Goal: Task Accomplishment & Management: Use online tool/utility

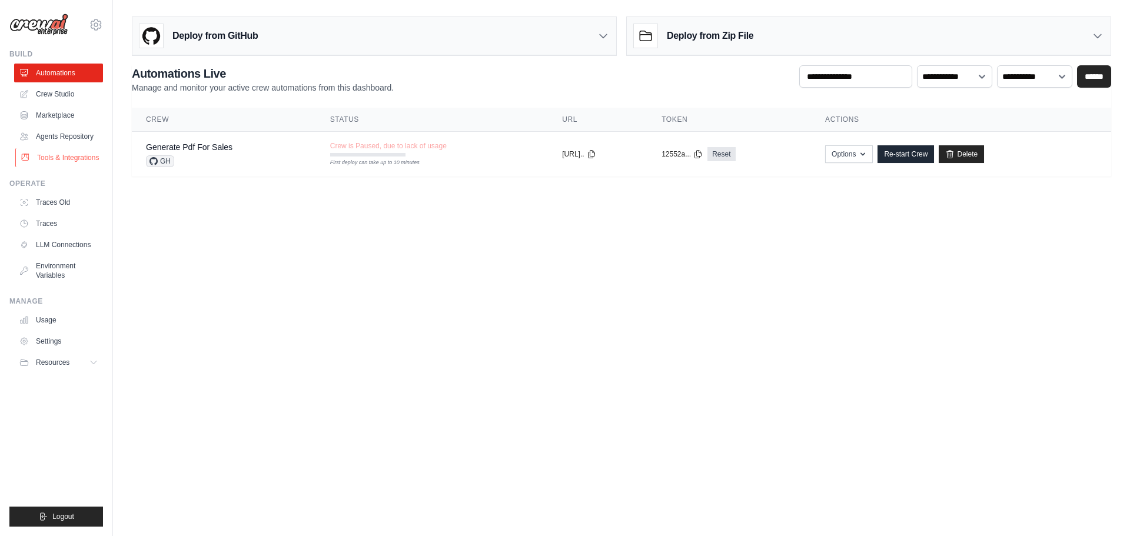
click at [56, 158] on link "Tools & Integrations" at bounding box center [59, 157] width 89 height 19
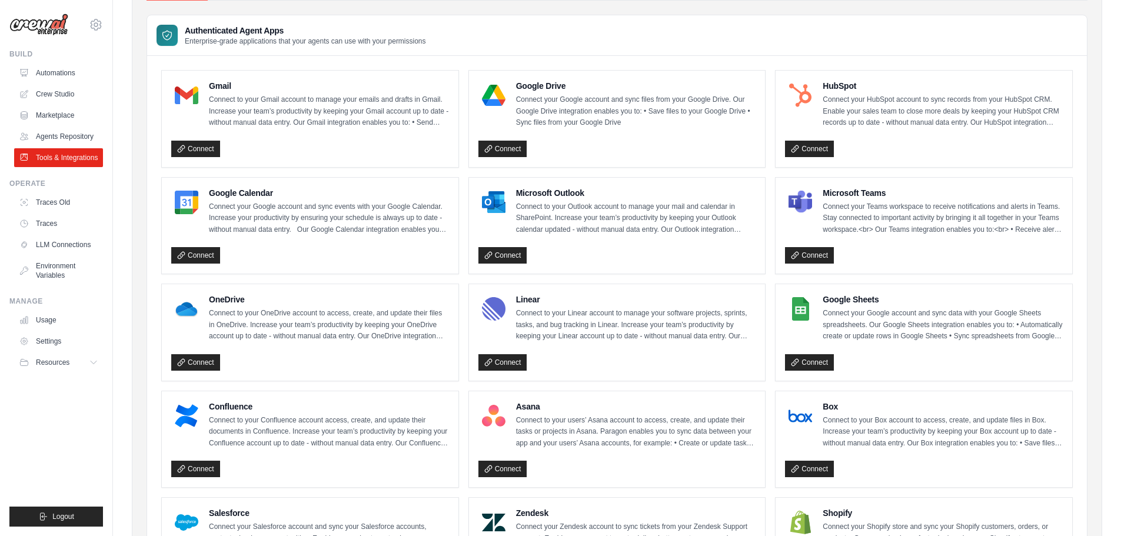
scroll to position [30, 0]
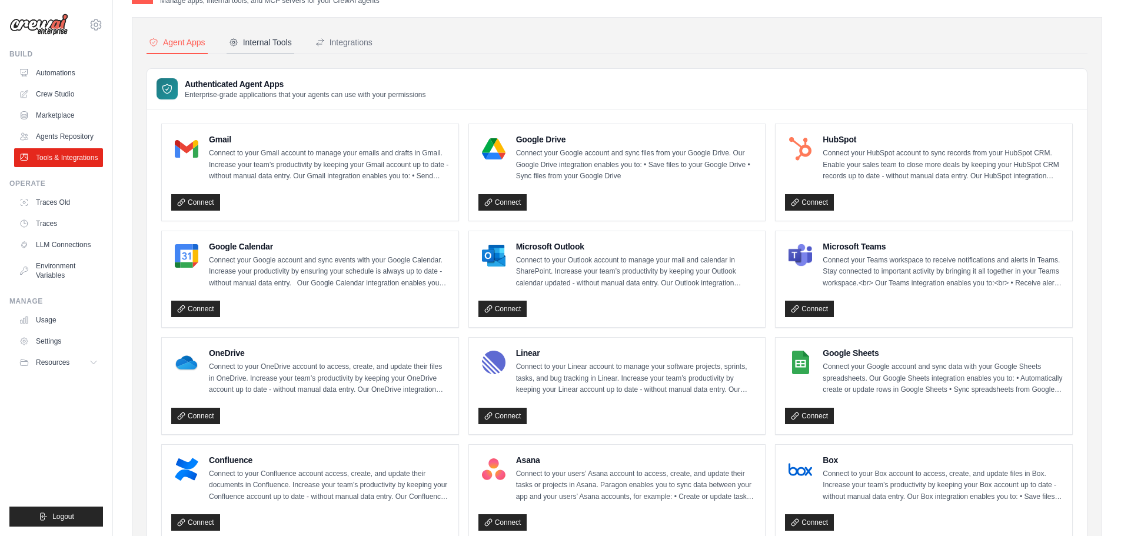
click at [265, 46] on div "Internal Tools" at bounding box center [260, 42] width 63 height 12
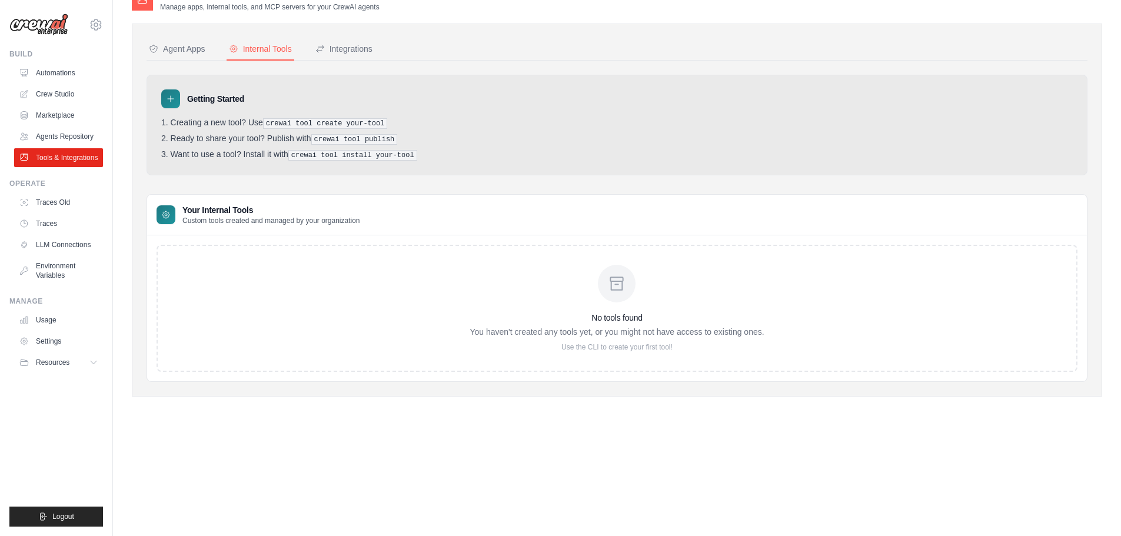
scroll to position [24, 0]
click at [349, 47] on div "Integrations" at bounding box center [344, 49] width 57 height 12
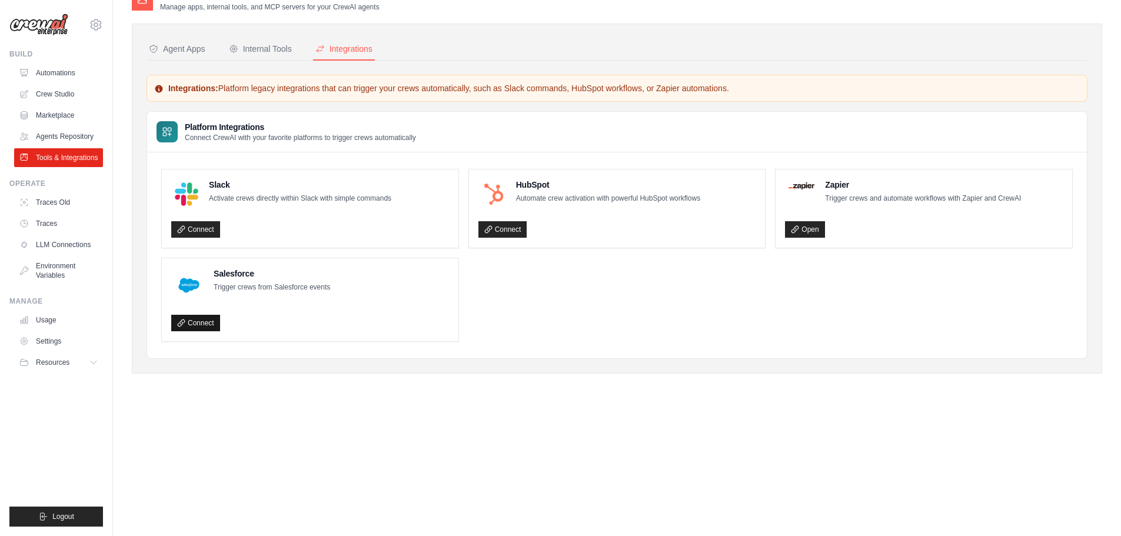
click at [206, 323] on link "Connect" at bounding box center [195, 323] width 49 height 16
click at [67, 129] on link "Agents Repository" at bounding box center [59, 136] width 89 height 19
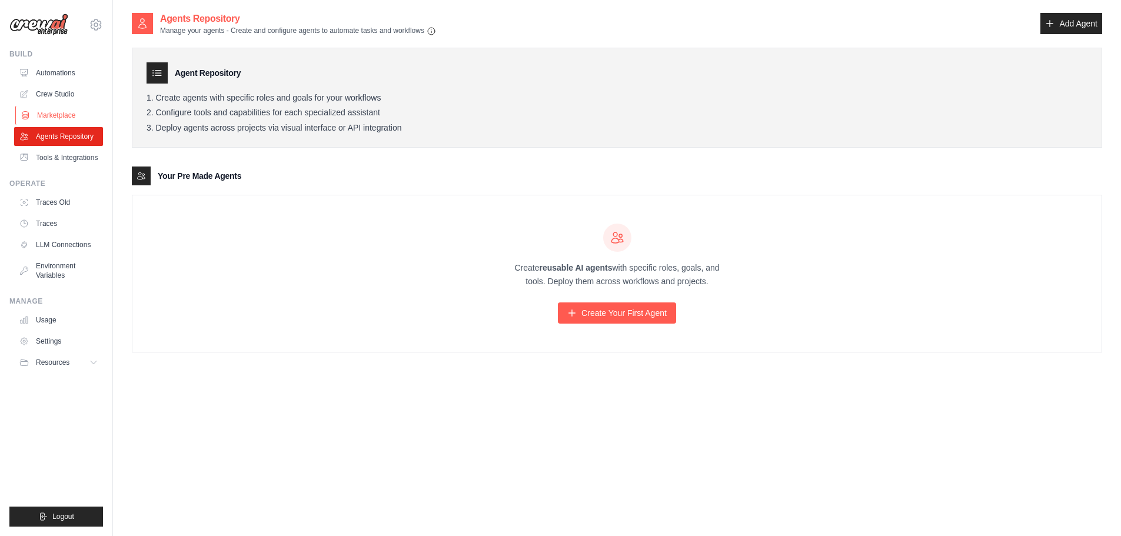
click at [60, 115] on link "Marketplace" at bounding box center [59, 115] width 89 height 19
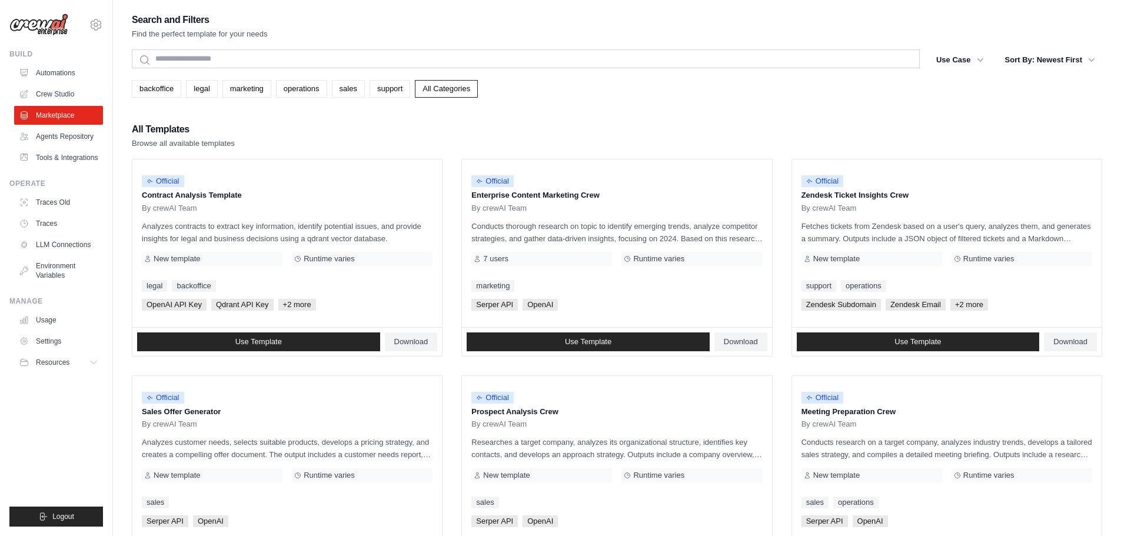
click at [268, 74] on div "backoffice legal marketing operations sales support All Categories" at bounding box center [617, 84] width 971 height 27
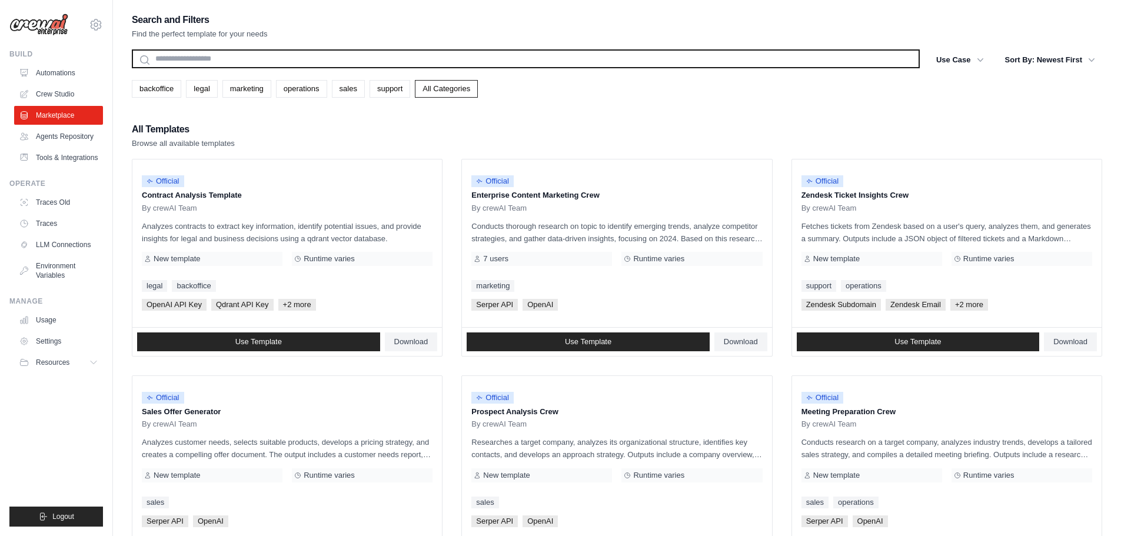
click at [262, 58] on input "text" at bounding box center [526, 58] width 788 height 19
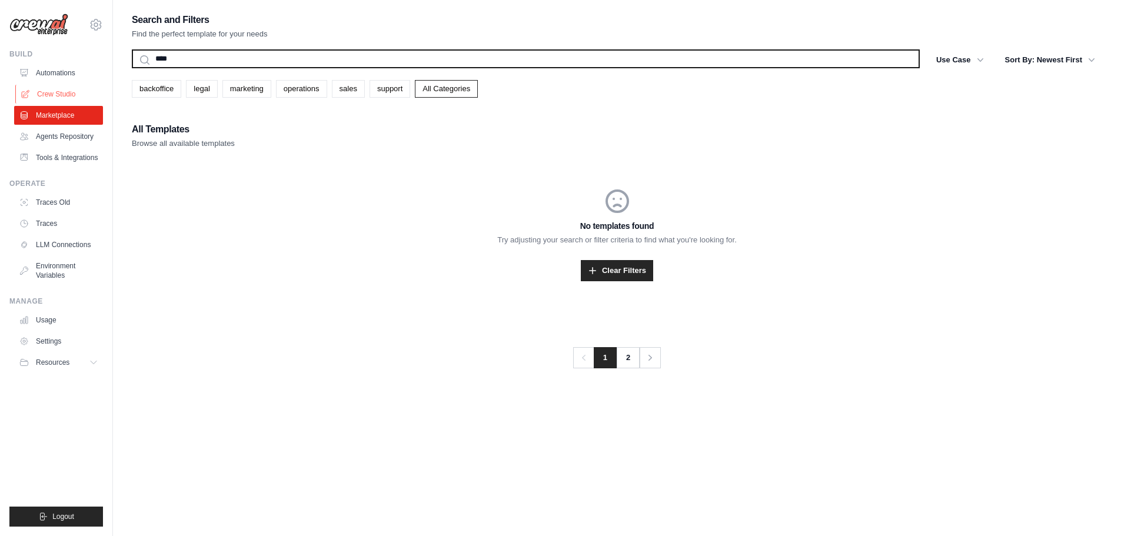
type input "****"
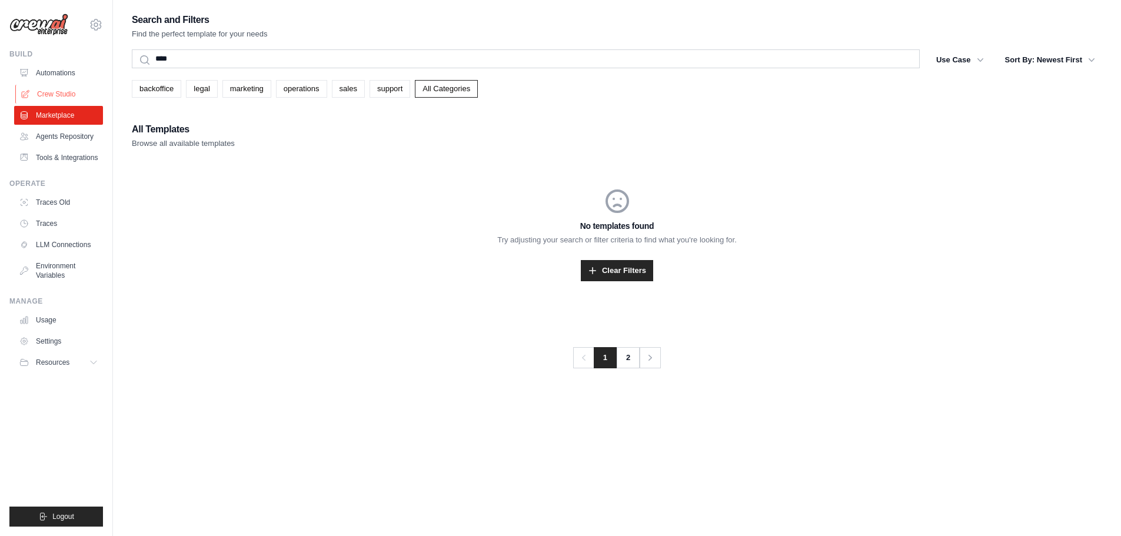
click at [55, 91] on link "Crew Studio" at bounding box center [59, 94] width 89 height 19
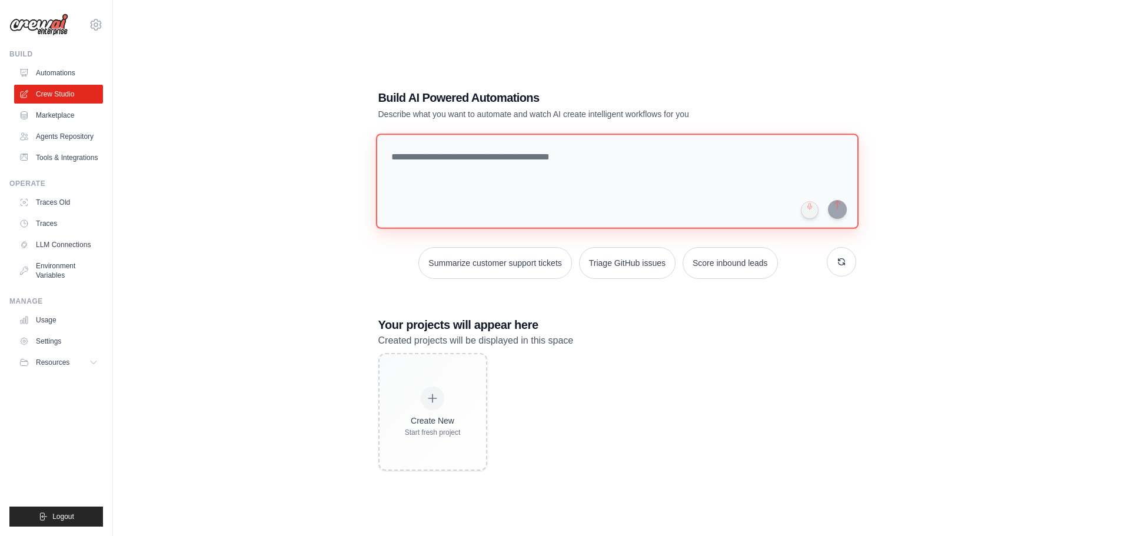
click at [459, 153] on textarea at bounding box center [617, 181] width 483 height 95
type textarea "**********"
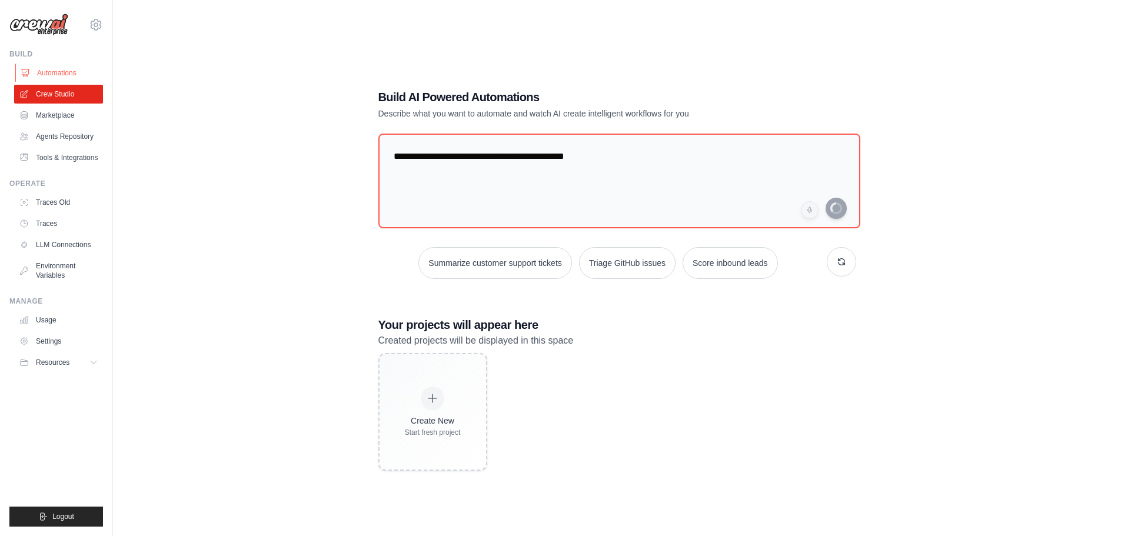
click at [47, 78] on link "Automations" at bounding box center [59, 73] width 89 height 19
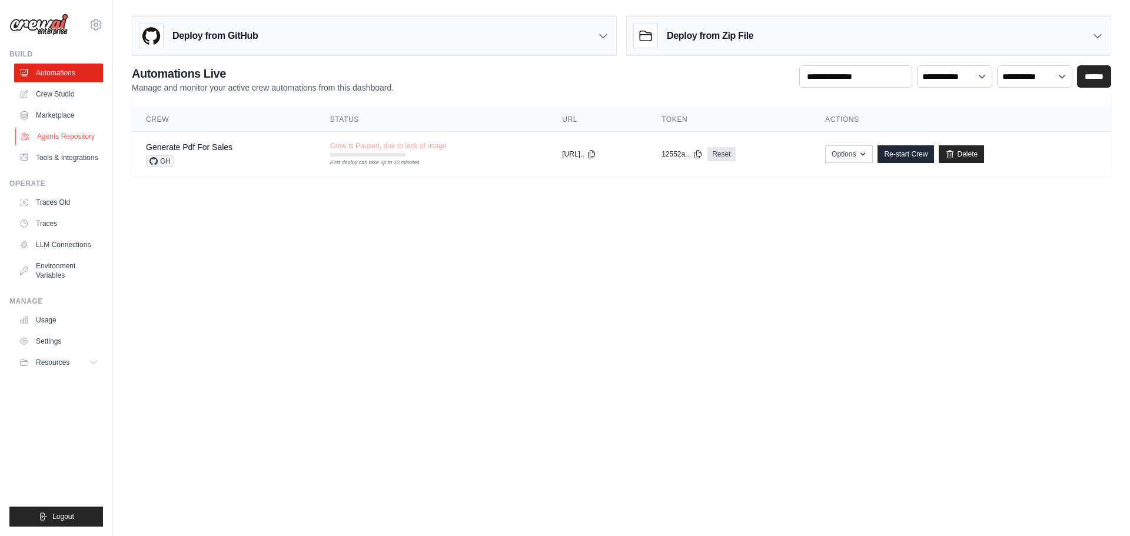
click at [57, 137] on link "Agents Repository" at bounding box center [59, 136] width 89 height 19
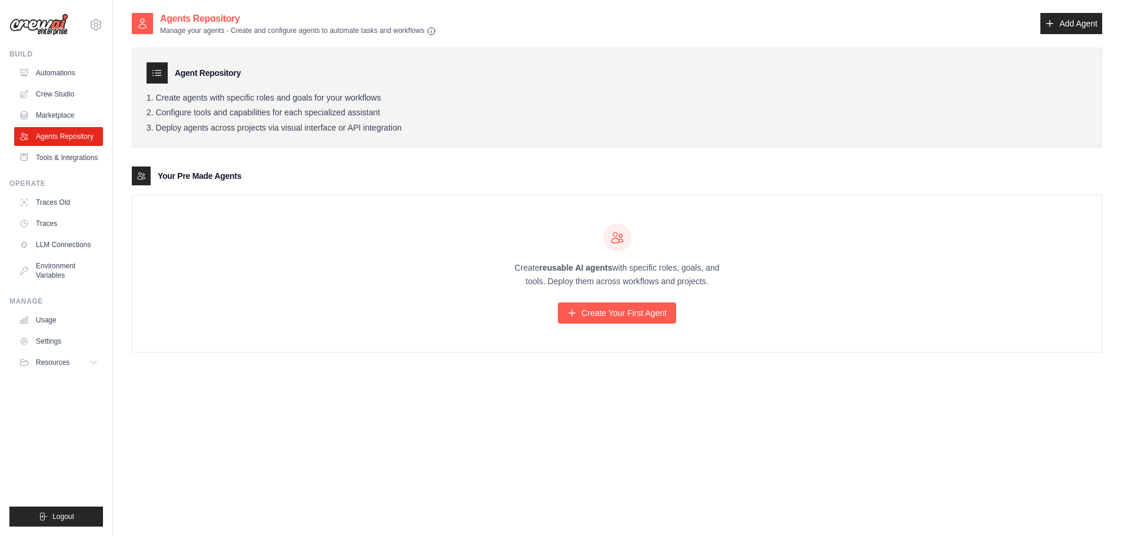
click at [69, 105] on ul "Automations Crew Studio Marketplace Agents Repository Tools & Integrations" at bounding box center [58, 116] width 89 height 104
click at [54, 115] on link "Marketplace" at bounding box center [59, 115] width 89 height 19
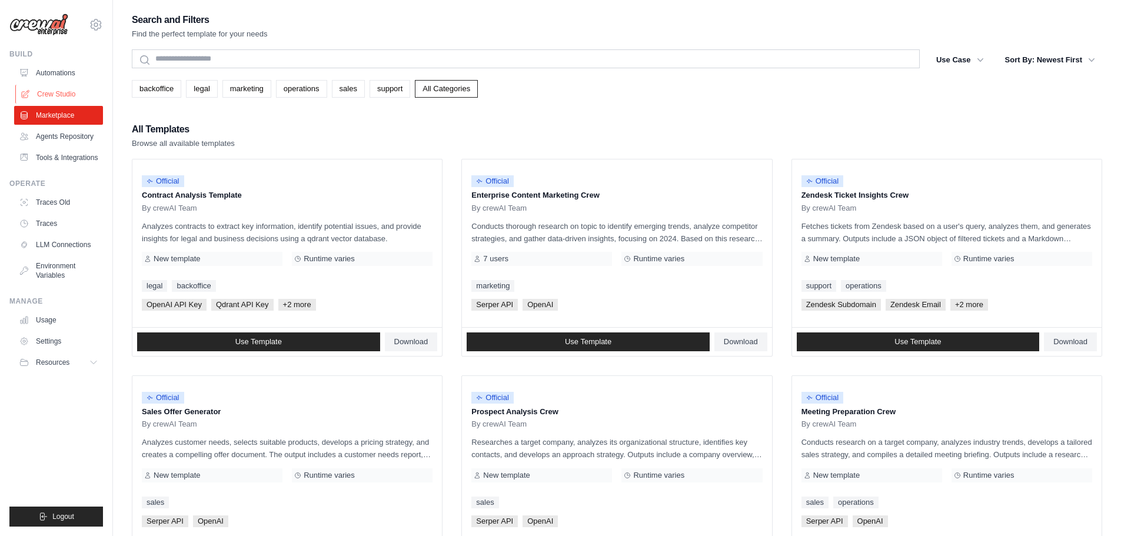
click at [56, 91] on link "Crew Studio" at bounding box center [59, 94] width 89 height 19
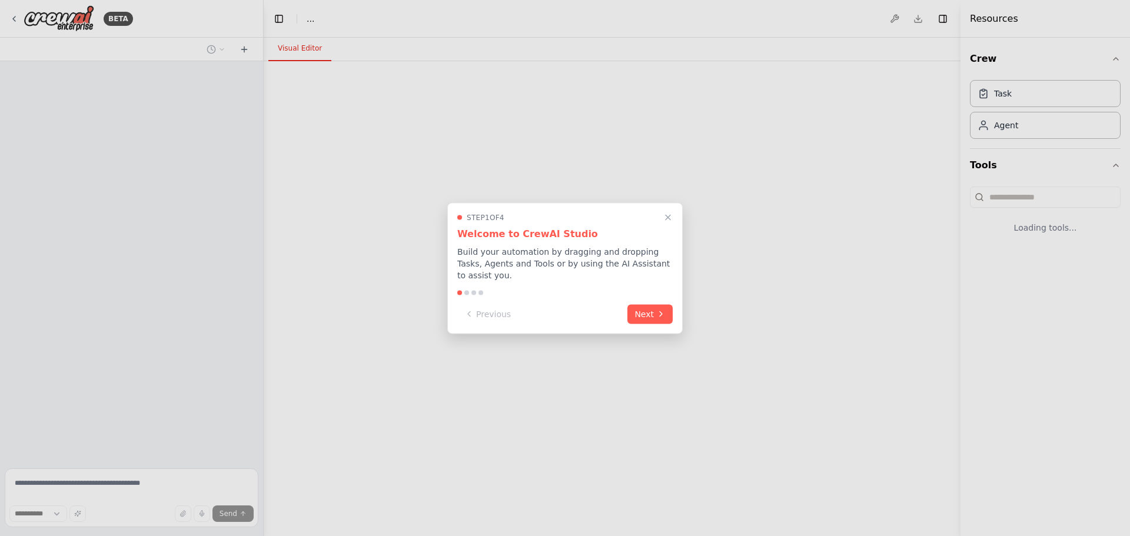
select select "****"
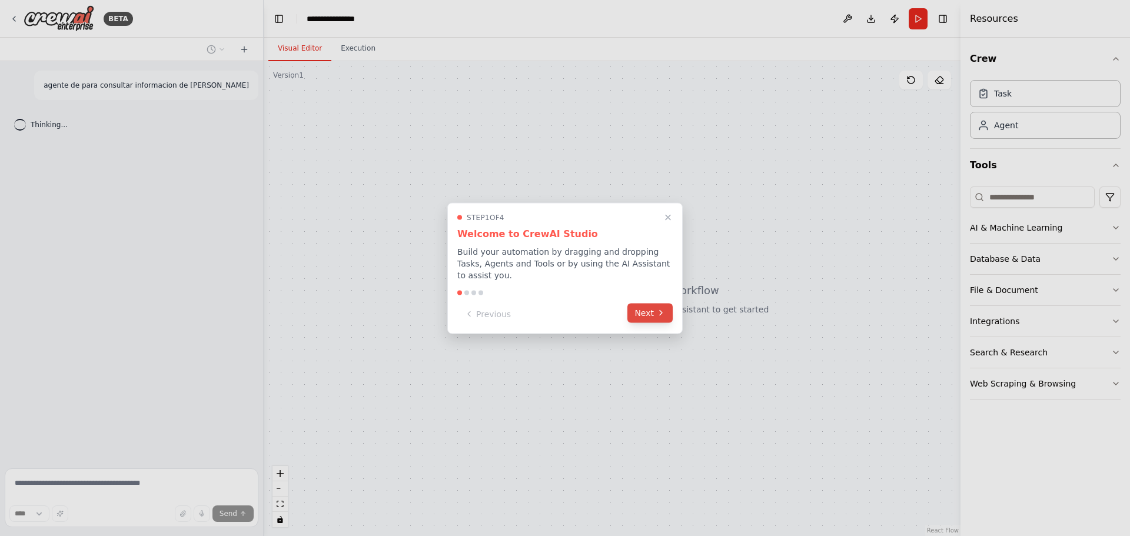
click at [645, 309] on button "Next" at bounding box center [650, 312] width 45 height 19
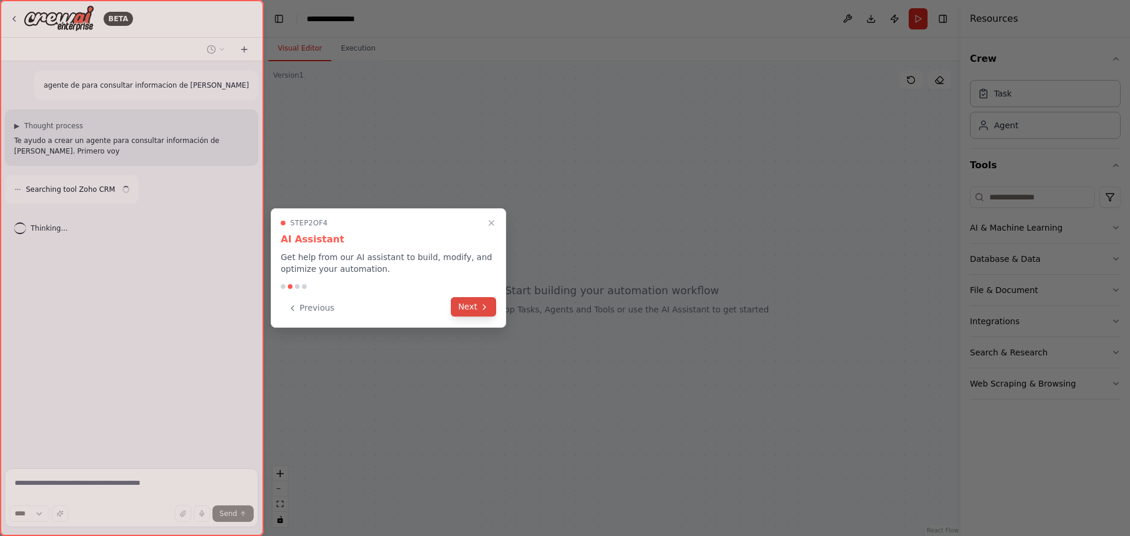
click at [476, 306] on button "Next" at bounding box center [473, 306] width 45 height 19
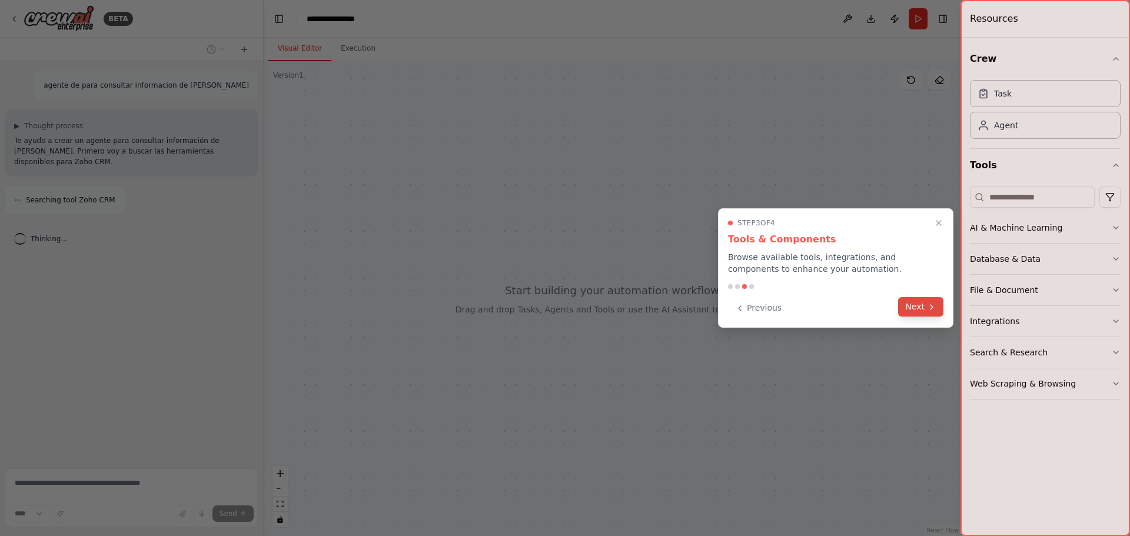
click at [910, 298] on button "Next" at bounding box center [920, 306] width 45 height 19
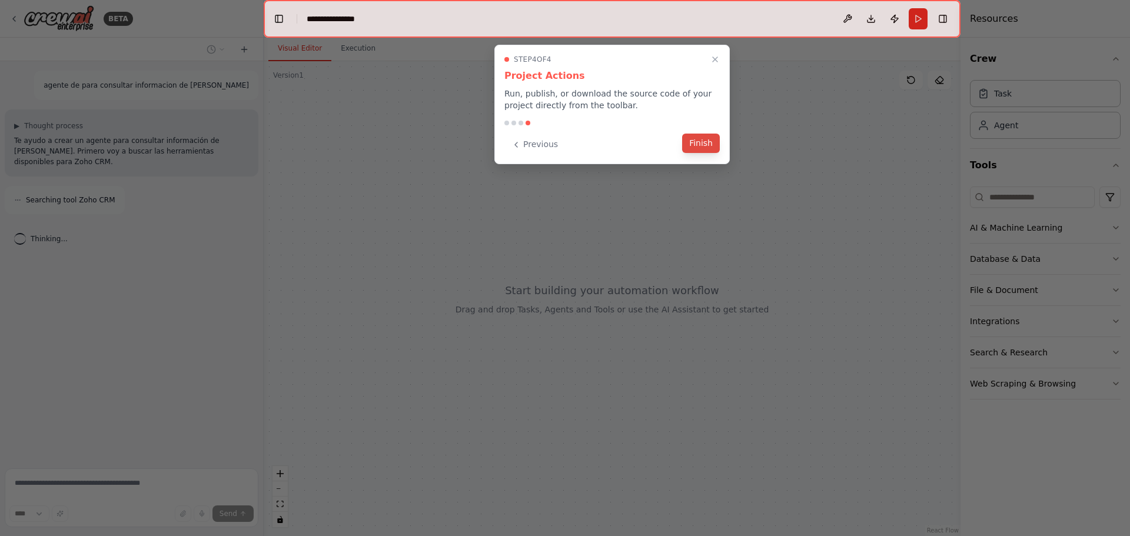
click at [701, 146] on button "Finish" at bounding box center [701, 143] width 38 height 19
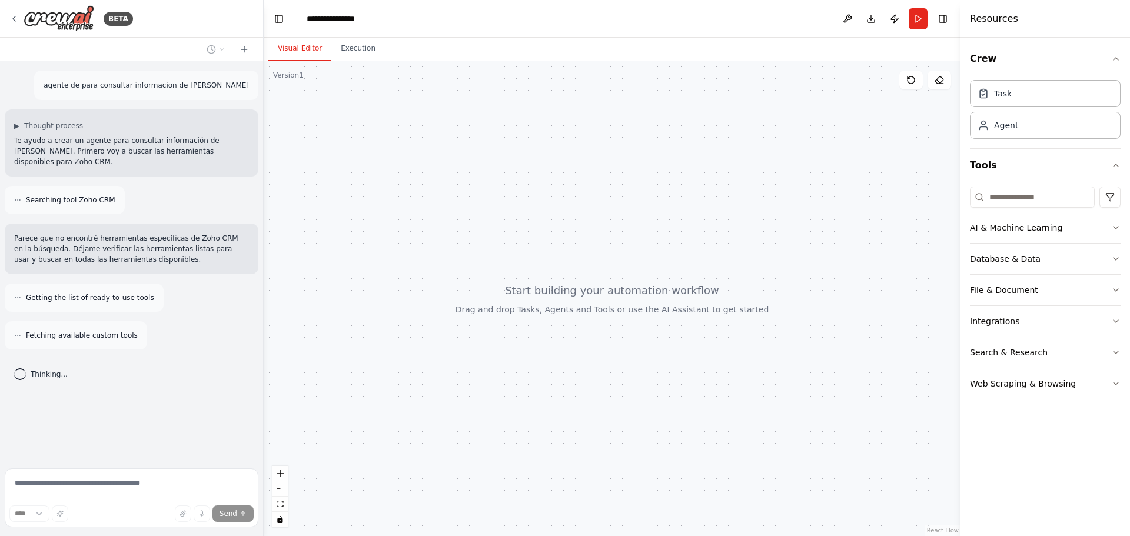
click at [1036, 324] on button "Integrations" at bounding box center [1045, 321] width 151 height 31
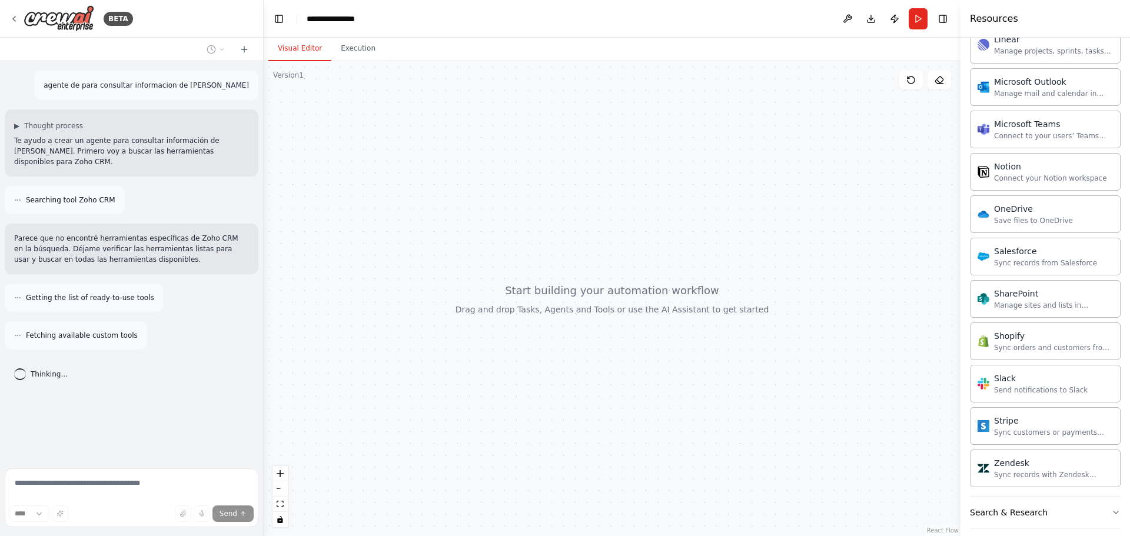
scroll to position [824, 0]
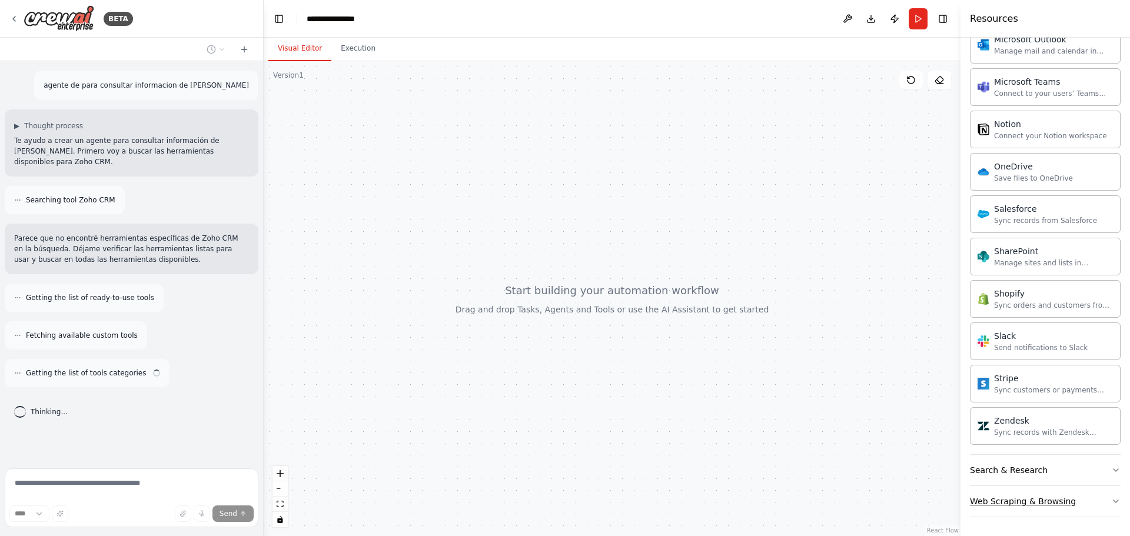
click at [1006, 497] on div "Web Scraping & Browsing" at bounding box center [1023, 502] width 106 height 12
click at [1031, 467] on div "Search & Research" at bounding box center [1009, 470] width 78 height 12
click at [1121, 281] on div "Crew Task Agent Tools AI & Machine Learning Database & Data File & Document Int…" at bounding box center [1046, 287] width 170 height 499
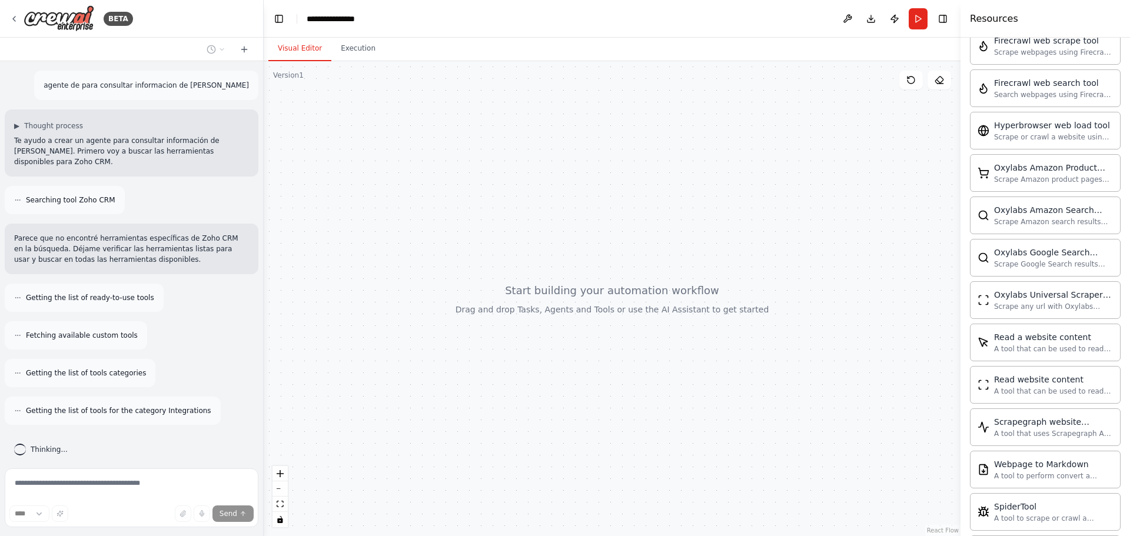
scroll to position [0, 0]
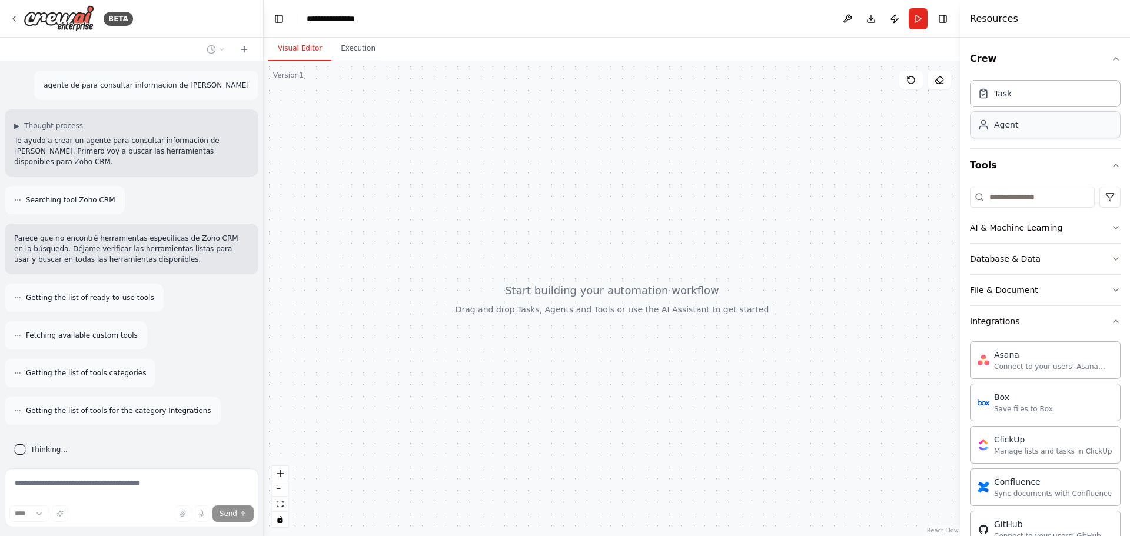
click at [1023, 122] on div "Agent" at bounding box center [1045, 124] width 151 height 27
click at [1018, 317] on button "Integrations" at bounding box center [1045, 321] width 151 height 31
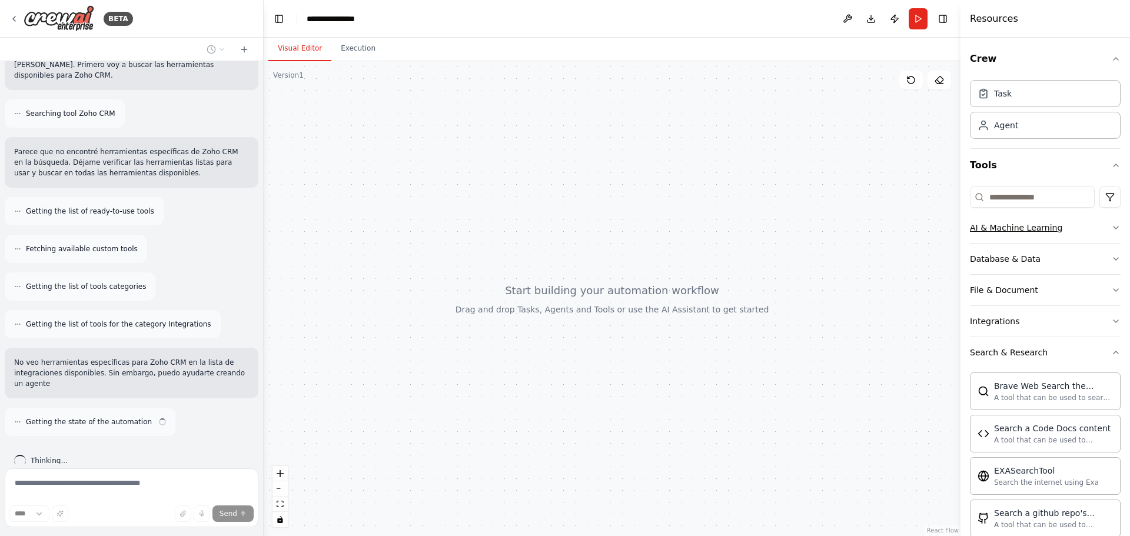
click at [1071, 233] on button "AI & Machine Learning" at bounding box center [1045, 228] width 151 height 31
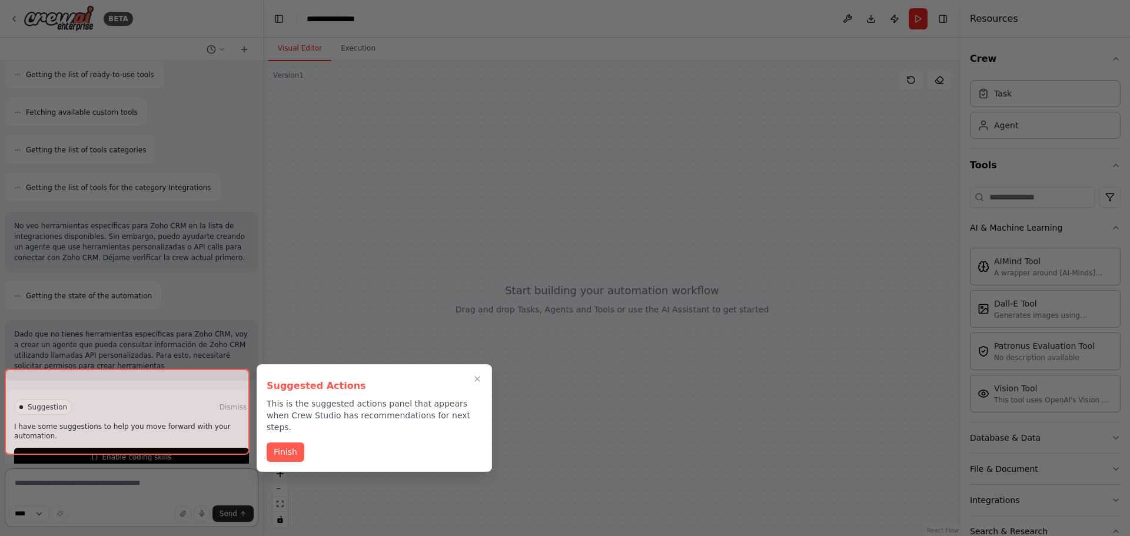
scroll to position [234, 0]
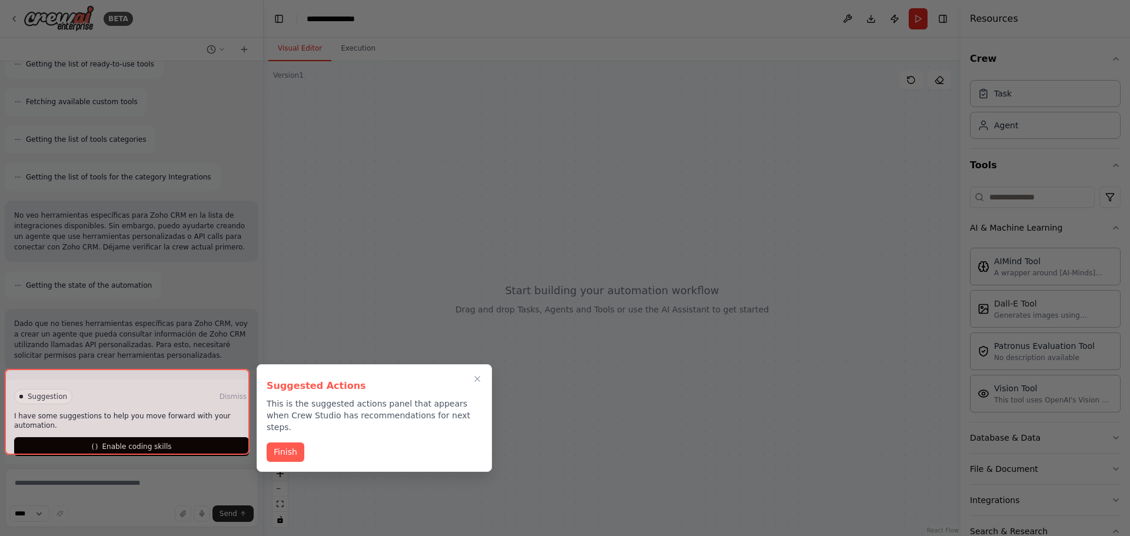
click at [124, 435] on div at bounding box center [127, 412] width 245 height 86
click at [292, 444] on button "Finish" at bounding box center [286, 451] width 38 height 19
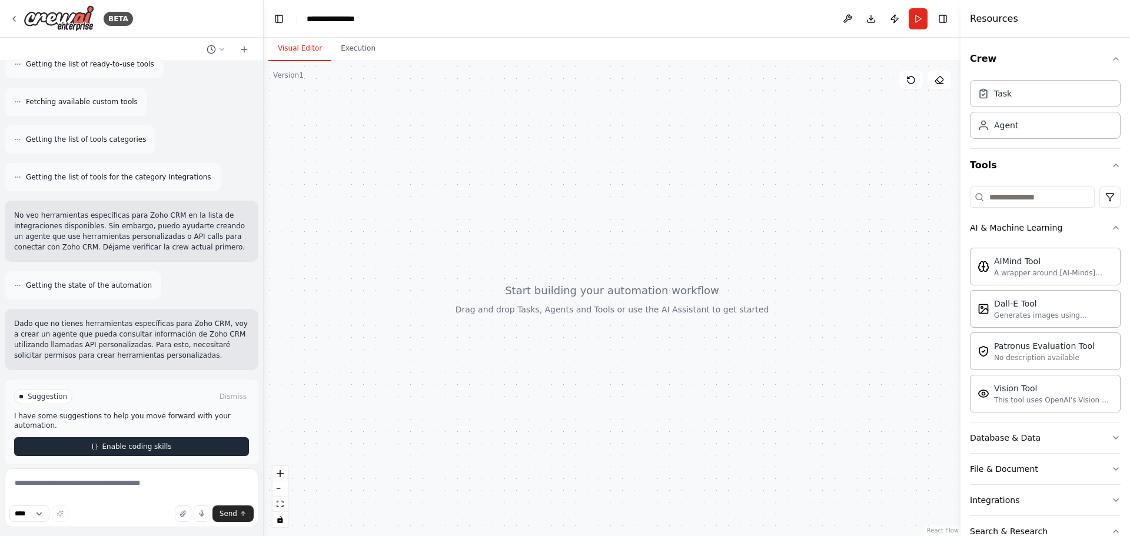
click at [102, 437] on button "Enable coding skills" at bounding box center [131, 446] width 235 height 19
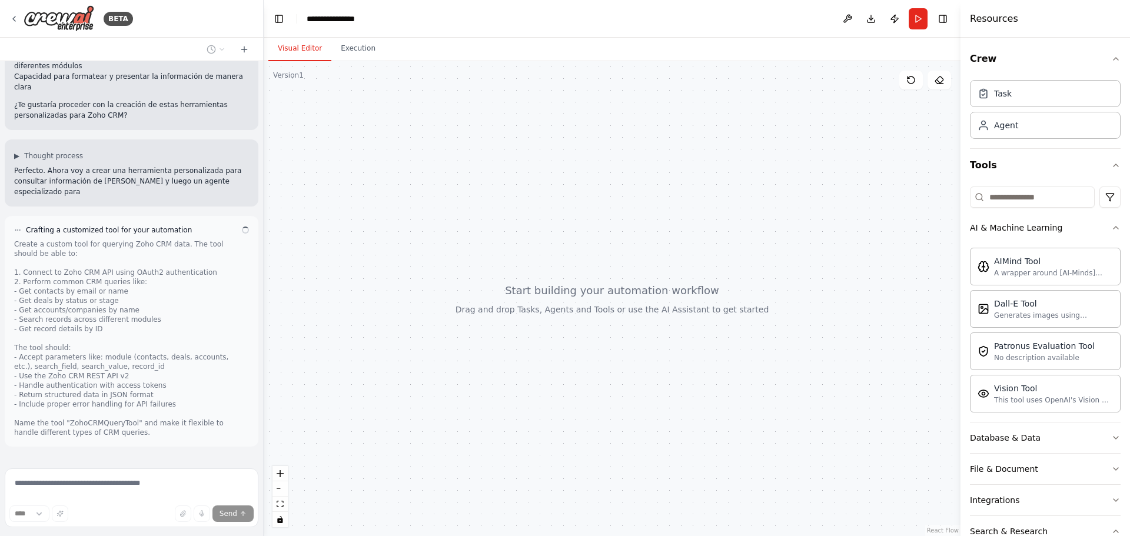
scroll to position [732, 0]
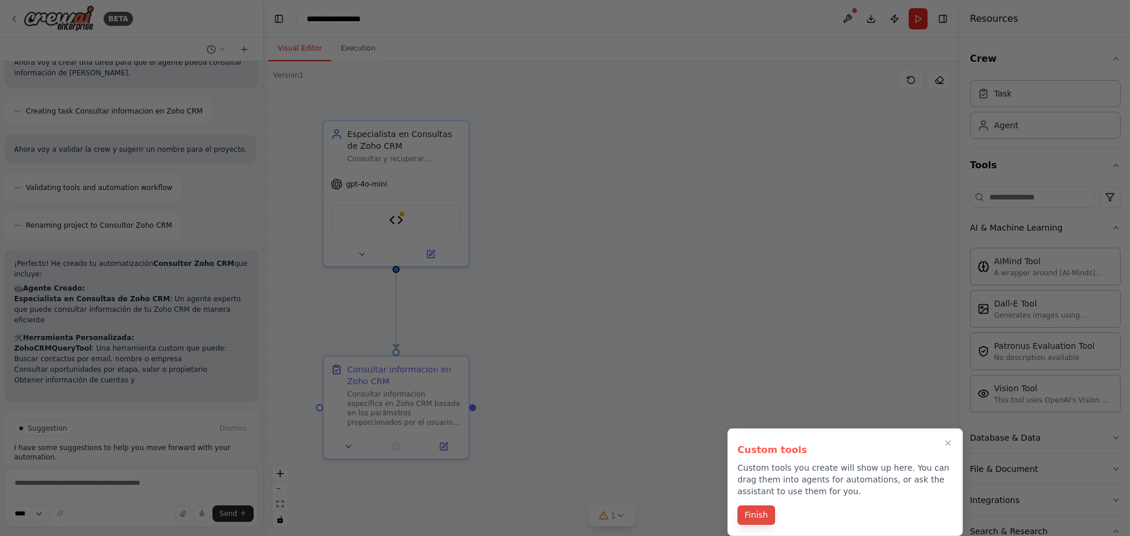
click at [748, 516] on button "Finish" at bounding box center [757, 515] width 38 height 19
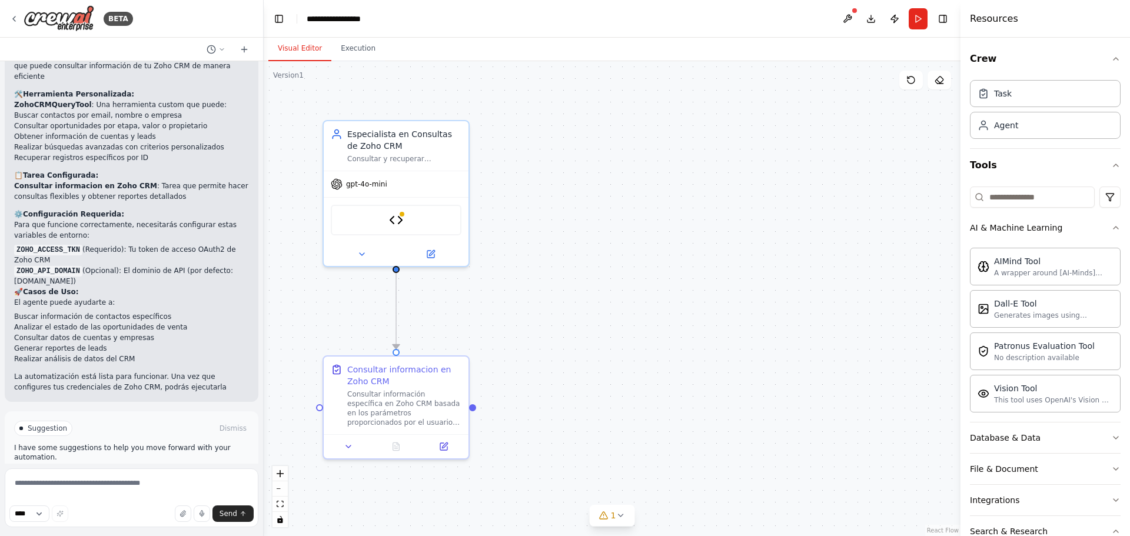
scroll to position [1566, 0]
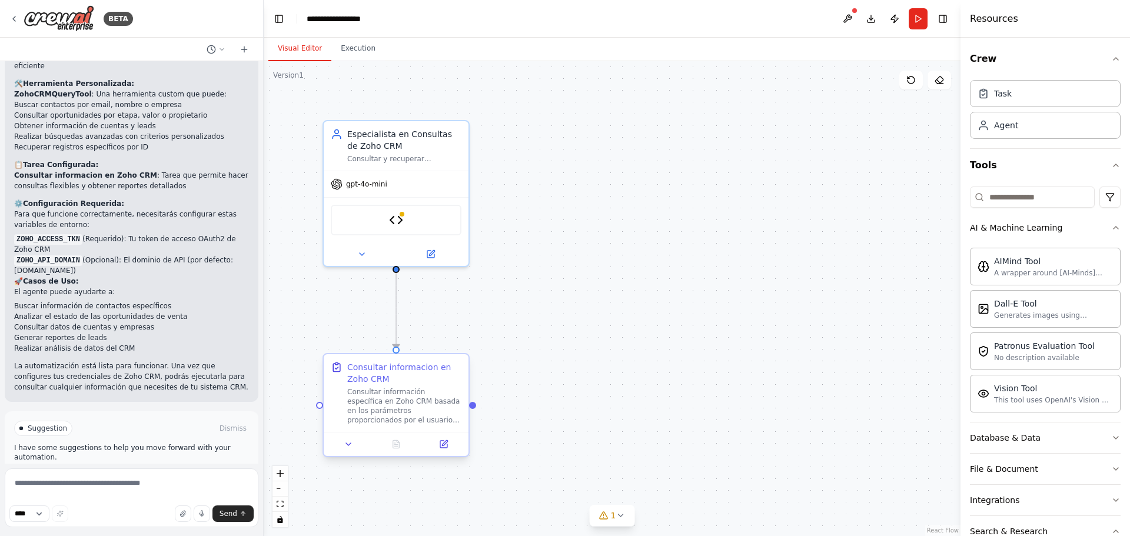
click at [402, 416] on div "Consultar información específica en Zoho CRM basada en los parámetros proporcio…" at bounding box center [404, 406] width 114 height 38
click at [402, 220] on img at bounding box center [396, 218] width 14 height 14
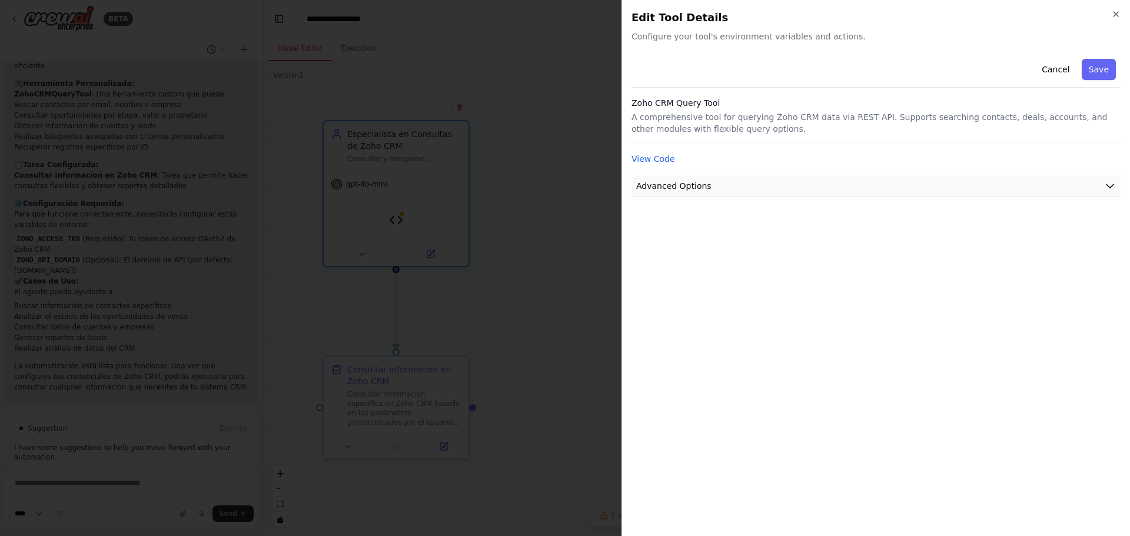
click at [712, 188] on button "Advanced Options" at bounding box center [876, 186] width 489 height 22
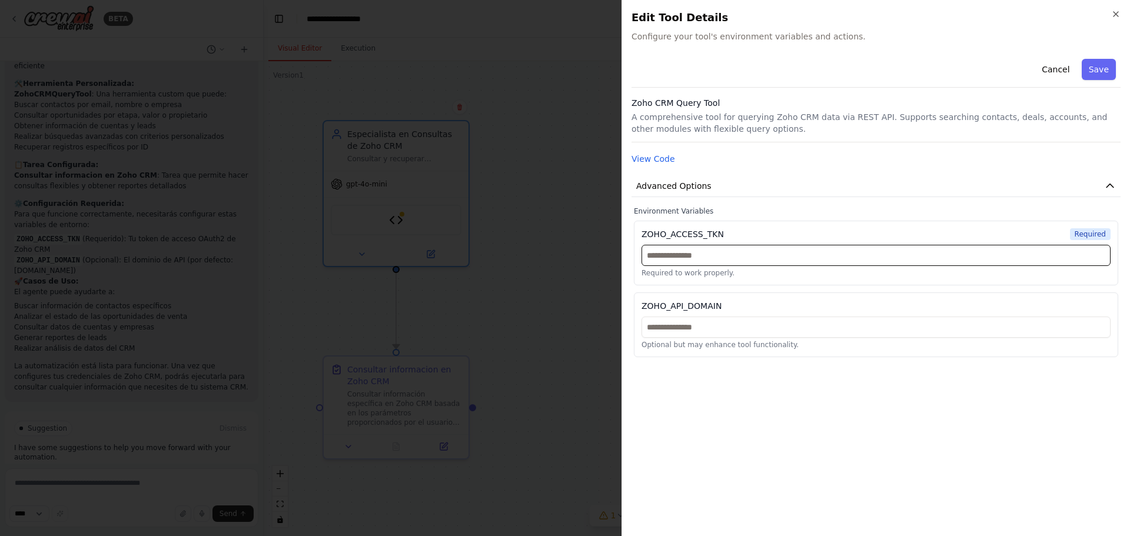
click at [669, 254] on input "text" at bounding box center [876, 255] width 469 height 21
click at [645, 163] on button "View Code" at bounding box center [654, 159] width 44 height 12
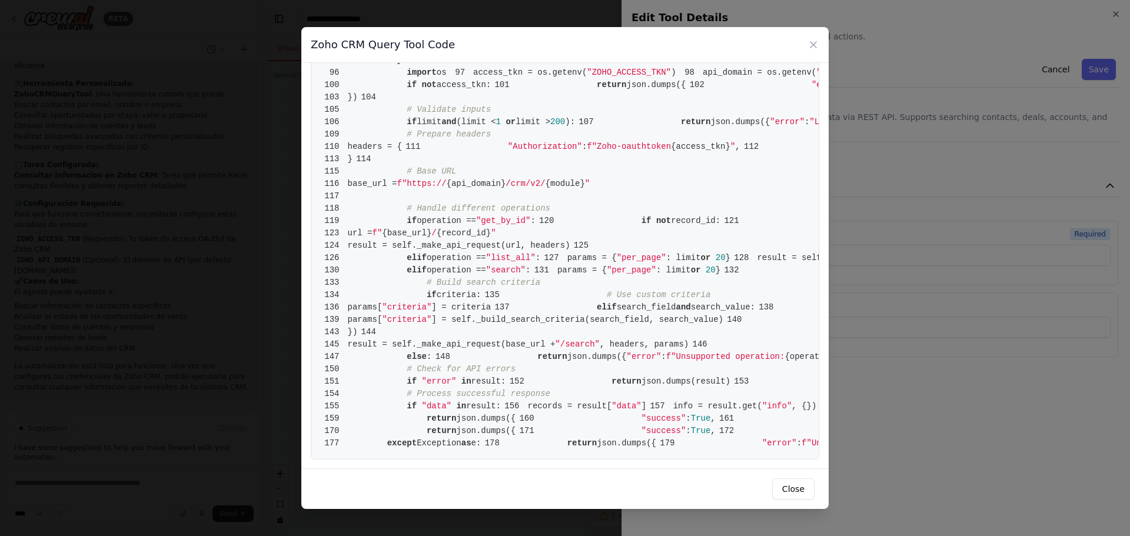
scroll to position [1382, 0]
click at [793, 492] on button "Close" at bounding box center [793, 489] width 42 height 21
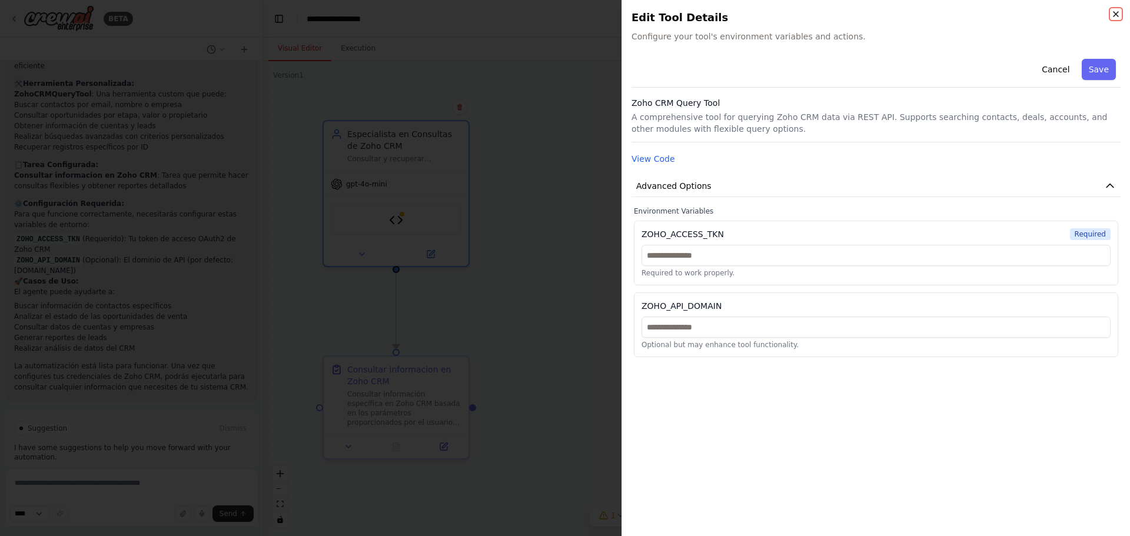
click at [1116, 12] on icon "button" at bounding box center [1115, 13] width 9 height 9
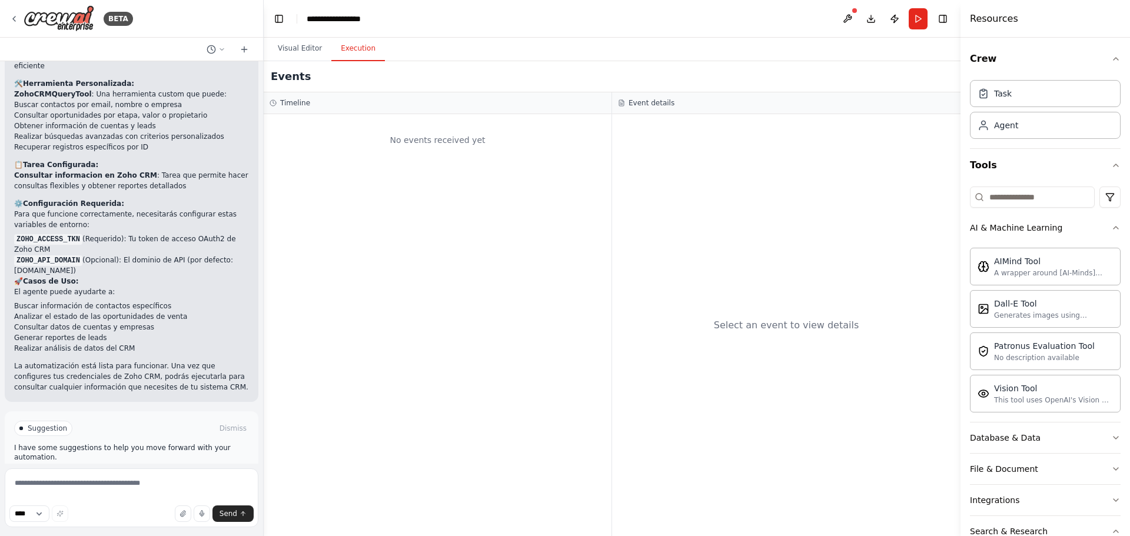
click at [350, 51] on button "Execution" at bounding box center [358, 48] width 54 height 25
click at [314, 47] on button "Visual Editor" at bounding box center [299, 48] width 63 height 25
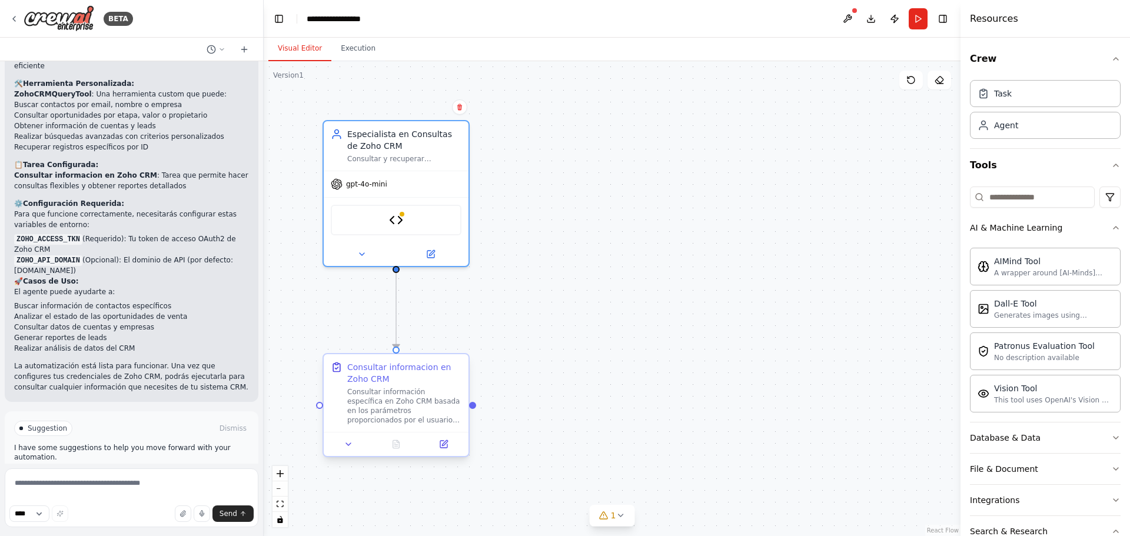
click at [404, 394] on div "Consultar información específica en Zoho CRM basada en los parámetros proporcio…" at bounding box center [404, 406] width 114 height 38
click at [447, 448] on icon at bounding box center [443, 444] width 7 height 7
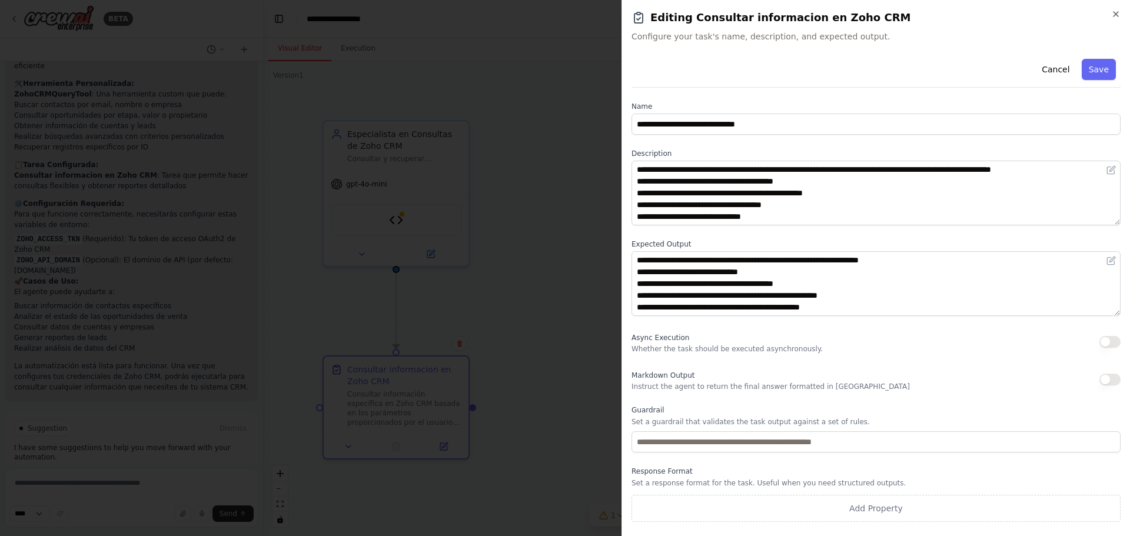
scroll to position [12, 0]
click at [1122, 16] on div "**********" at bounding box center [876, 268] width 509 height 536
click at [1116, 16] on icon "button" at bounding box center [1115, 13] width 9 height 9
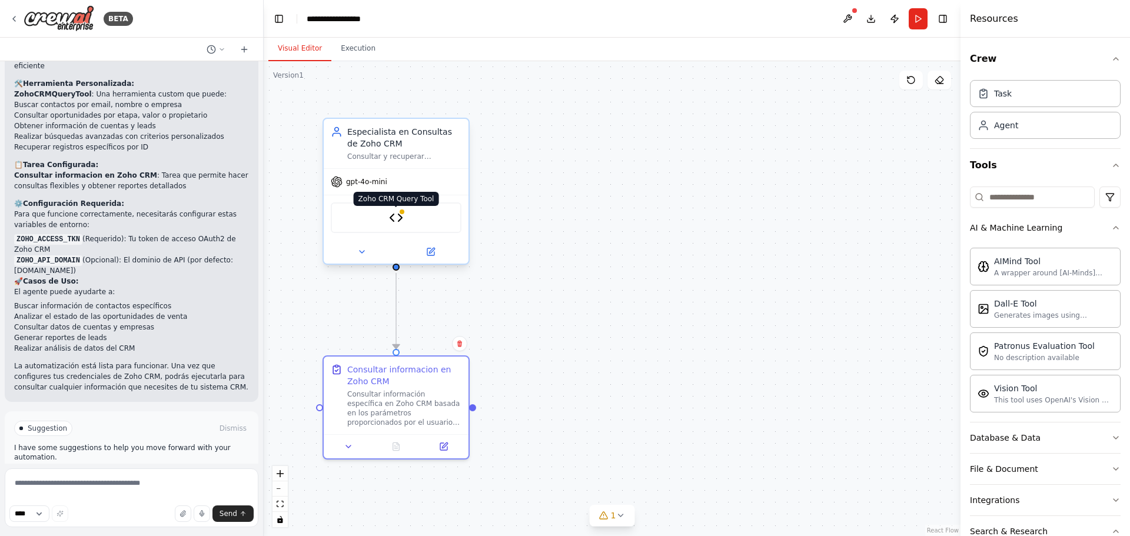
click at [400, 217] on img at bounding box center [396, 218] width 14 height 14
click at [422, 252] on button at bounding box center [430, 252] width 67 height 14
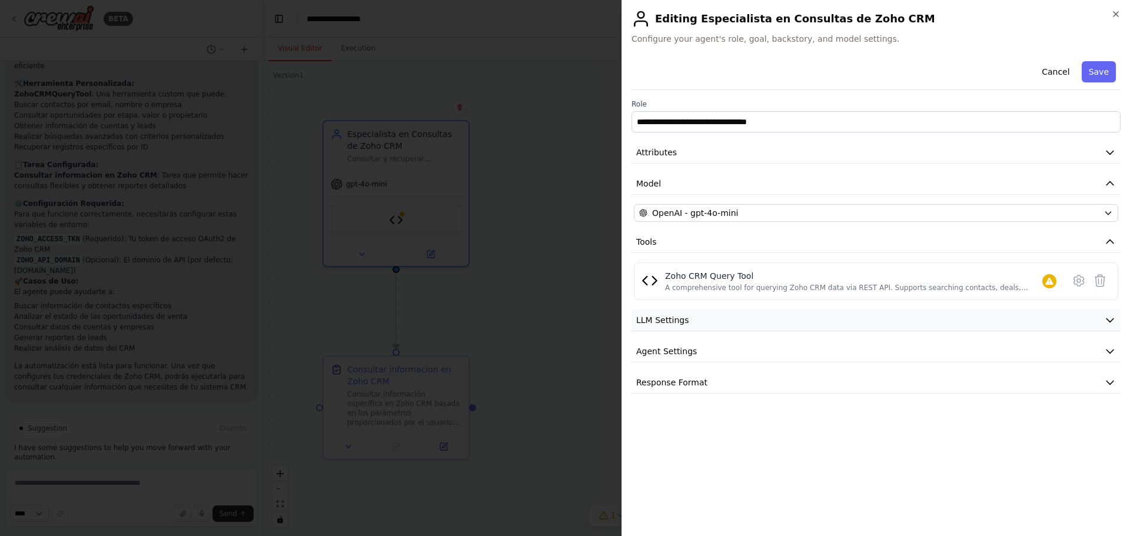
click at [699, 323] on button "LLM Settings" at bounding box center [876, 321] width 489 height 22
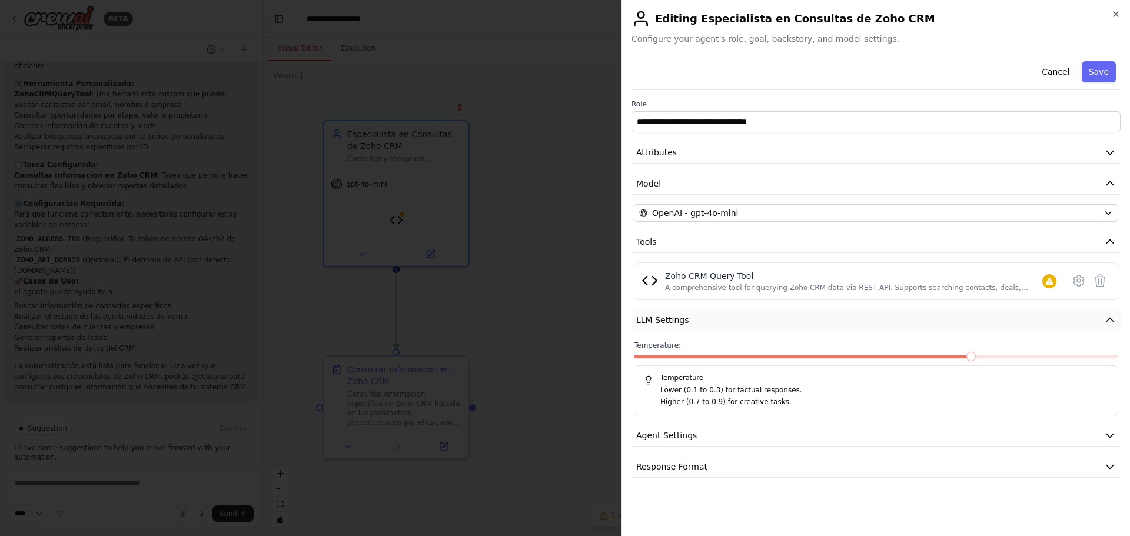
click at [699, 323] on button "LLM Settings" at bounding box center [876, 321] width 489 height 22
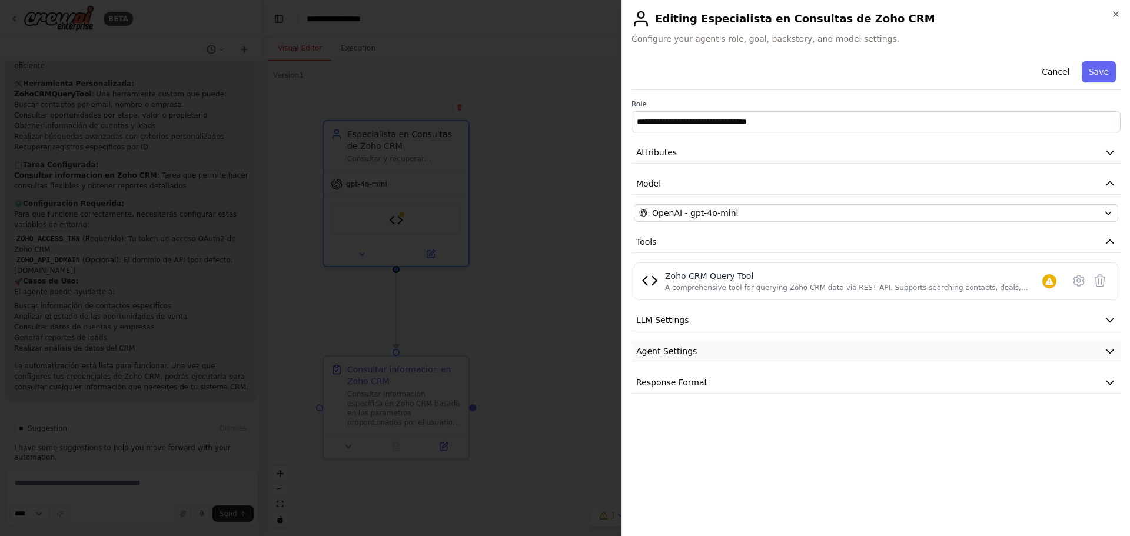
click at [676, 354] on span "Agent Settings" at bounding box center [666, 352] width 61 height 12
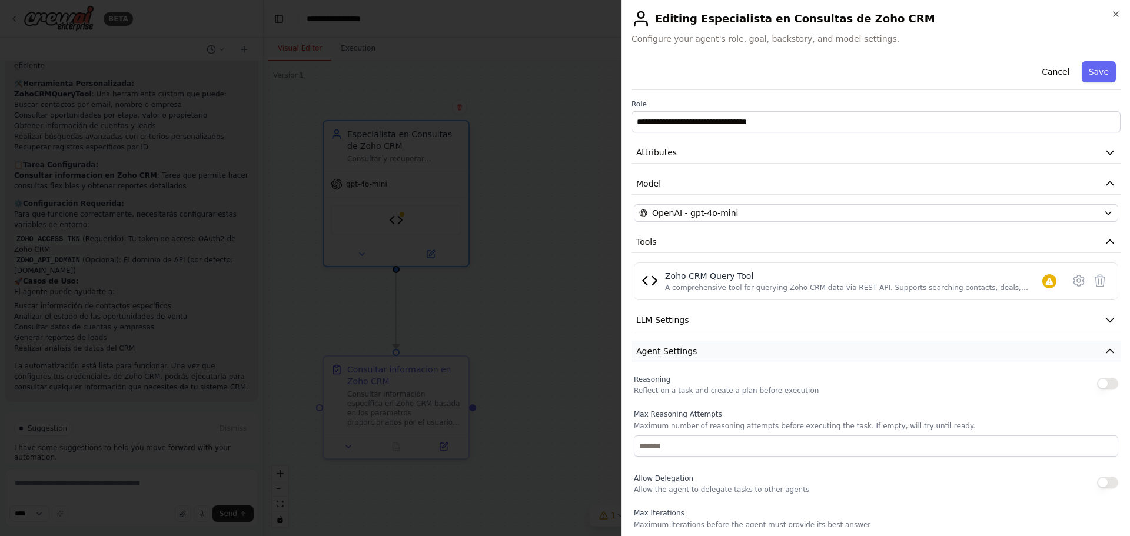
click at [676, 354] on span "Agent Settings" at bounding box center [666, 352] width 61 height 12
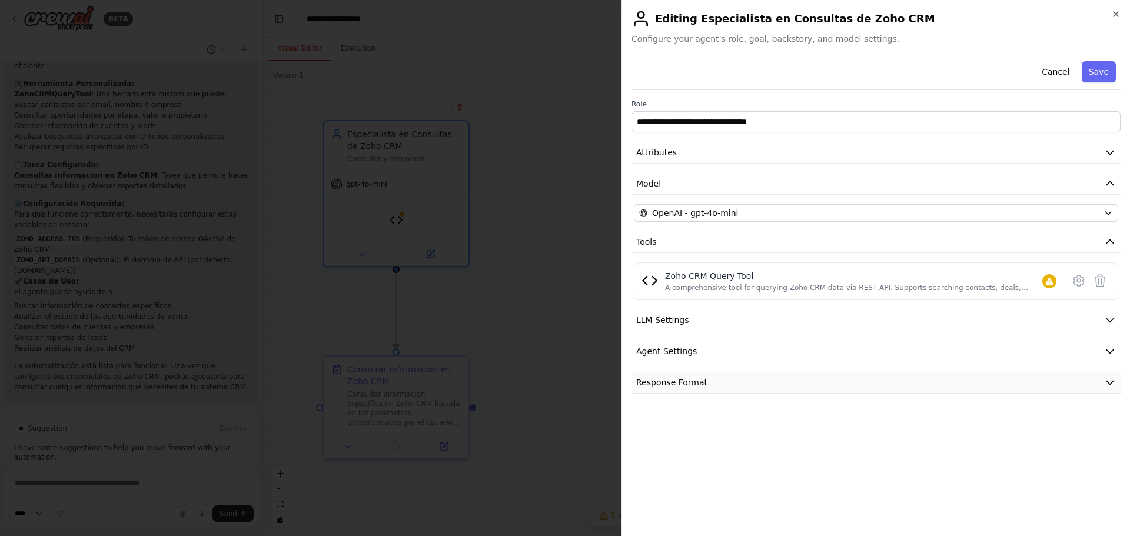
click at [679, 386] on span "Response Format" at bounding box center [671, 383] width 71 height 12
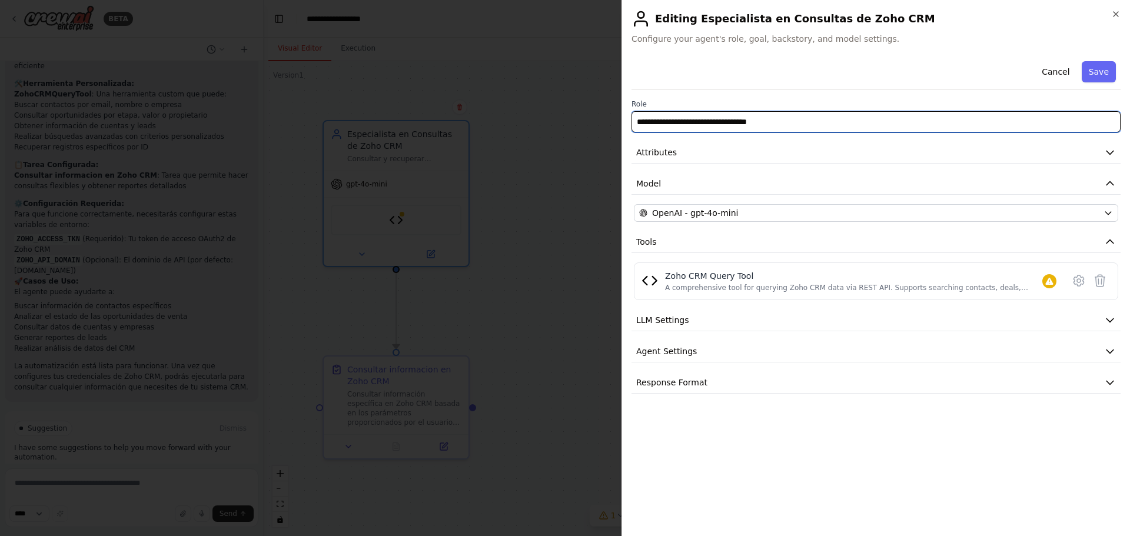
click at [731, 123] on input "**********" at bounding box center [876, 121] width 489 height 21
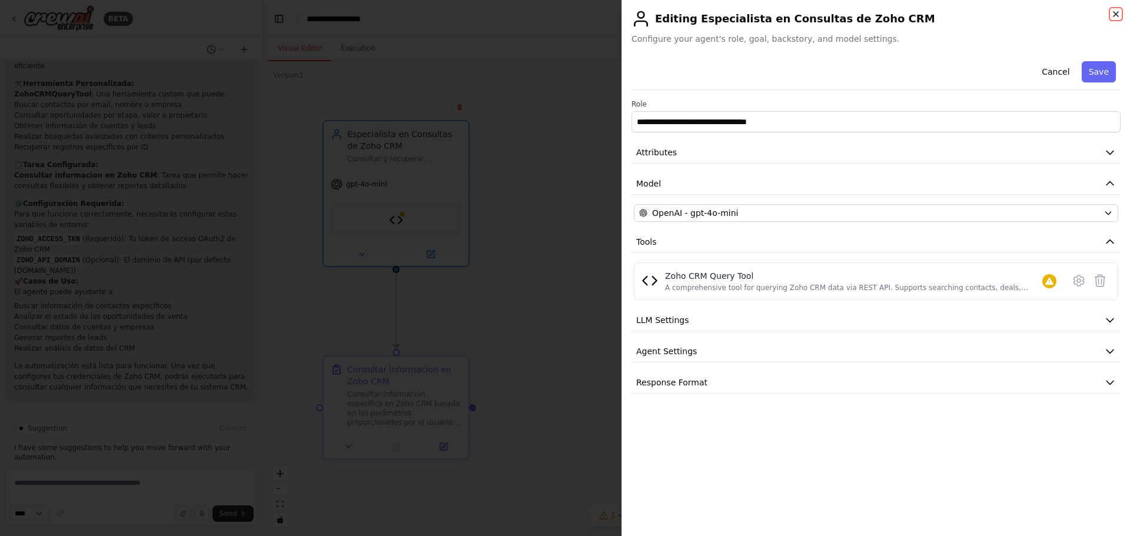
click at [1113, 13] on icon "button" at bounding box center [1115, 13] width 9 height 9
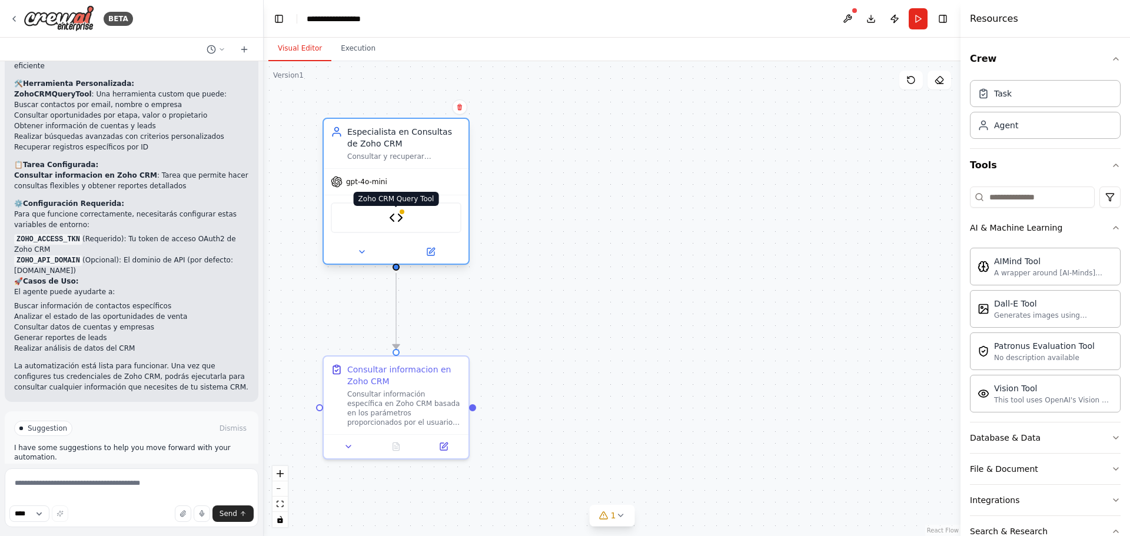
click at [401, 219] on img at bounding box center [396, 218] width 14 height 14
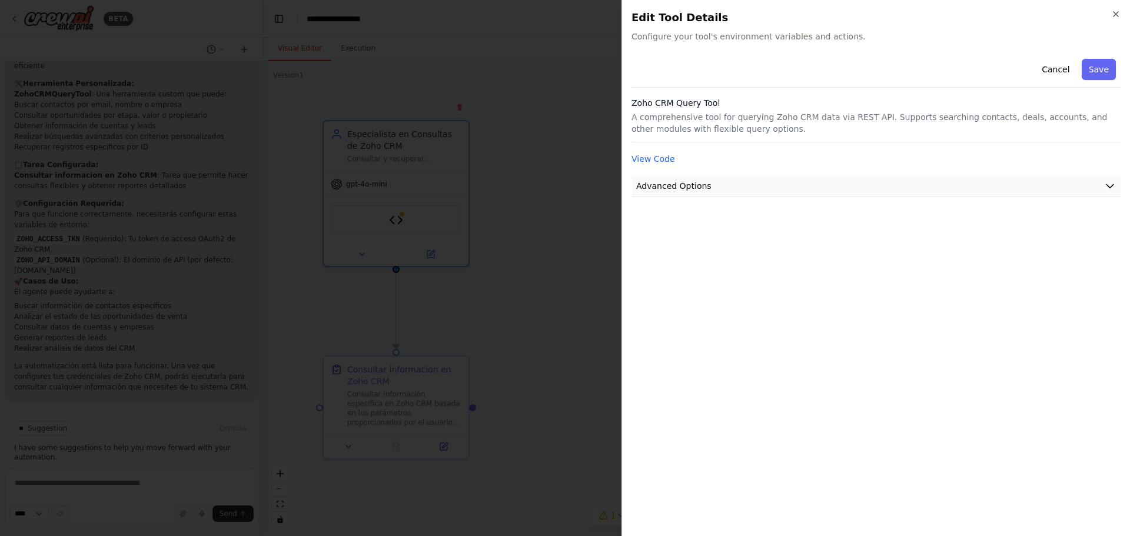
click at [719, 194] on button "Advanced Options" at bounding box center [876, 186] width 489 height 22
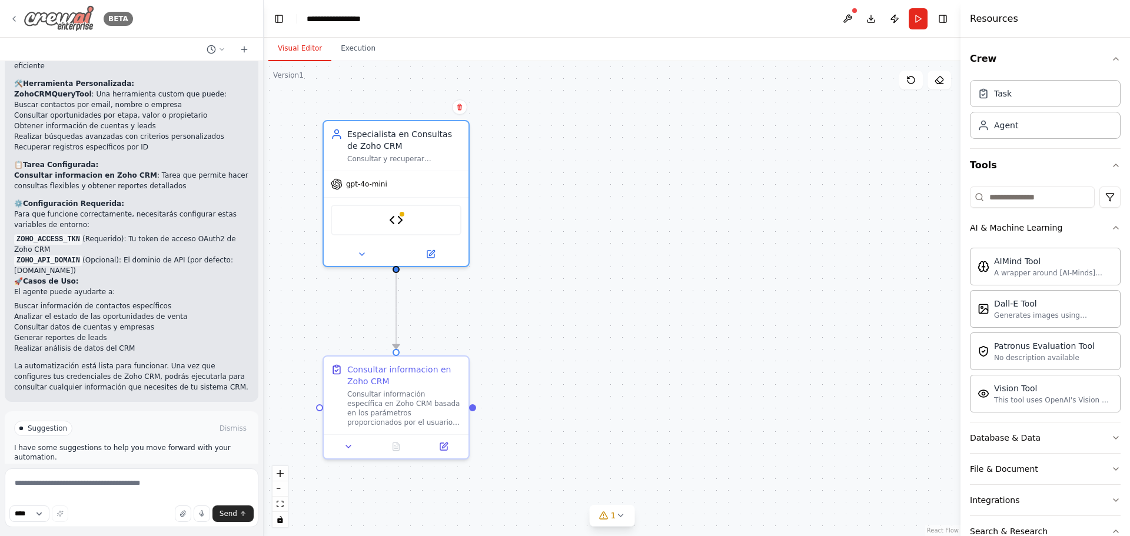
click at [19, 19] on div "BETA" at bounding box center [71, 18] width 124 height 26
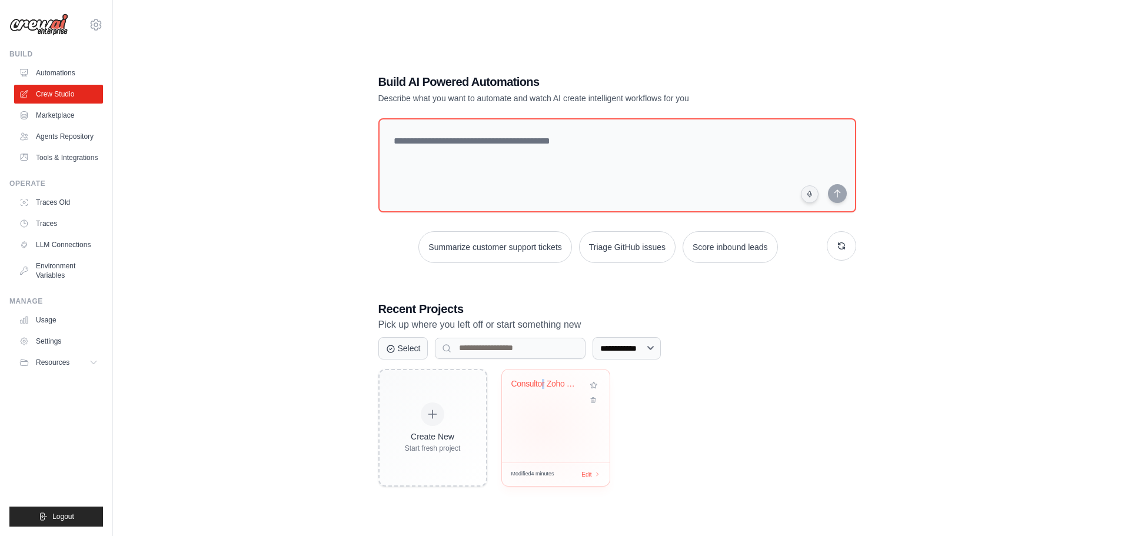
click at [544, 428] on div "Consultor Zoho CRM" at bounding box center [556, 416] width 108 height 93
click at [68, 74] on link "Automations" at bounding box center [59, 73] width 89 height 19
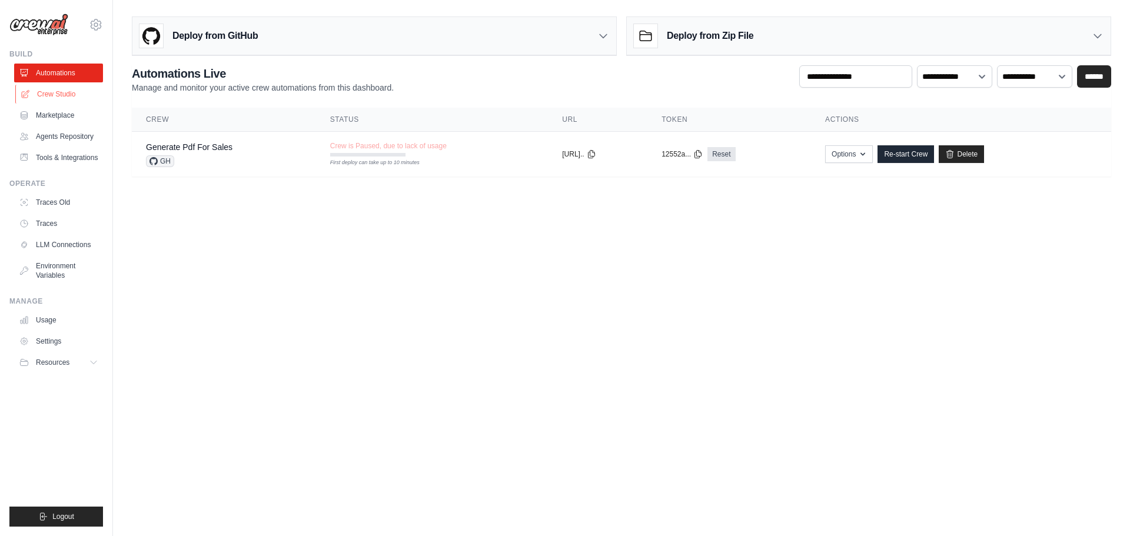
click at [64, 98] on link "Crew Studio" at bounding box center [59, 94] width 89 height 19
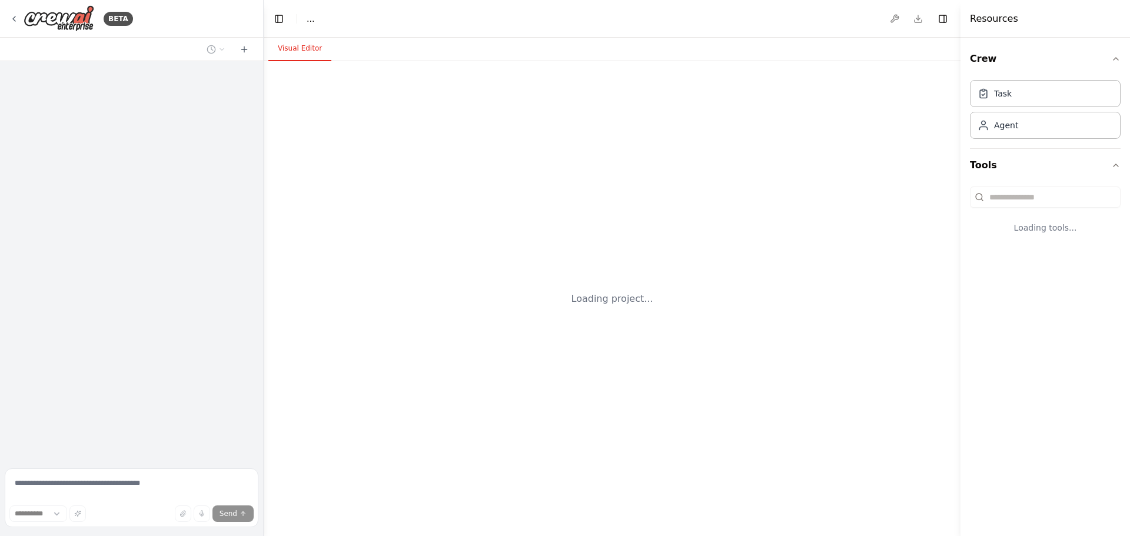
click at [535, 393] on div "Loading project..." at bounding box center [612, 298] width 697 height 475
select select "****"
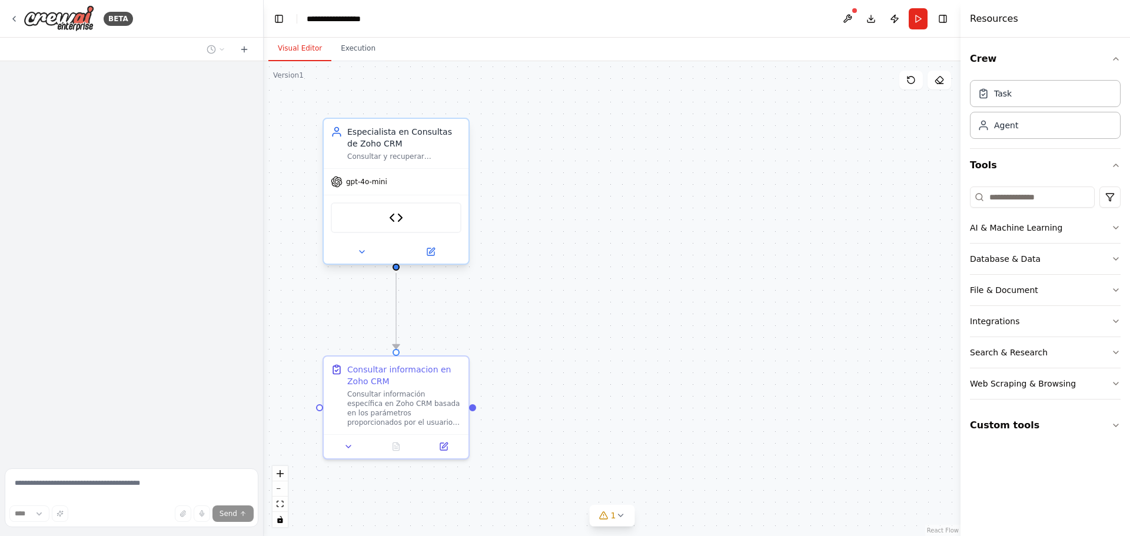
scroll to position [1471, 0]
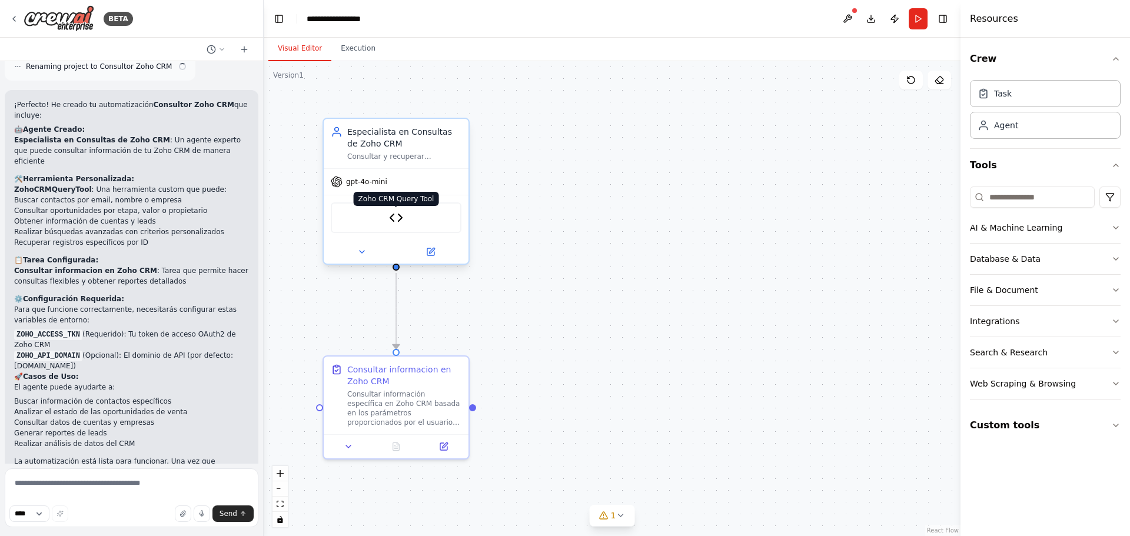
click at [399, 224] on img at bounding box center [396, 218] width 14 height 14
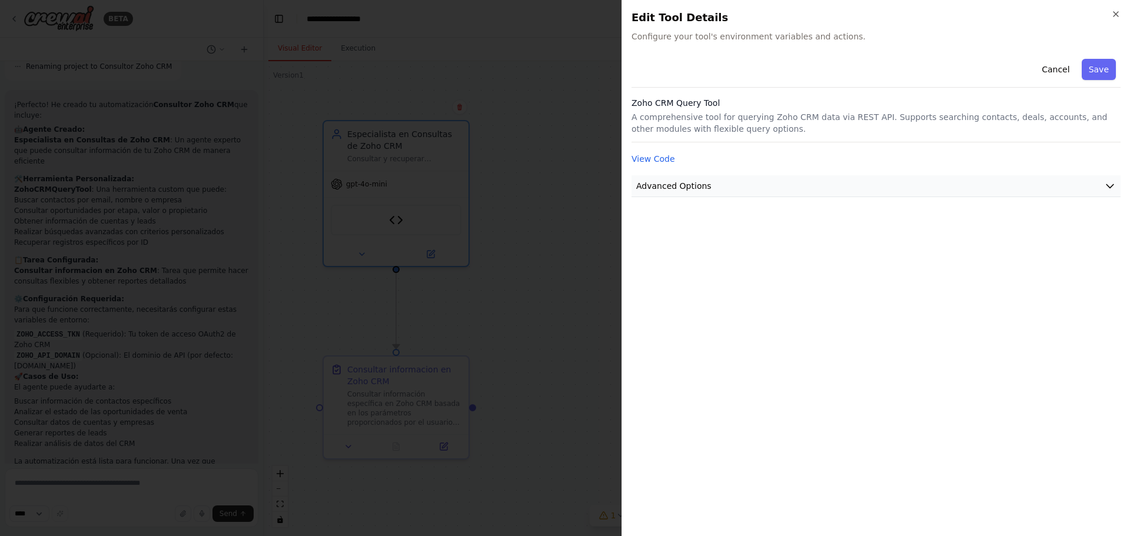
click at [769, 187] on button "Advanced Options" at bounding box center [876, 186] width 489 height 22
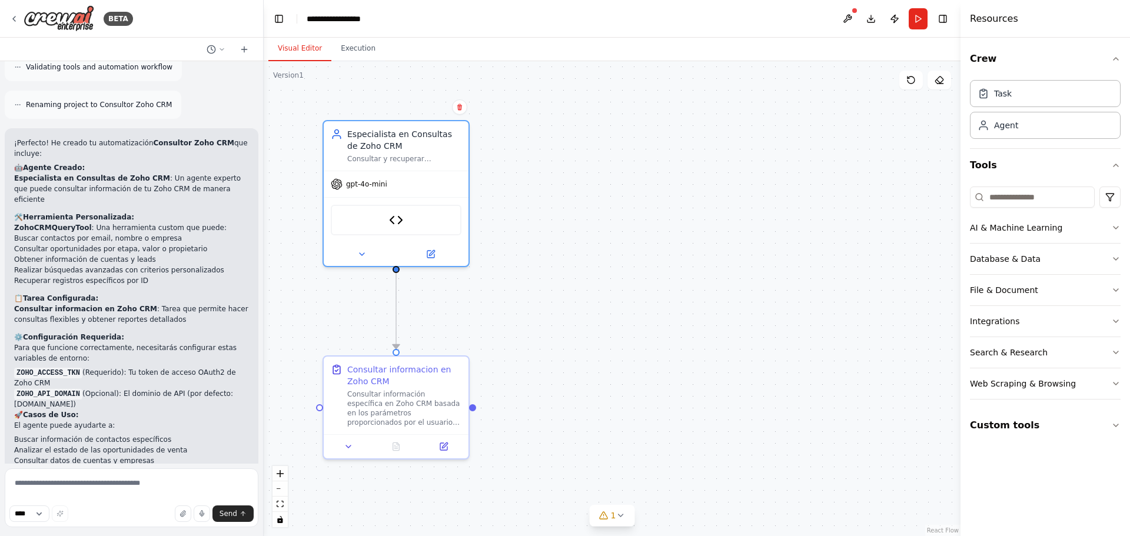
scroll to position [1412, 0]
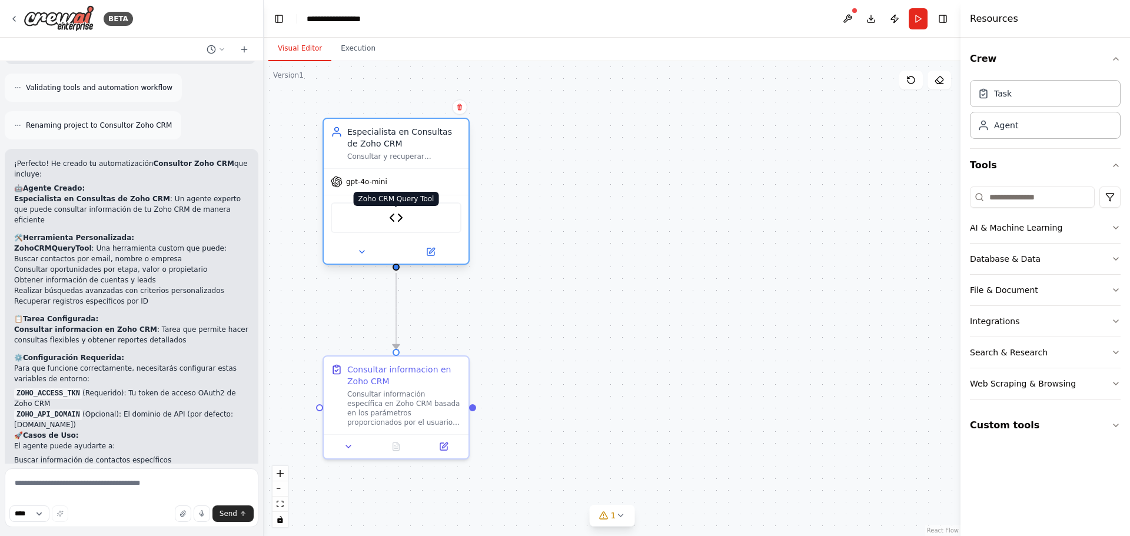
click at [401, 216] on img at bounding box center [396, 218] width 14 height 14
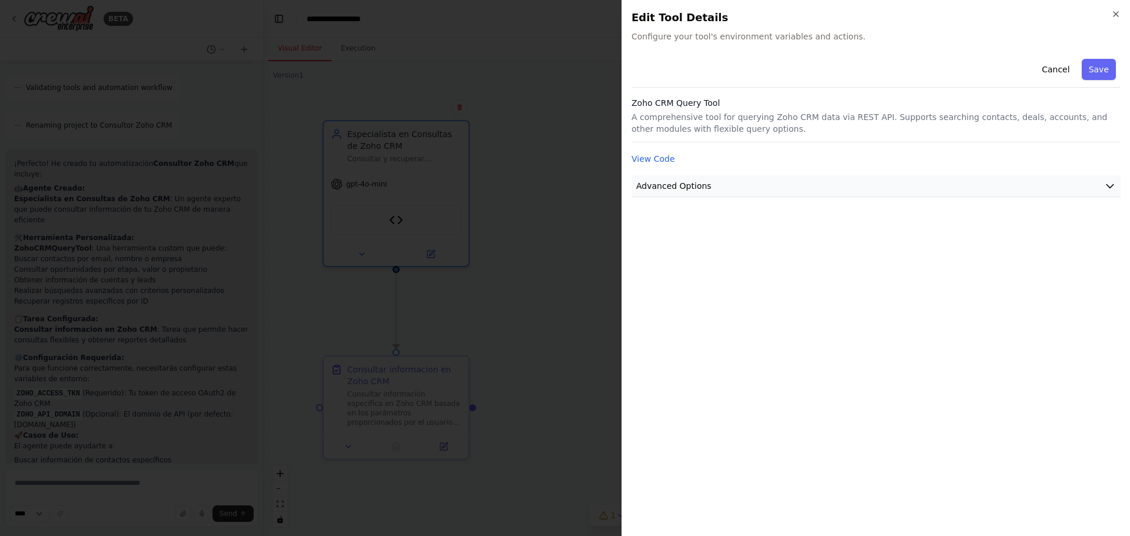
click at [683, 187] on span "Advanced Options" at bounding box center [673, 186] width 75 height 12
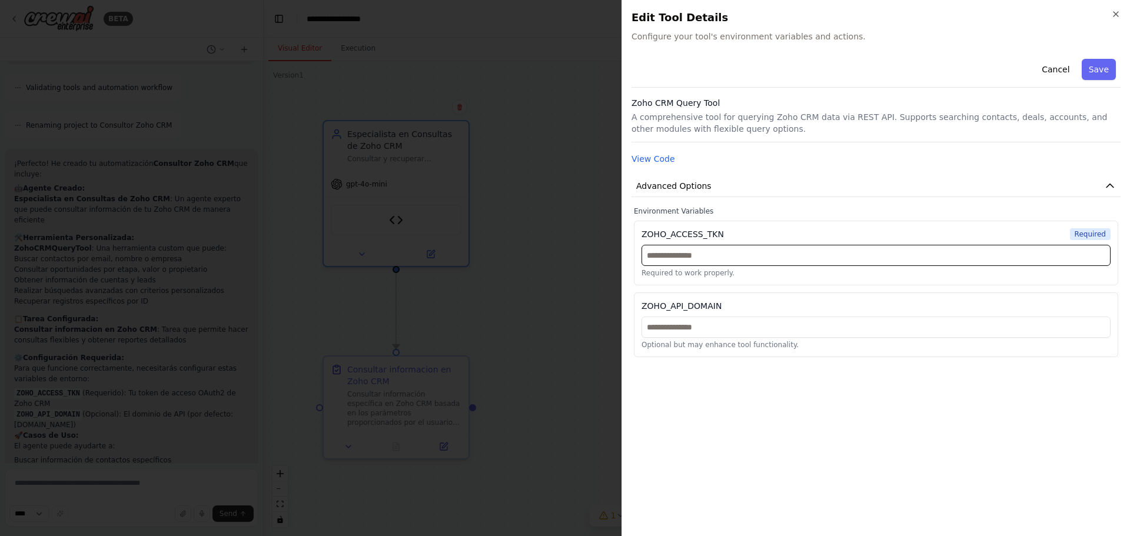
click at [681, 256] on input "text" at bounding box center [876, 255] width 469 height 21
paste input "**********"
type input "**********"
click at [672, 328] on input "text" at bounding box center [876, 327] width 469 height 21
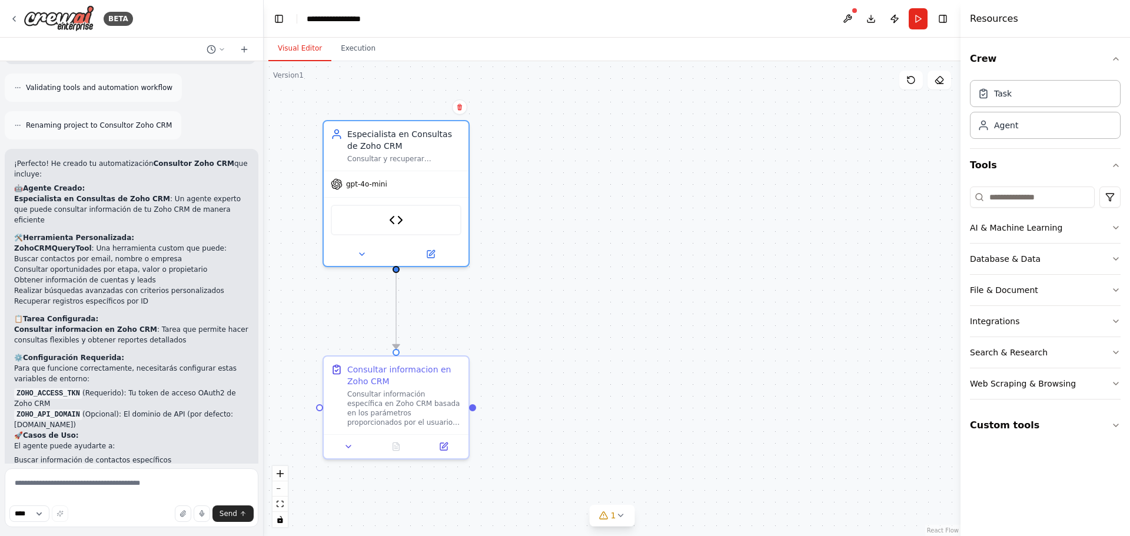
drag, startPoint x: 74, startPoint y: 384, endPoint x: 16, endPoint y: 385, distance: 57.7
click at [16, 409] on li "ZOHO_API_DOMAIN (Opcional): El dominio de API (por defecto: www.zohoapis.com)" at bounding box center [131, 419] width 235 height 21
copy li "www.zohoapis.com"
click at [399, 222] on img at bounding box center [396, 218] width 14 height 14
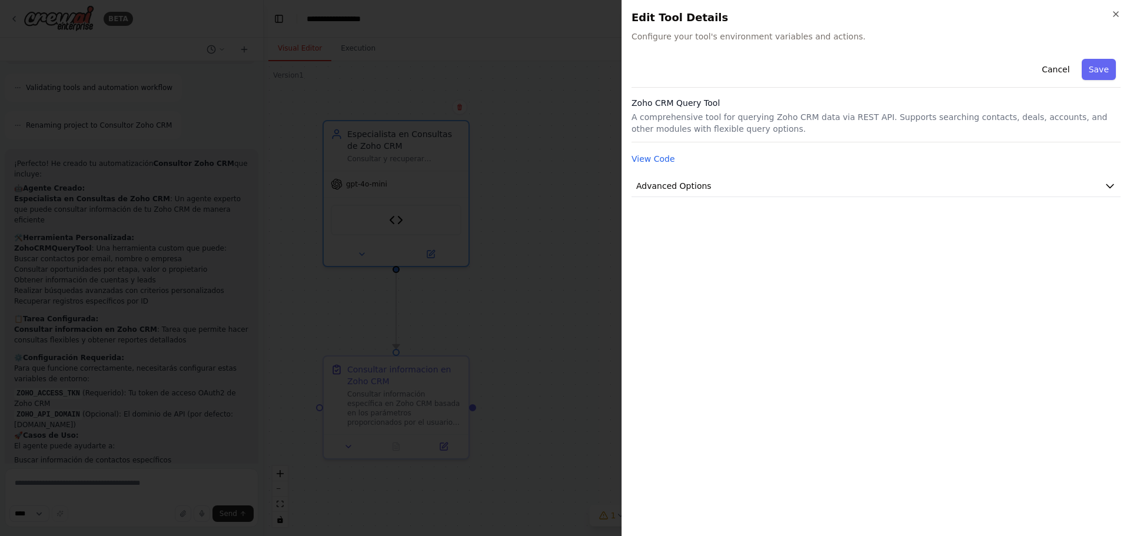
click at [715, 197] on div "Cancel Save Zoho CRM Query Tool A comprehensive tool for querying Zoho CRM data…" at bounding box center [876, 290] width 489 height 473
click at [701, 188] on span "Advanced Options" at bounding box center [673, 186] width 75 height 12
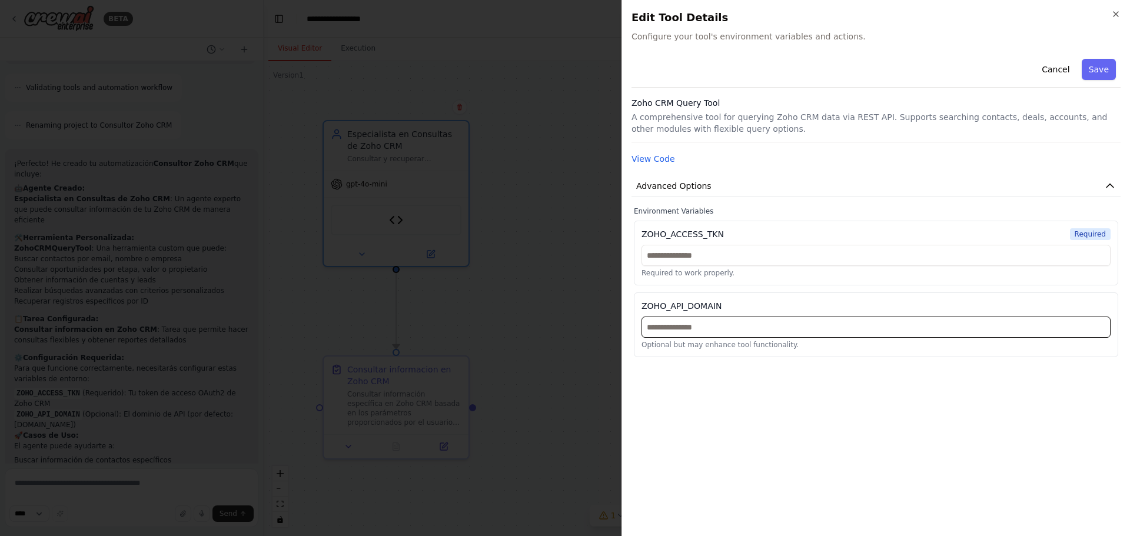
click at [666, 333] on input "text" at bounding box center [876, 327] width 469 height 21
paste input "**********"
type input "**********"
click at [676, 261] on input "text" at bounding box center [876, 255] width 469 height 21
paste input "**********"
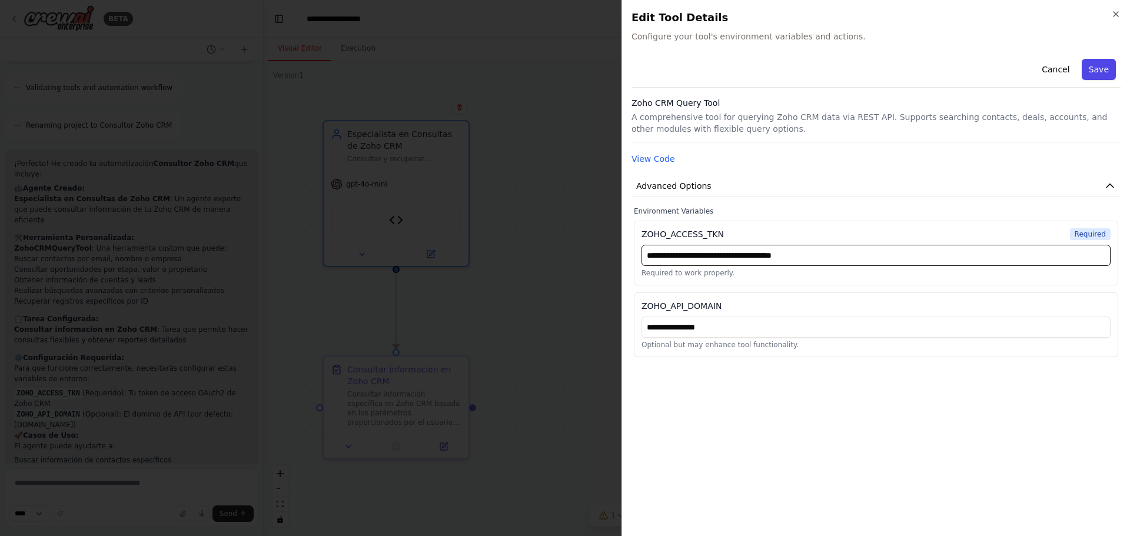
type input "**********"
click at [1105, 71] on button "Save" at bounding box center [1099, 69] width 34 height 21
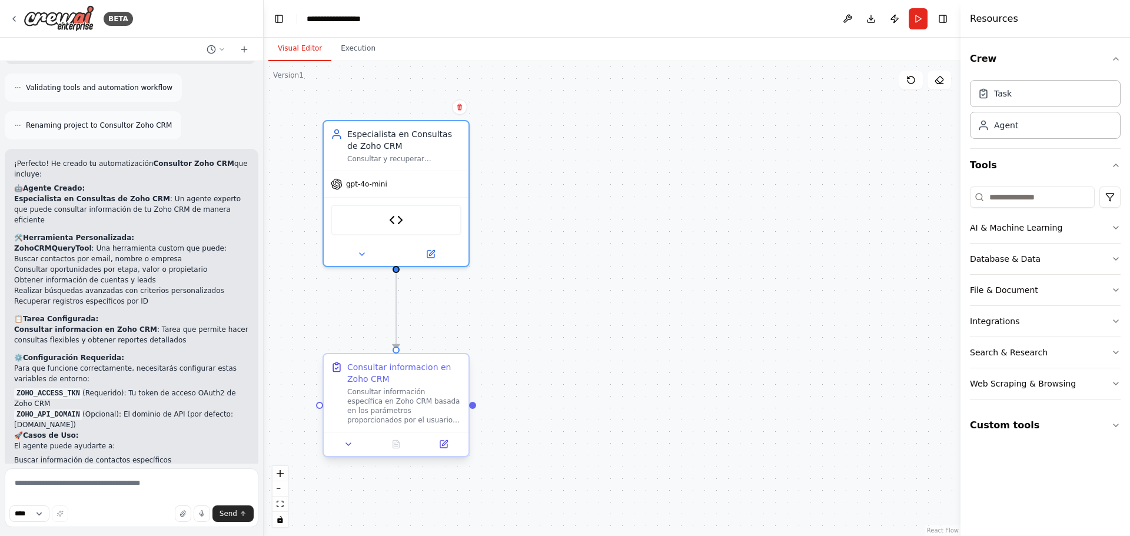
click at [402, 391] on div "Consultar información específica en Zoho CRM basada en los parámetros proporcio…" at bounding box center [404, 406] width 114 height 38
click at [376, 383] on div "Consultar informacion en Zoho CRM" at bounding box center [404, 373] width 114 height 24
click at [376, 390] on div "Consultar información específica en Zoho CRM basada en los parámetros proporcio…" at bounding box center [404, 406] width 114 height 38
click at [920, 26] on button "Run" at bounding box center [918, 18] width 19 height 21
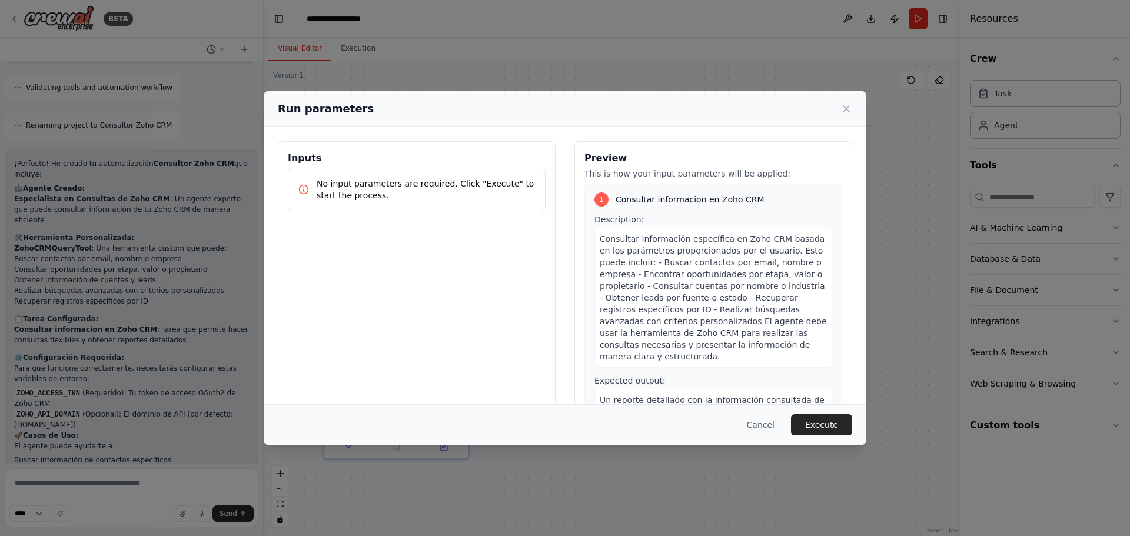
scroll to position [0, 0]
click at [803, 415] on button "Execute" at bounding box center [821, 424] width 61 height 21
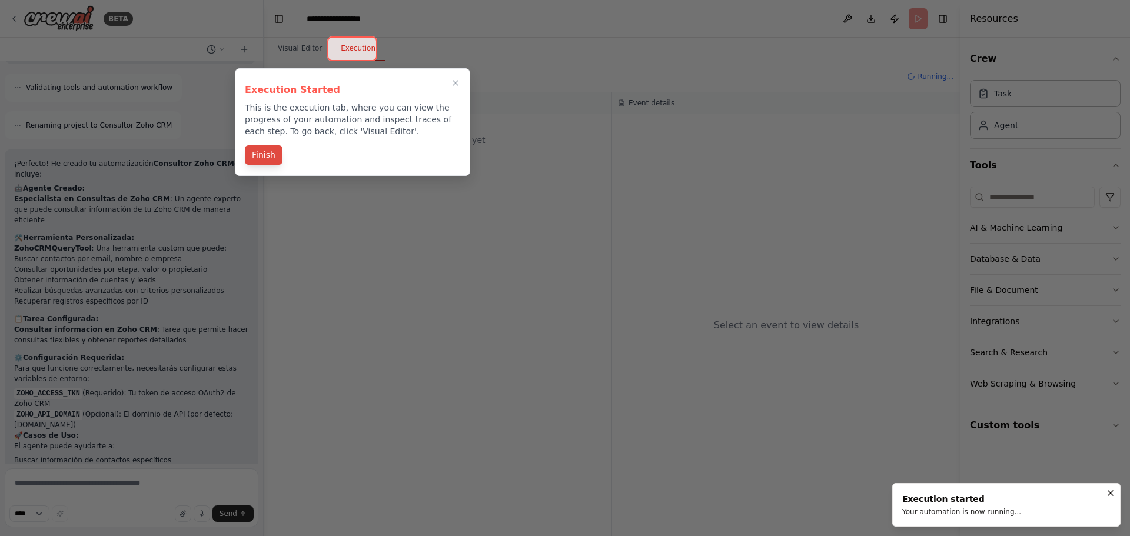
click at [262, 151] on button "Finish" at bounding box center [264, 154] width 38 height 19
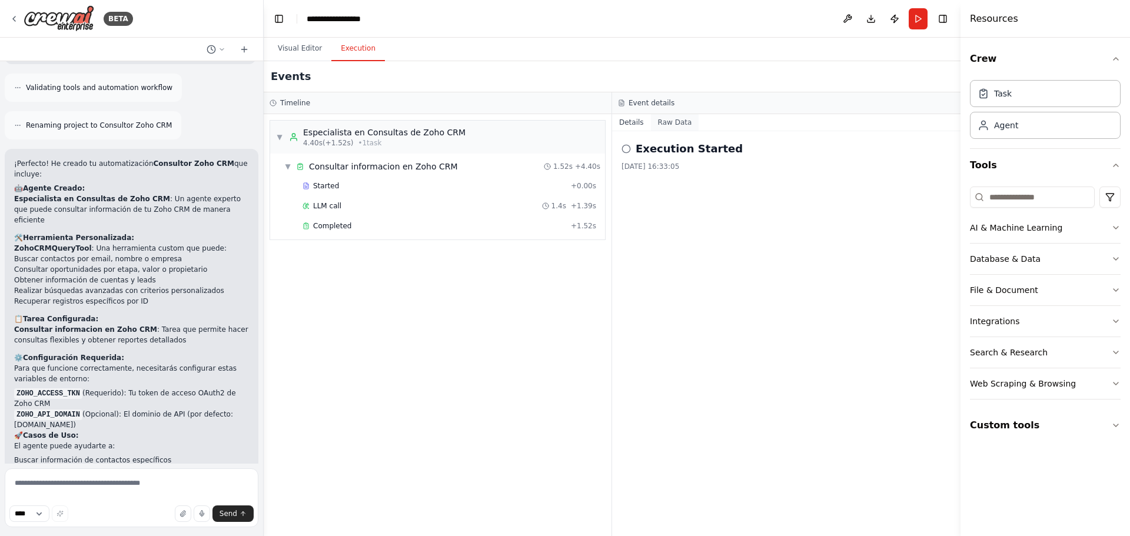
click at [660, 122] on button "Raw Data" at bounding box center [675, 122] width 48 height 16
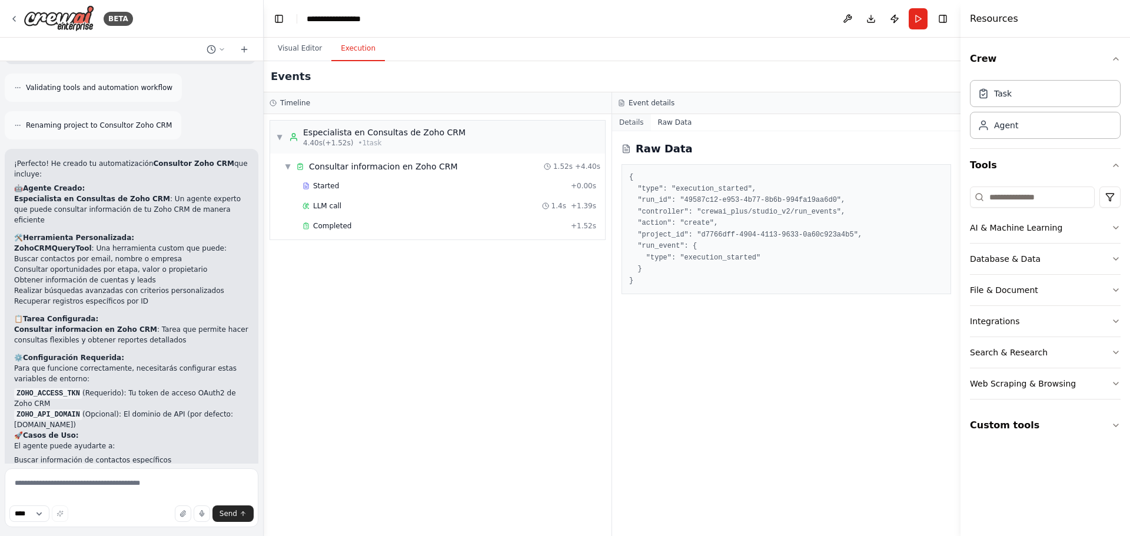
click at [632, 124] on button "Details" at bounding box center [631, 122] width 39 height 16
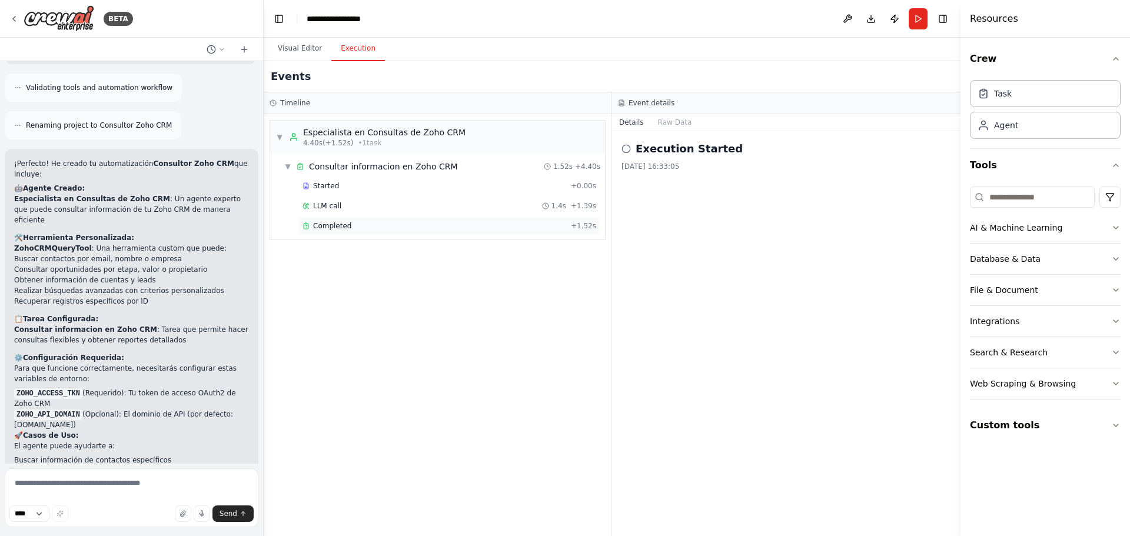
click at [333, 228] on span "Completed" at bounding box center [332, 225] width 38 height 9
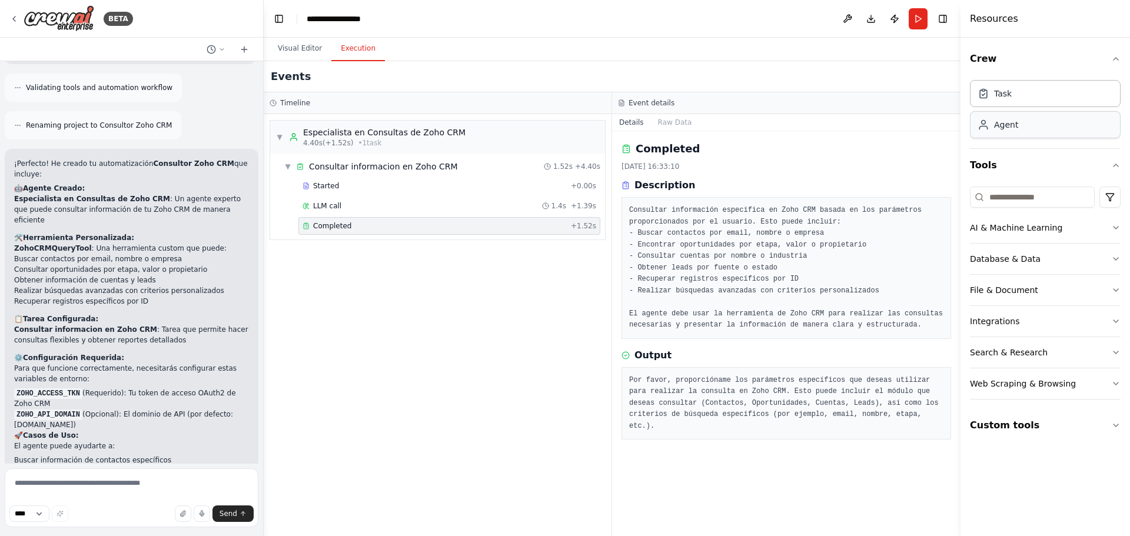
click at [1004, 129] on div "Agent" at bounding box center [1006, 125] width 24 height 12
click at [284, 52] on button "Visual Editor" at bounding box center [299, 48] width 63 height 25
click at [366, 52] on button "Execution" at bounding box center [358, 48] width 54 height 25
click at [42, 520] on select "****" at bounding box center [29, 514] width 40 height 16
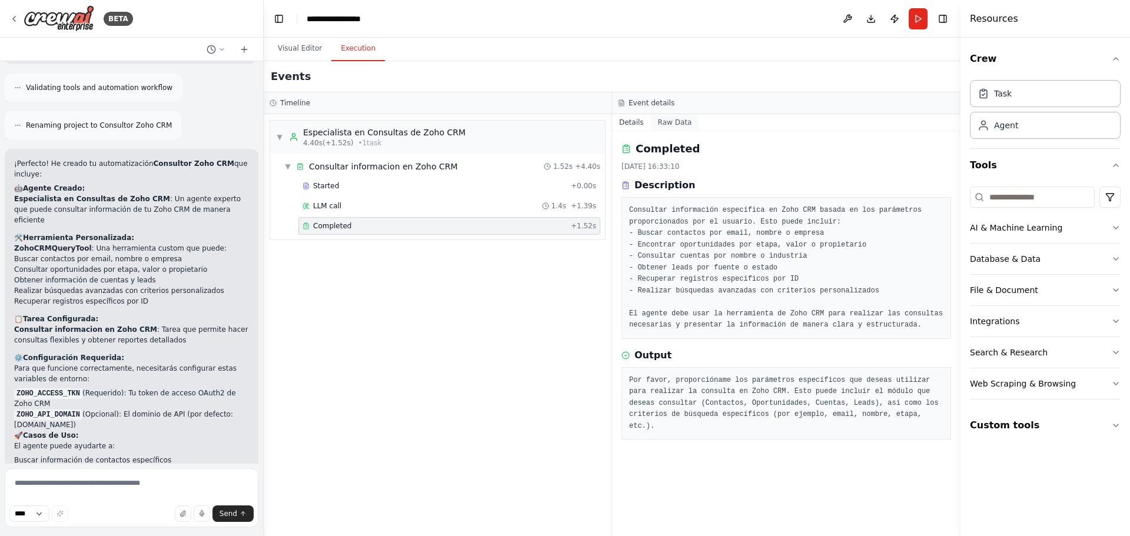
click at [672, 121] on button "Raw Data" at bounding box center [675, 122] width 48 height 16
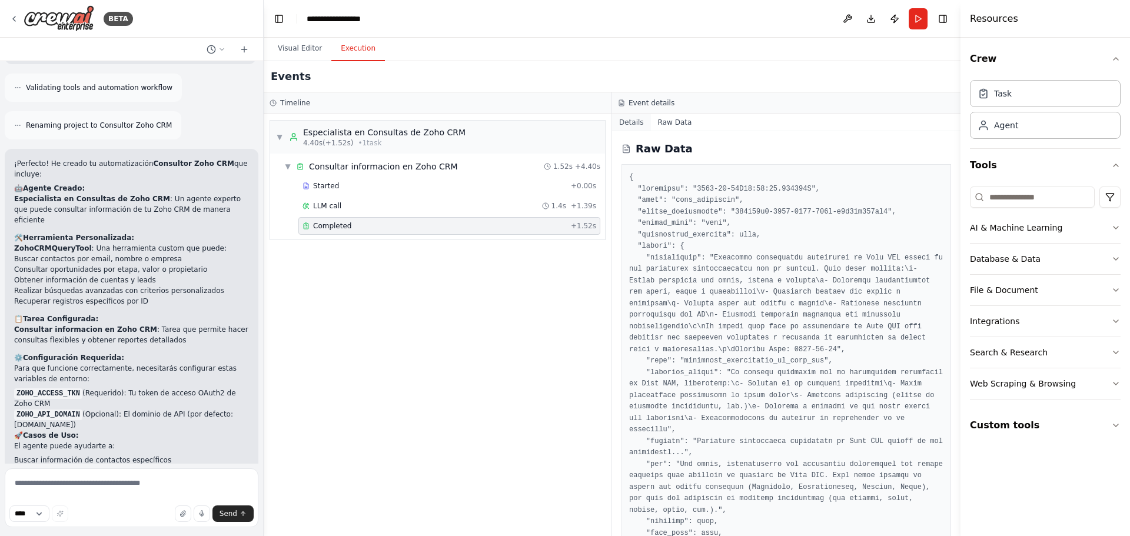
click at [633, 125] on button "Details" at bounding box center [631, 122] width 39 height 16
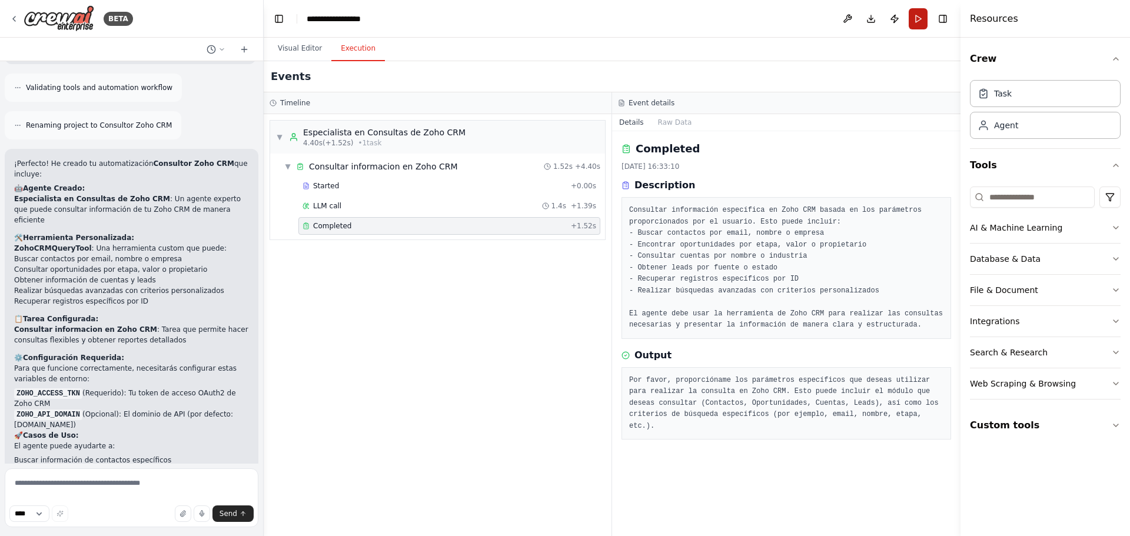
click at [914, 13] on button "Run" at bounding box center [918, 18] width 19 height 21
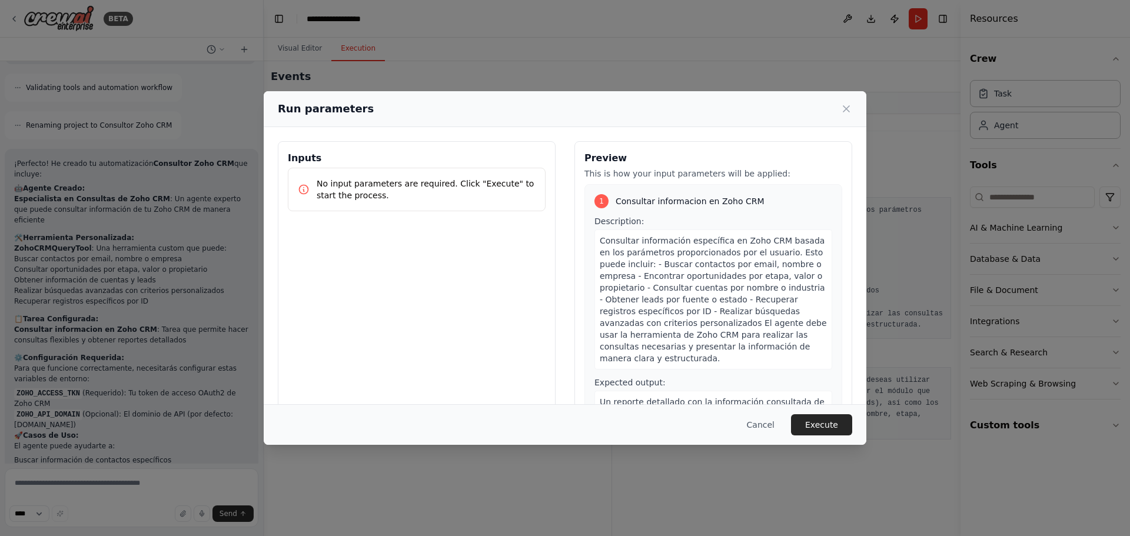
click at [336, 180] on p "No input parameters are required. Click "Execute" to start the process." at bounding box center [426, 190] width 219 height 24
click at [430, 194] on p "No input parameters are required. Click "Execute" to start the process." at bounding box center [426, 190] width 219 height 24
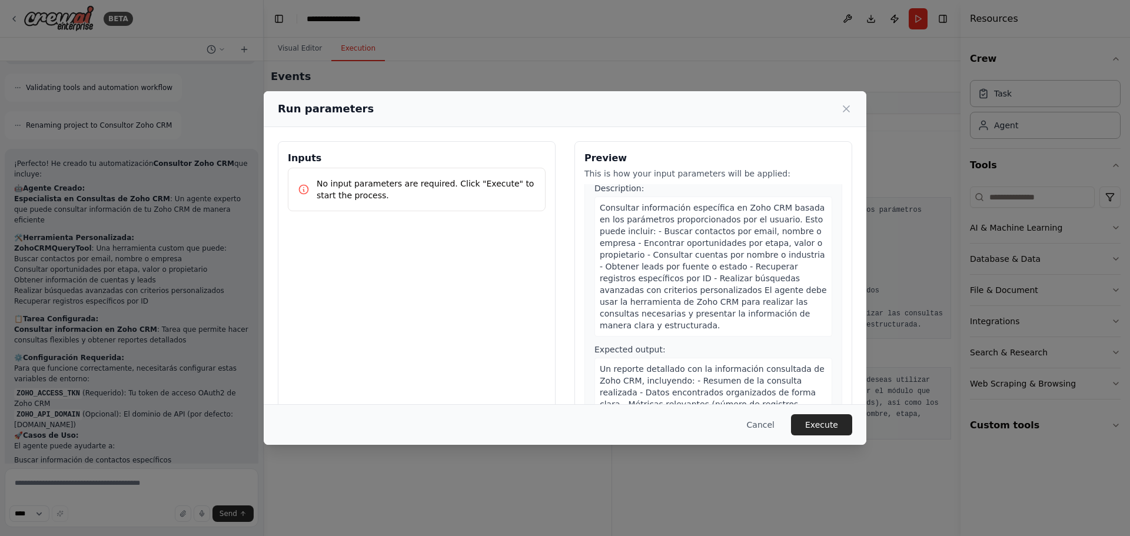
scroll to position [13, 0]
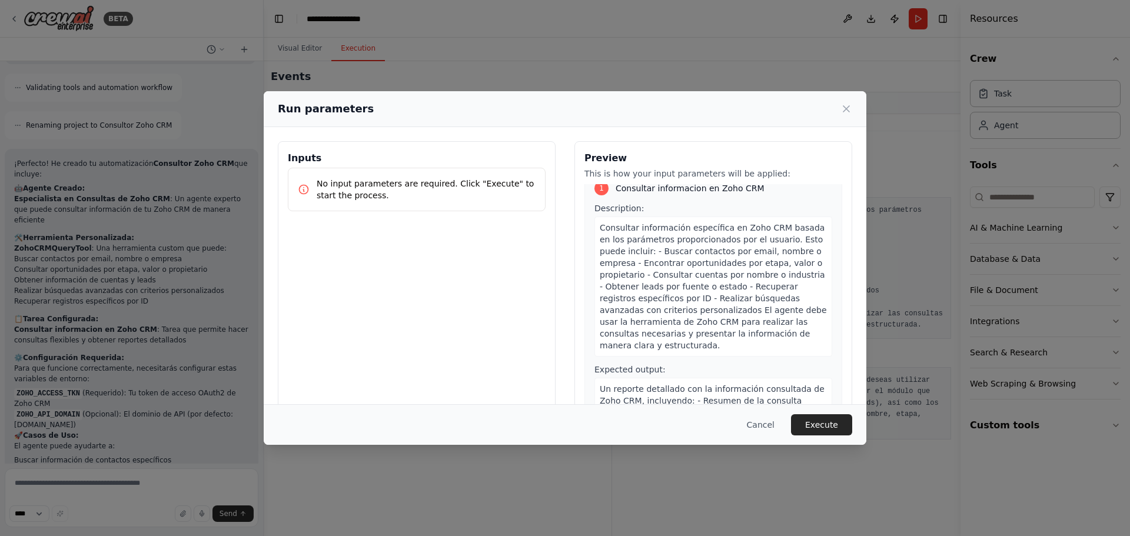
click at [687, 313] on span "Consultar información específica en Zoho CRM basada en los parámetros proporcio…" at bounding box center [713, 286] width 227 height 127
click at [715, 311] on span "Consultar información específica en Zoho CRM basada en los parámetros proporcio…" at bounding box center [713, 286] width 227 height 127
click at [759, 191] on div "1 Consultar informacion en Zoho CRM" at bounding box center [714, 188] width 238 height 14
click at [706, 175] on p "This is how your input parameters will be applied:" at bounding box center [714, 174] width 258 height 12
click at [667, 168] on p "This is how your input parameters will be applied:" at bounding box center [714, 174] width 258 height 12
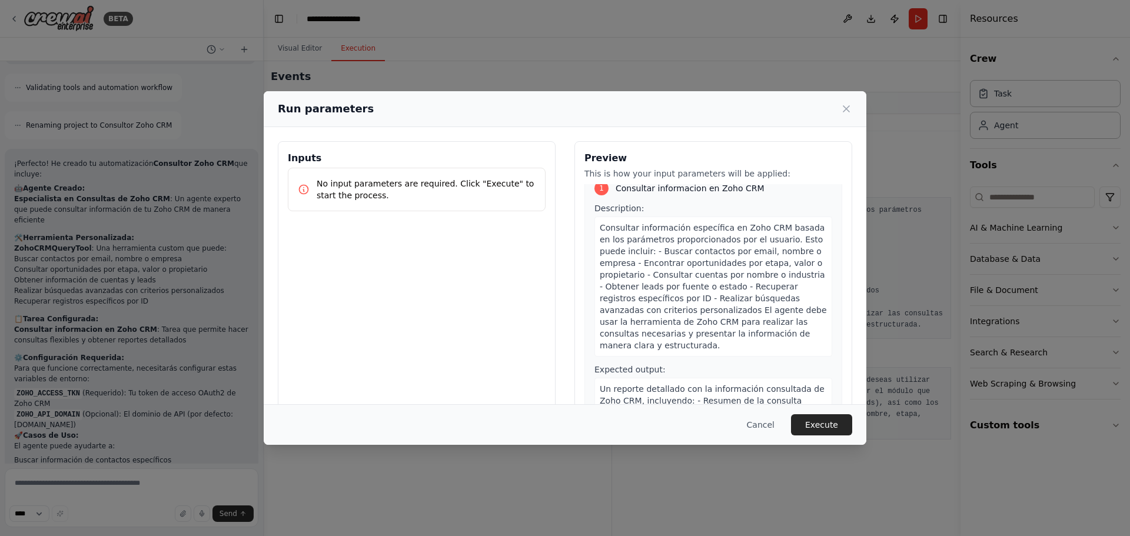
click at [649, 177] on p "This is how your input parameters will be applied:" at bounding box center [714, 174] width 258 height 12
click at [382, 198] on p "No input parameters are required. Click "Execute" to start the process." at bounding box center [426, 190] width 219 height 24
click at [760, 427] on button "Cancel" at bounding box center [761, 424] width 47 height 21
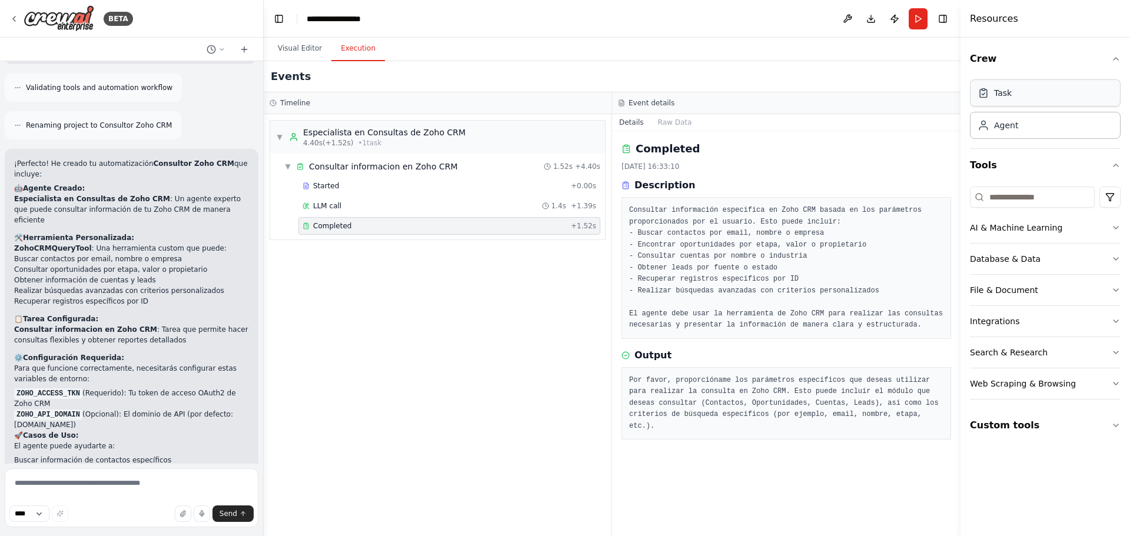
click at [1008, 100] on div "Task" at bounding box center [1045, 92] width 151 height 27
click at [313, 50] on button "Visual Editor" at bounding box center [299, 48] width 63 height 25
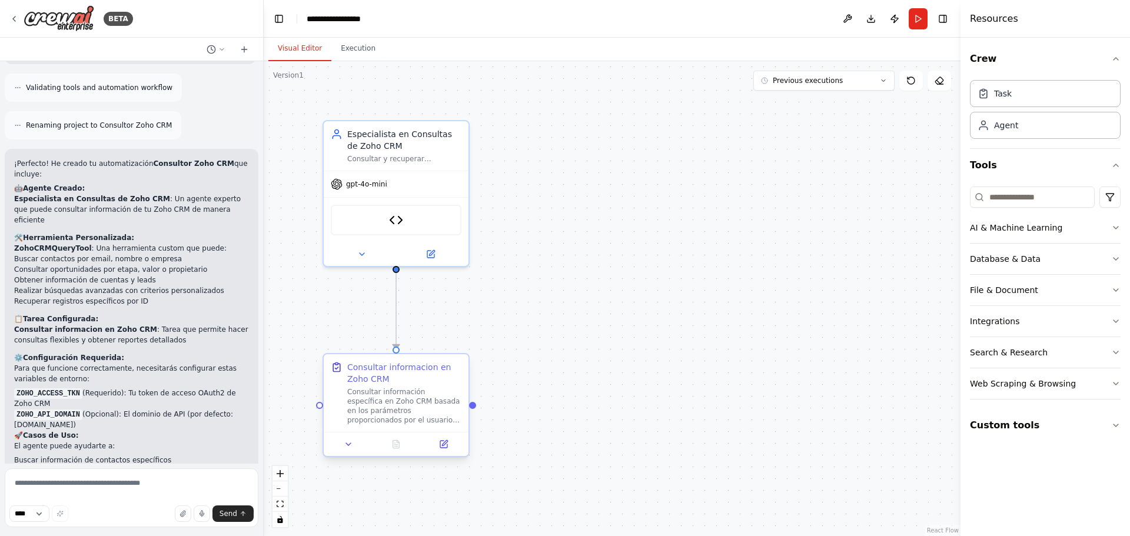
click at [373, 388] on div "Consultar información específica en Zoho CRM basada en los parámetros proporcio…" at bounding box center [404, 406] width 114 height 38
click at [442, 443] on icon at bounding box center [443, 444] width 7 height 7
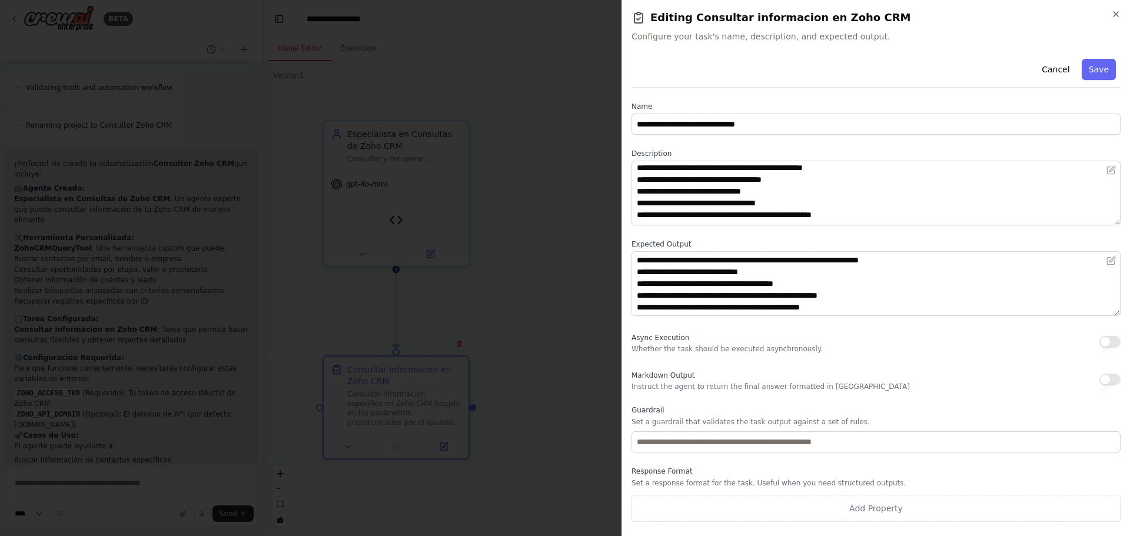
scroll to position [0, 0]
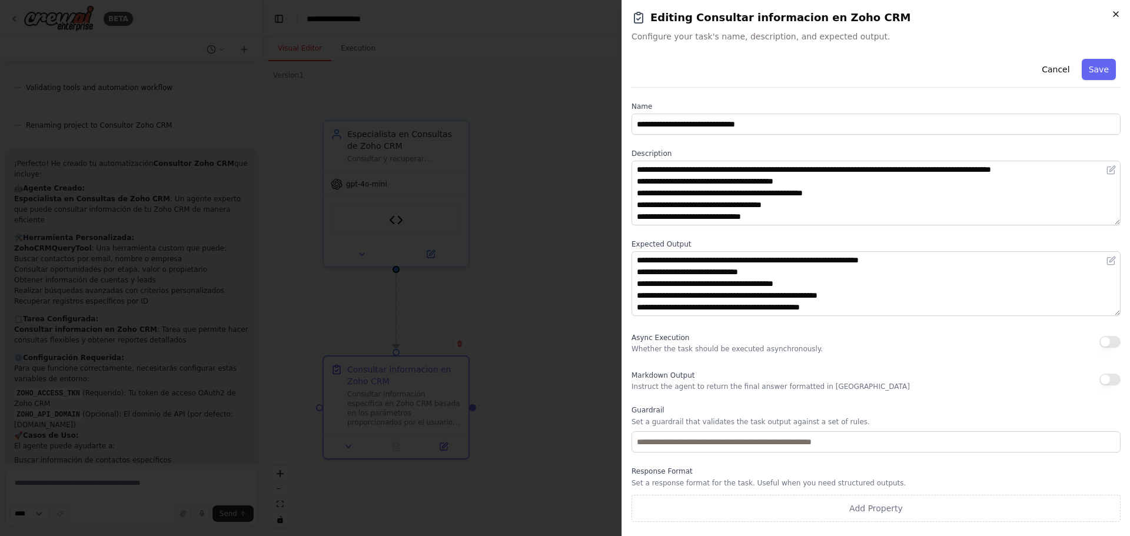
click at [1117, 16] on icon "button" at bounding box center [1115, 13] width 9 height 9
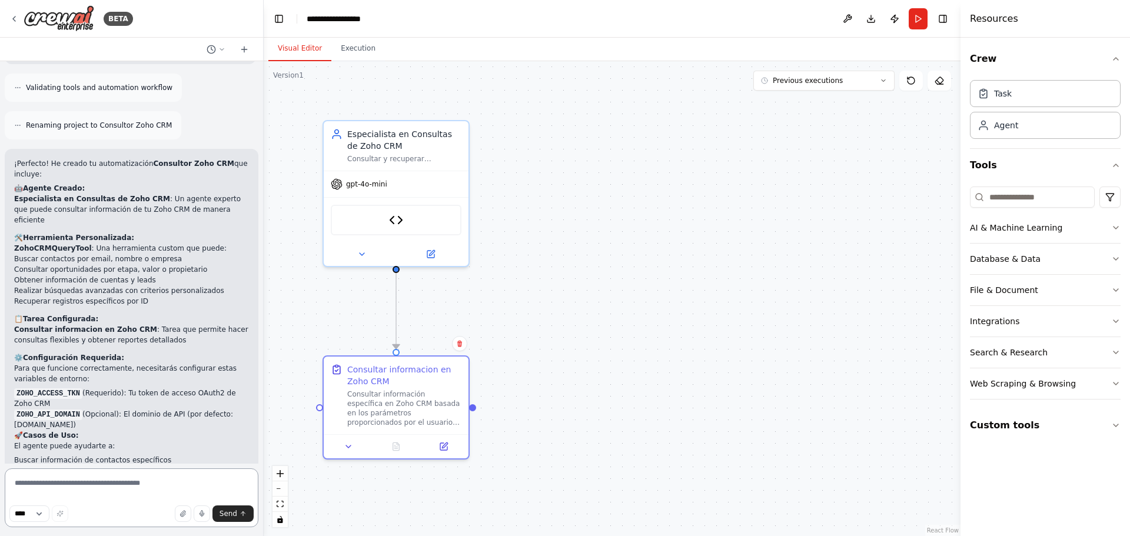
click at [158, 493] on textarea at bounding box center [132, 498] width 254 height 59
click at [805, 85] on button "Previous executions" at bounding box center [824, 81] width 141 height 20
click at [841, 18] on button at bounding box center [847, 18] width 19 height 21
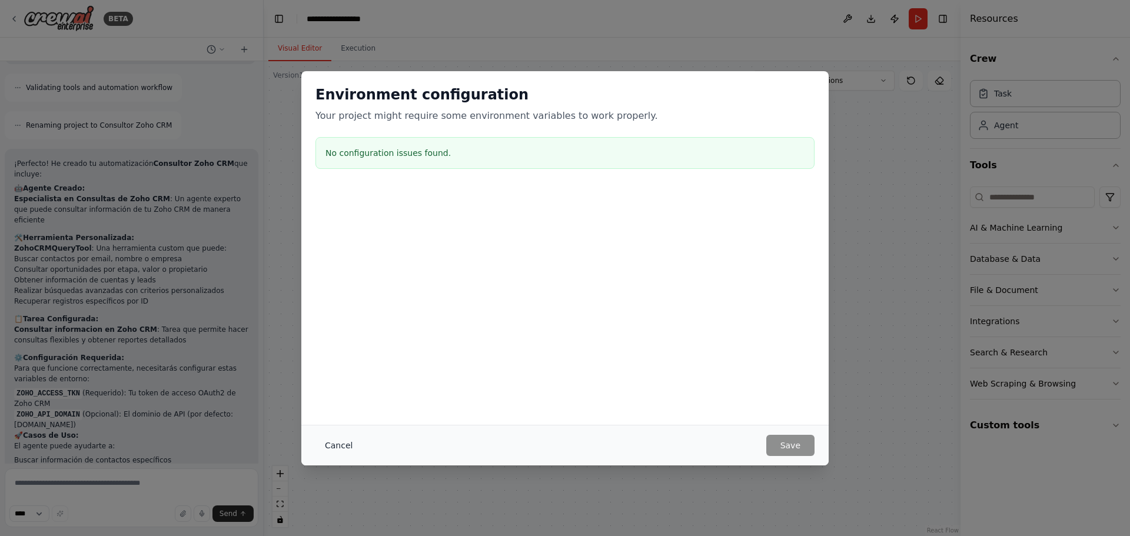
click at [330, 445] on button "Cancel" at bounding box center [339, 445] width 47 height 21
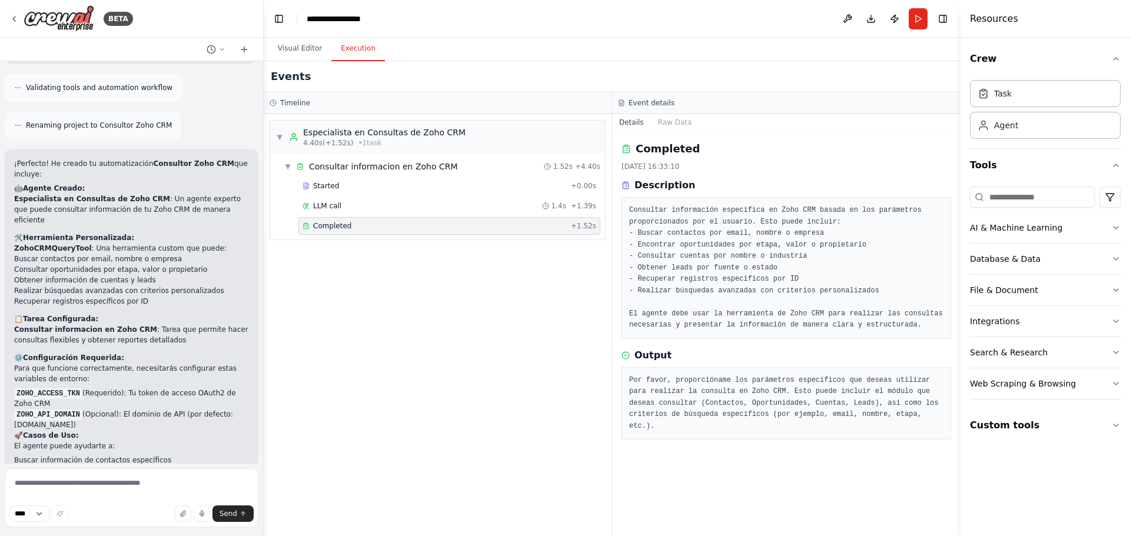
click at [360, 53] on button "Execution" at bounding box center [358, 48] width 54 height 25
click at [401, 225] on div "Completed" at bounding box center [435, 225] width 264 height 9
click at [326, 139] on span "4.40s (+1.52s)" at bounding box center [328, 142] width 50 height 9
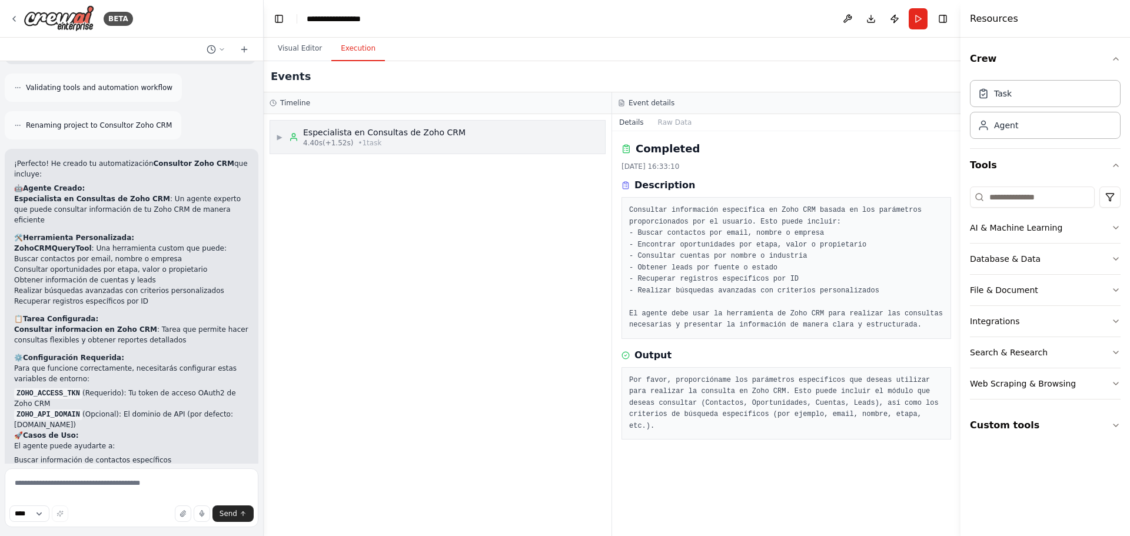
click at [343, 138] on div "Especialista en Consultas de Zoho CRM" at bounding box center [384, 133] width 162 height 12
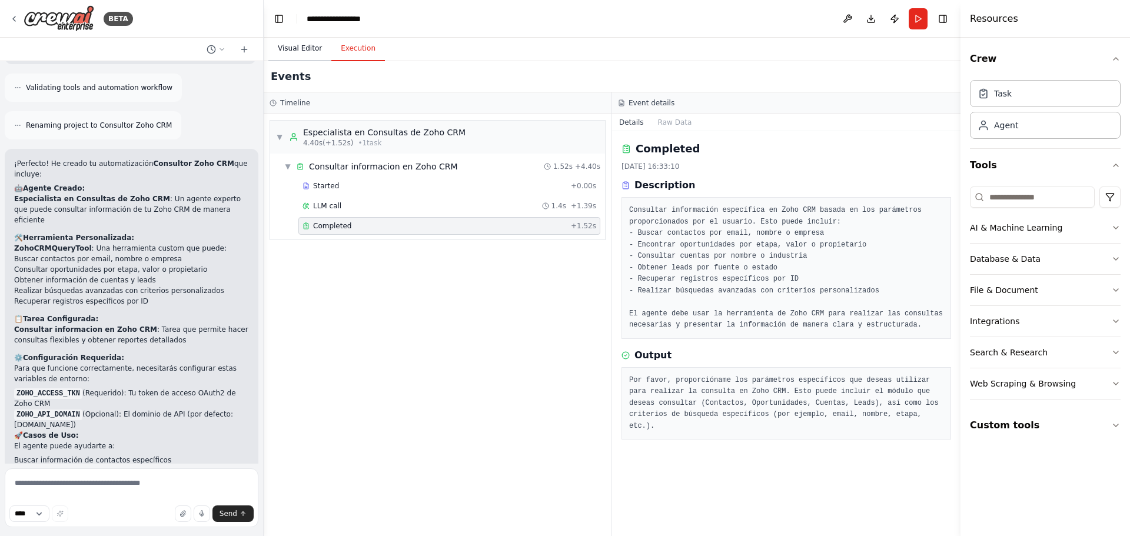
click at [299, 47] on button "Visual Editor" at bounding box center [299, 48] width 63 height 25
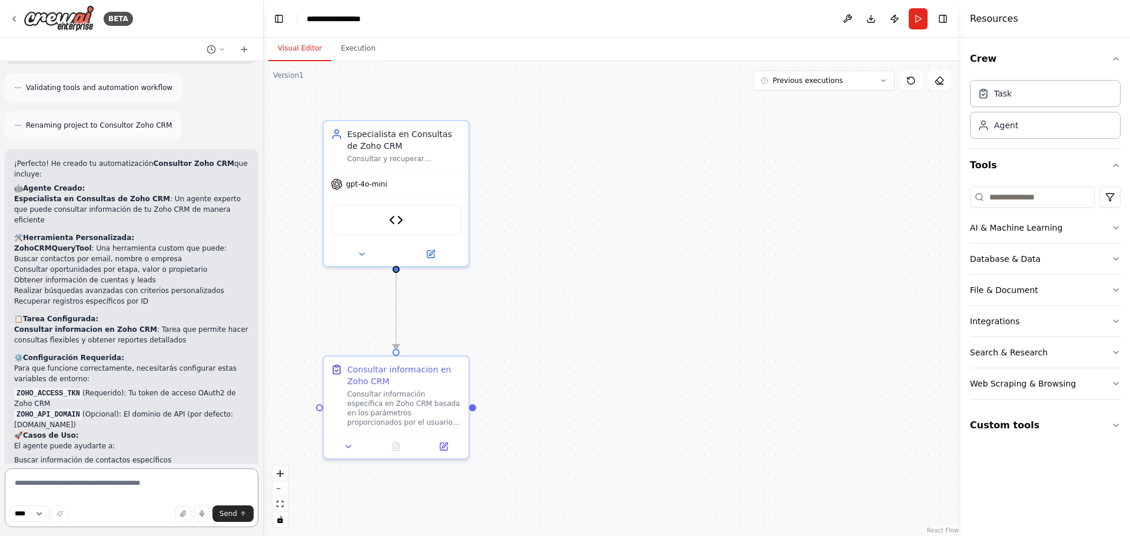
click at [125, 489] on textarea at bounding box center [132, 498] width 254 height 59
type textarea "**********"
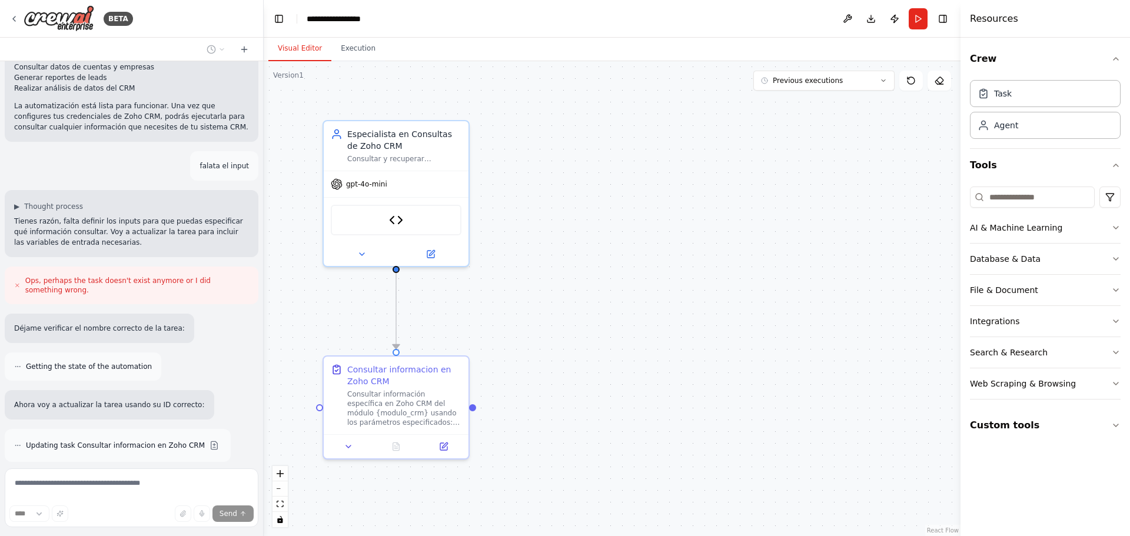
scroll to position [1869, 0]
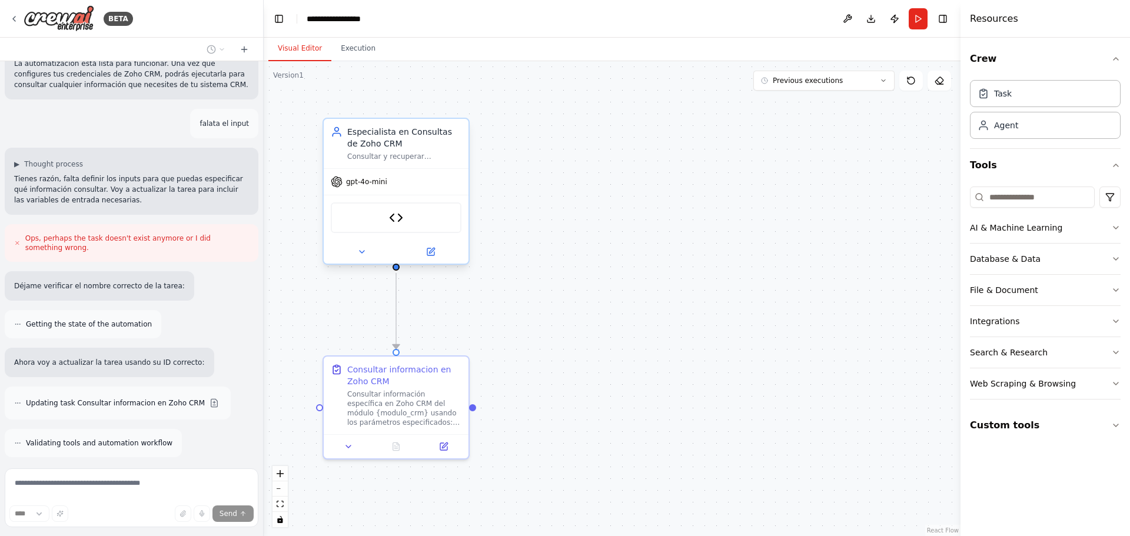
click at [373, 181] on span "gpt-4o-mini" at bounding box center [366, 181] width 41 height 9
click at [393, 223] on img at bounding box center [396, 218] width 14 height 14
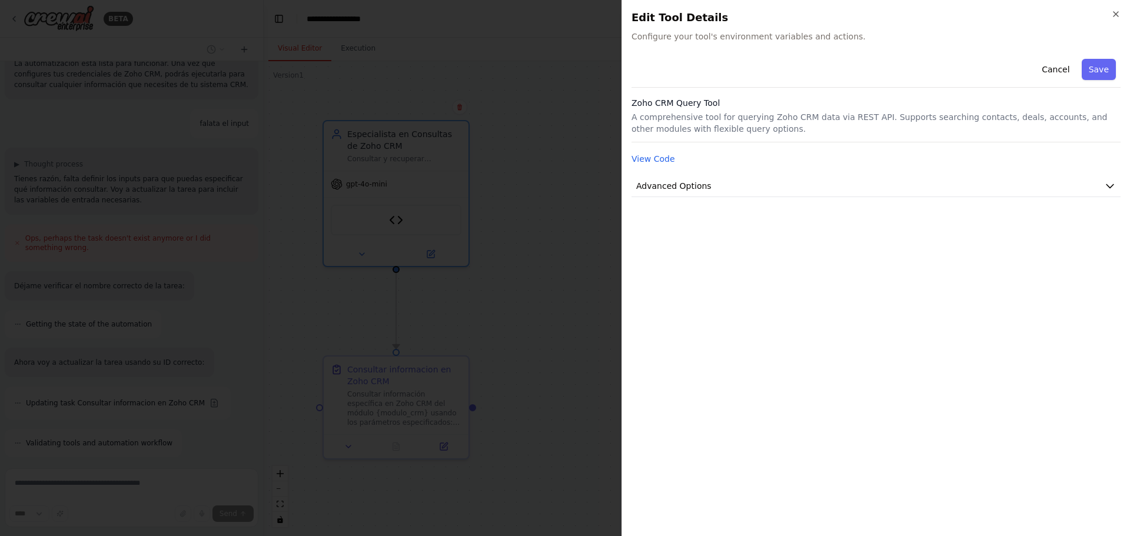
click at [651, 210] on div "Cancel Save Zoho CRM Query Tool A comprehensive tool for querying Zoho CRM data…" at bounding box center [876, 290] width 489 height 473
click at [1116, 14] on icon "button" at bounding box center [1116, 14] width 5 height 5
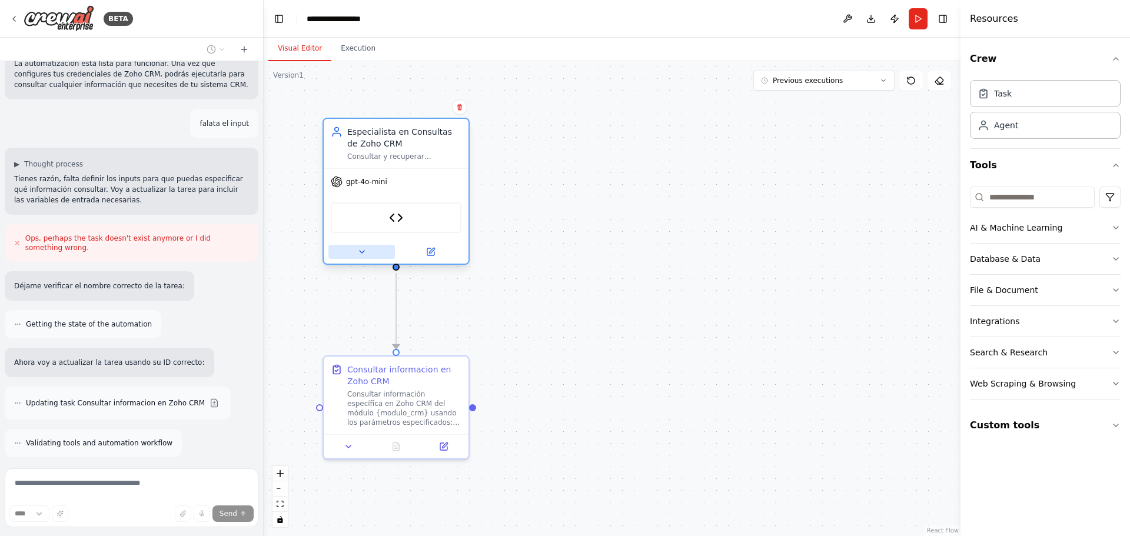
click at [363, 251] on icon at bounding box center [362, 252] width 5 height 2
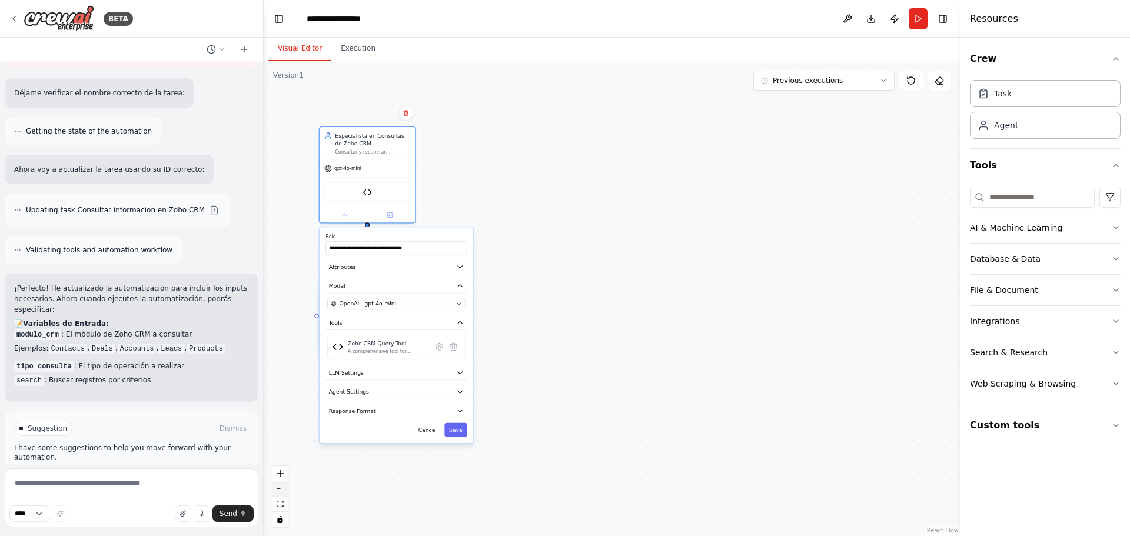
click at [281, 489] on icon "zoom out" at bounding box center [280, 489] width 7 height 1
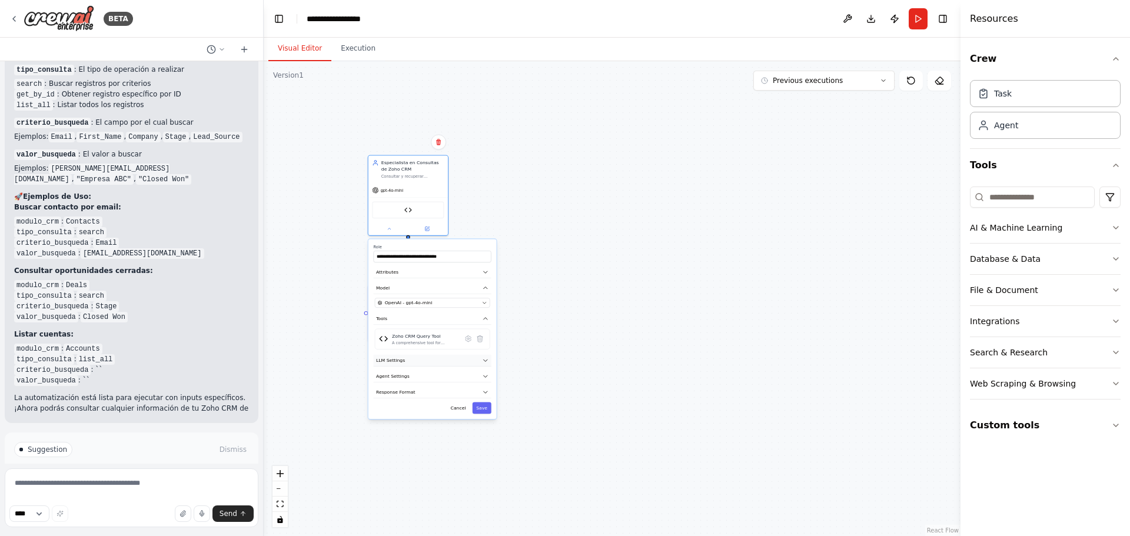
scroll to position [2369, 0]
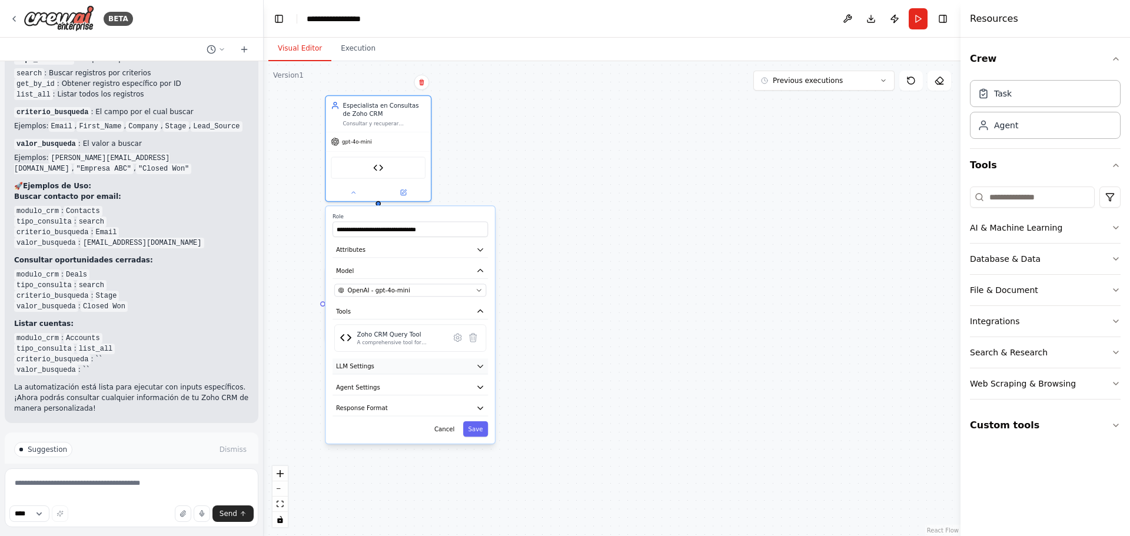
click at [366, 366] on span "LLM Settings" at bounding box center [355, 366] width 38 height 9
click at [376, 407] on span "Response Format" at bounding box center [362, 408] width 52 height 9
click at [380, 388] on button "Agent Settings" at bounding box center [410, 388] width 155 height 16
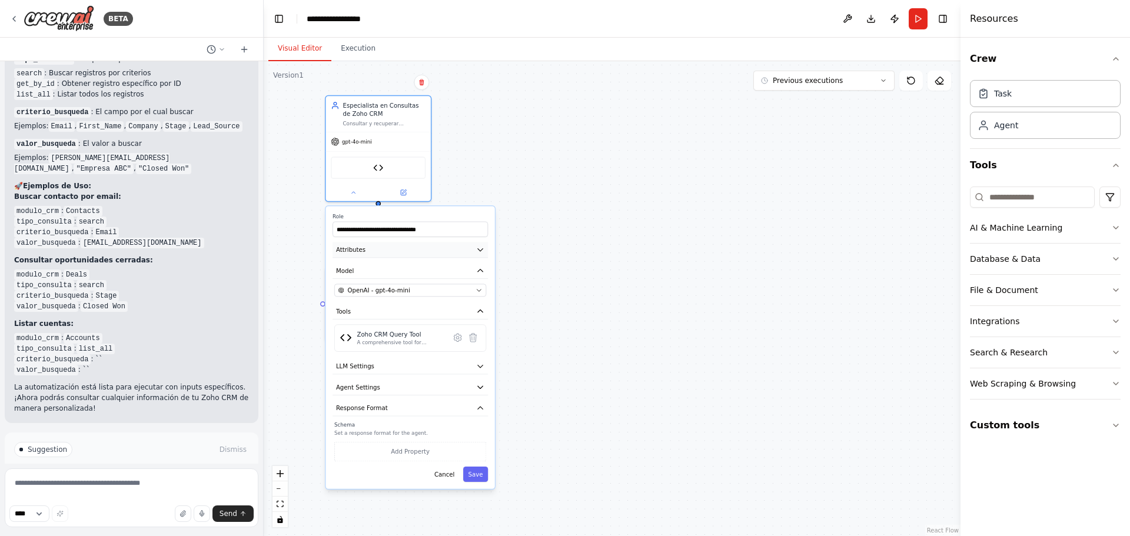
click at [472, 255] on button "Attributes" at bounding box center [410, 250] width 155 height 16
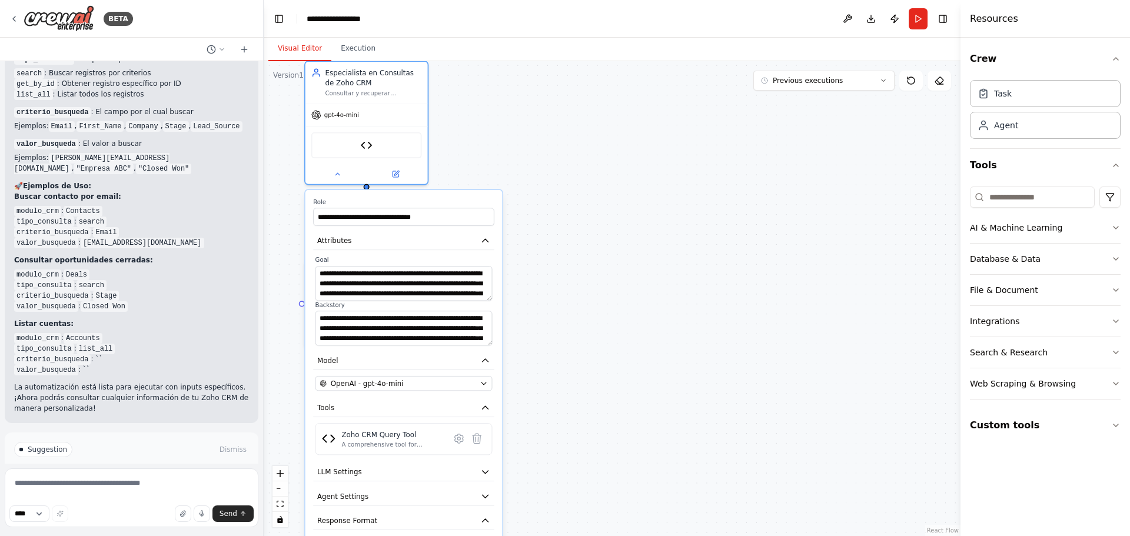
scroll to position [2193, 0]
click at [103, 490] on button "Run Automation" at bounding box center [131, 499] width 235 height 19
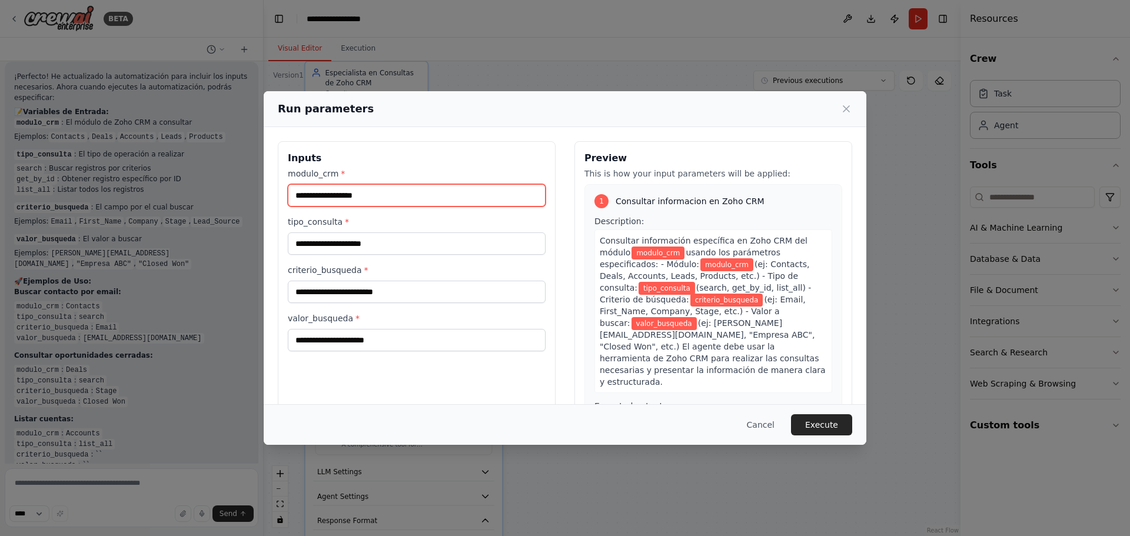
click at [339, 191] on input "modulo_crm *" at bounding box center [417, 195] width 258 height 22
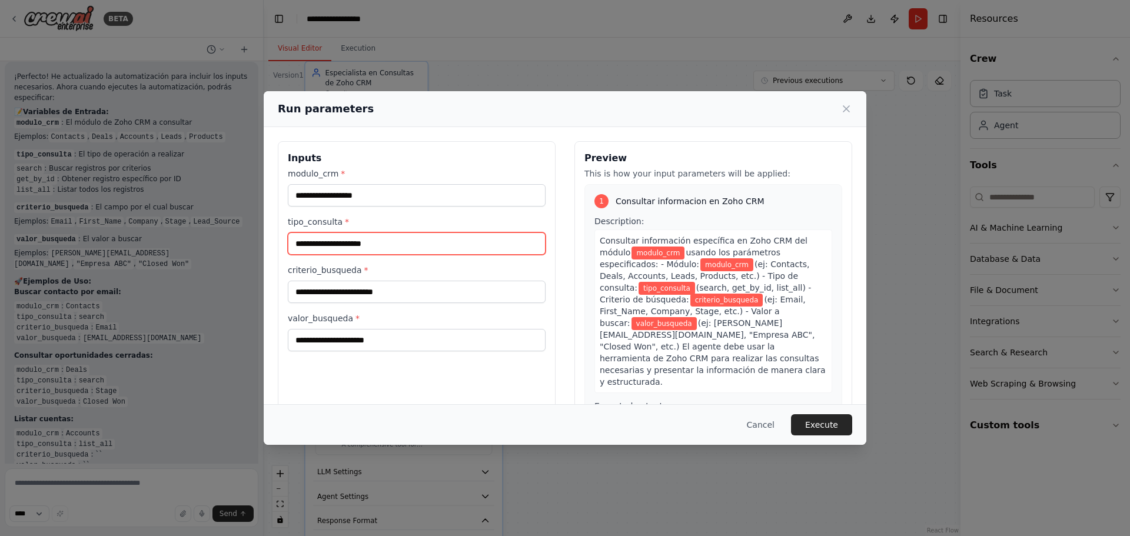
click at [356, 237] on input "tipo_consulta *" at bounding box center [417, 244] width 258 height 22
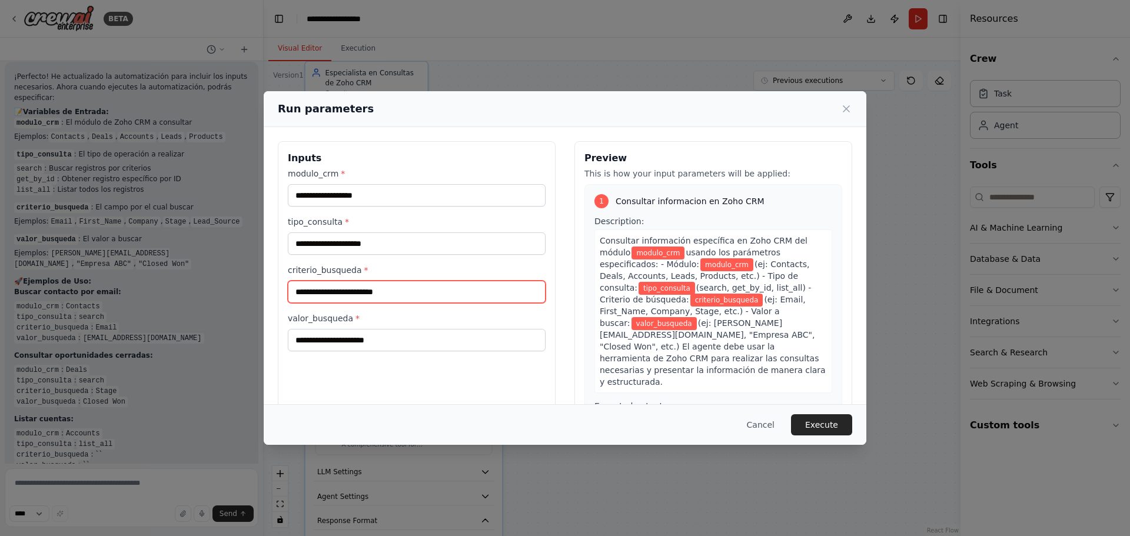
click at [356, 285] on input "criterio_busqueda *" at bounding box center [417, 292] width 258 height 22
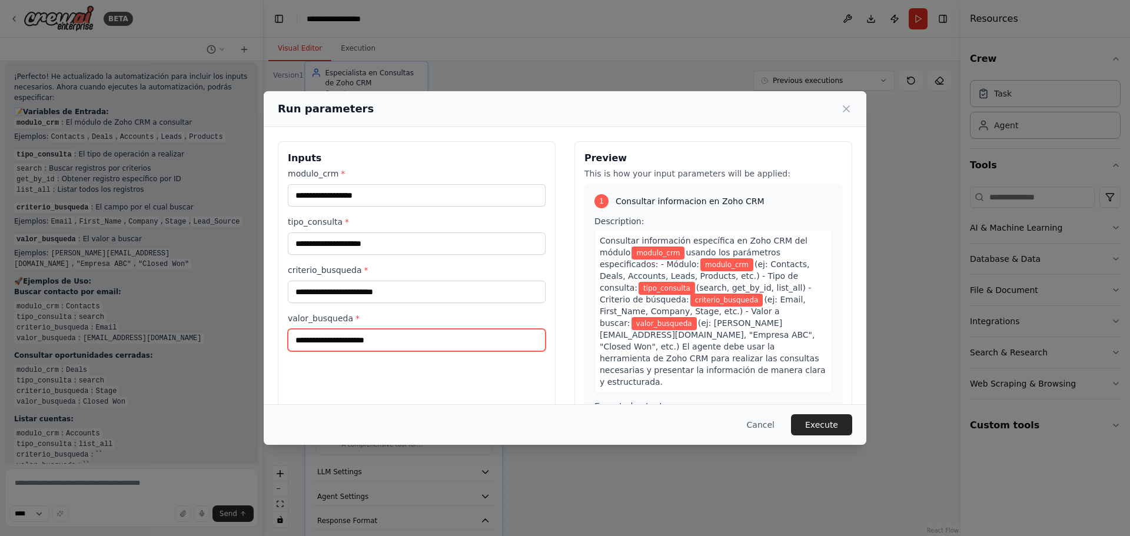
click at [356, 344] on input "valor_busqueda *" at bounding box center [417, 340] width 258 height 22
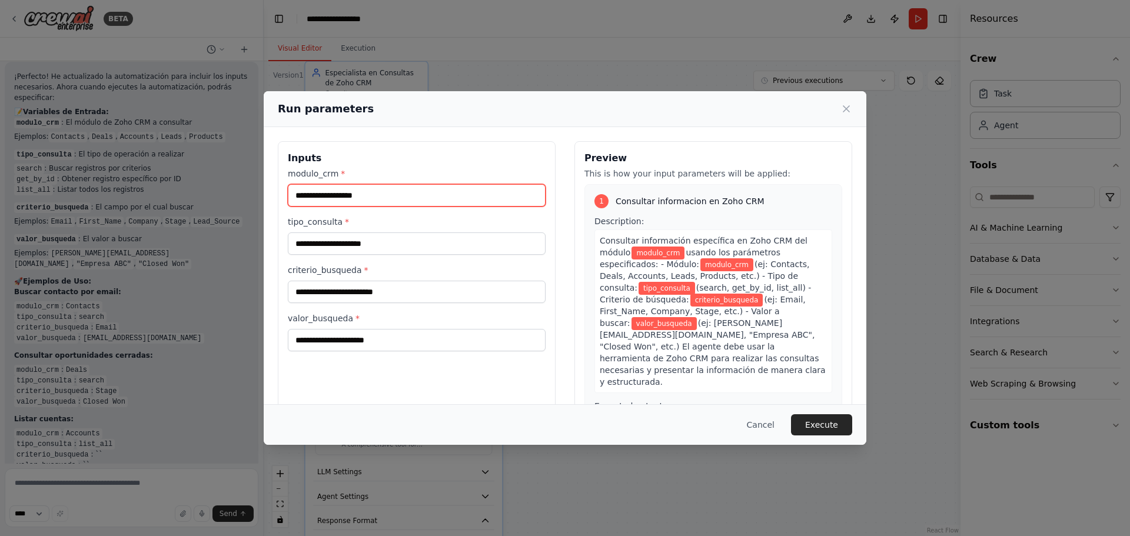
click at [323, 184] on input "modulo_crm *" at bounding box center [417, 195] width 258 height 22
type input "***"
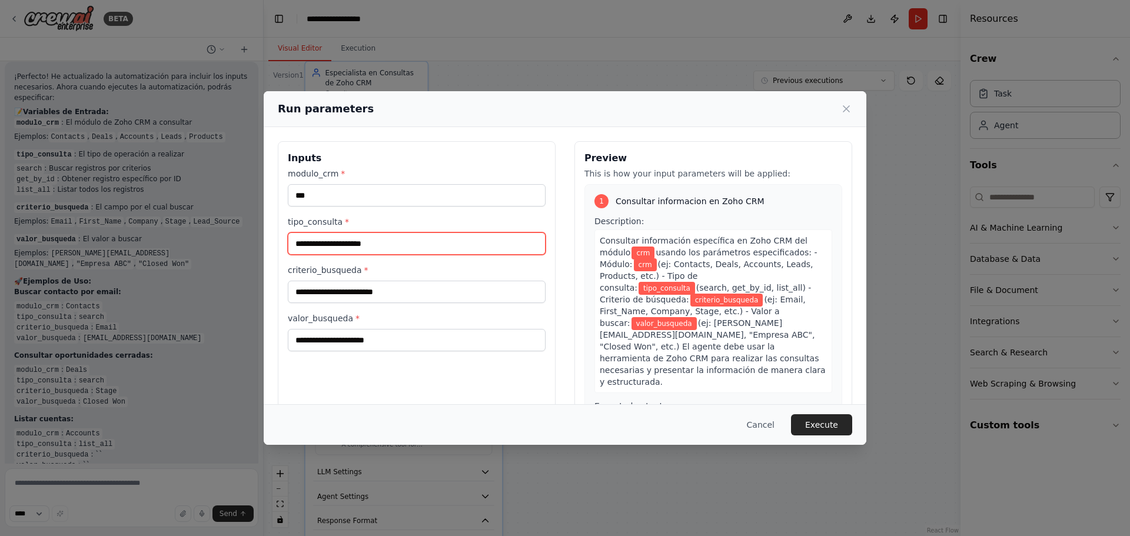
click at [341, 240] on input "tipo_consulta *" at bounding box center [417, 244] width 258 height 22
type input "********"
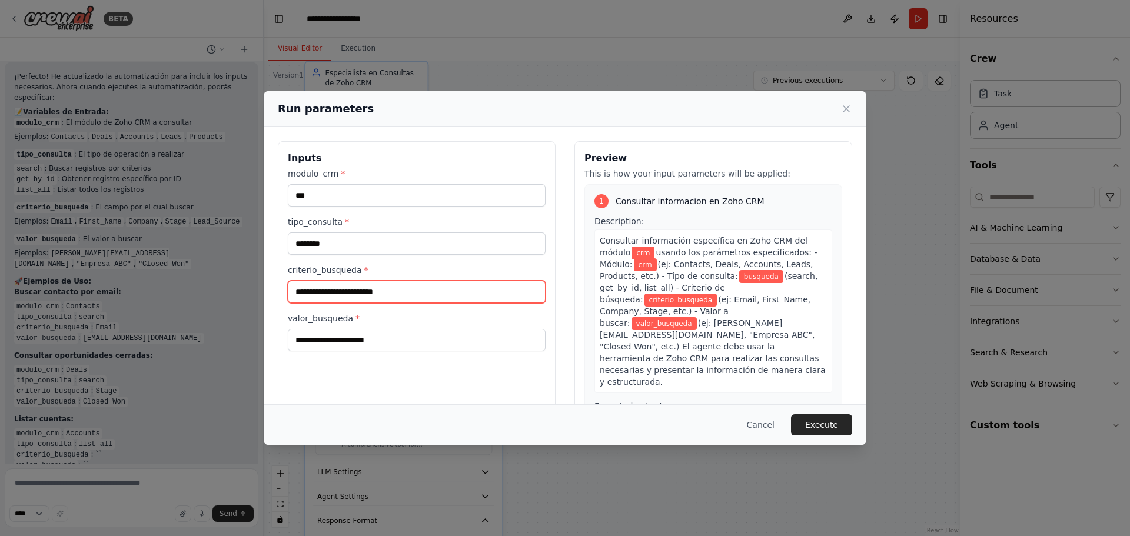
click at [360, 294] on input "criterio_busqueda *" at bounding box center [417, 292] width 258 height 22
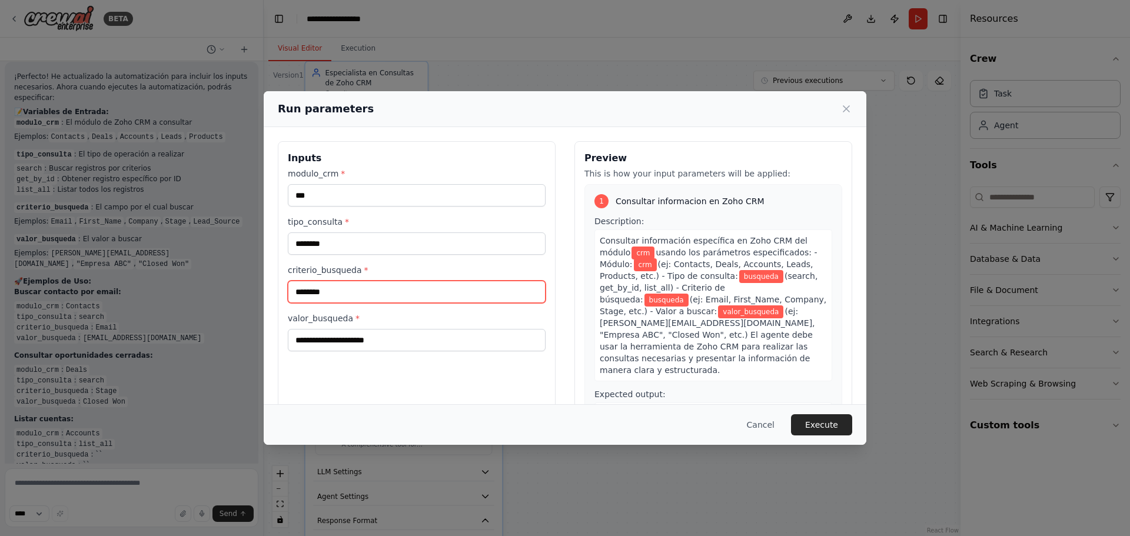
type input "********"
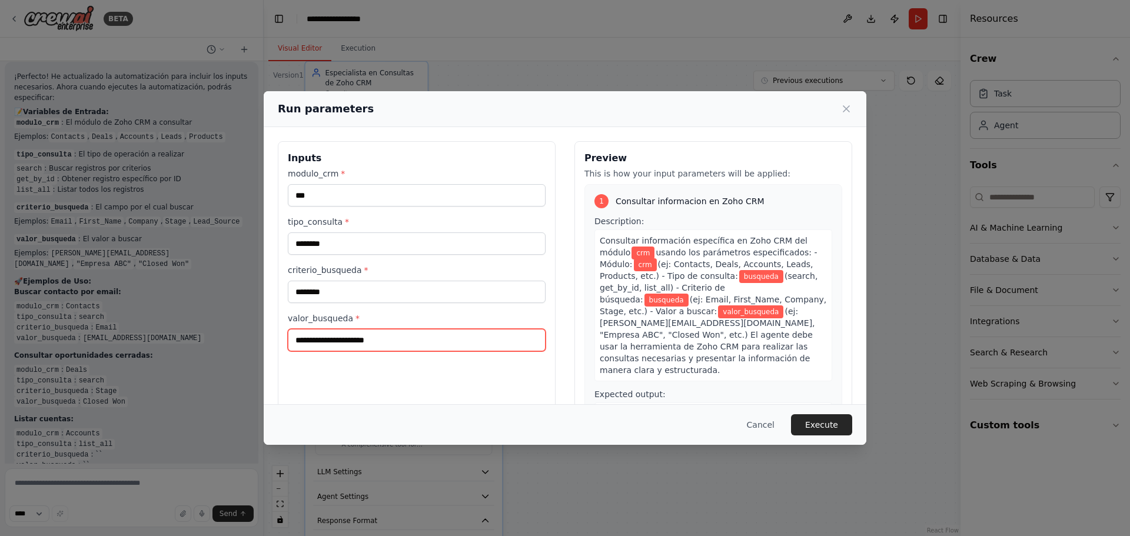
click at [327, 336] on input "valor_busqueda *" at bounding box center [417, 340] width 258 height 22
type input "*******"
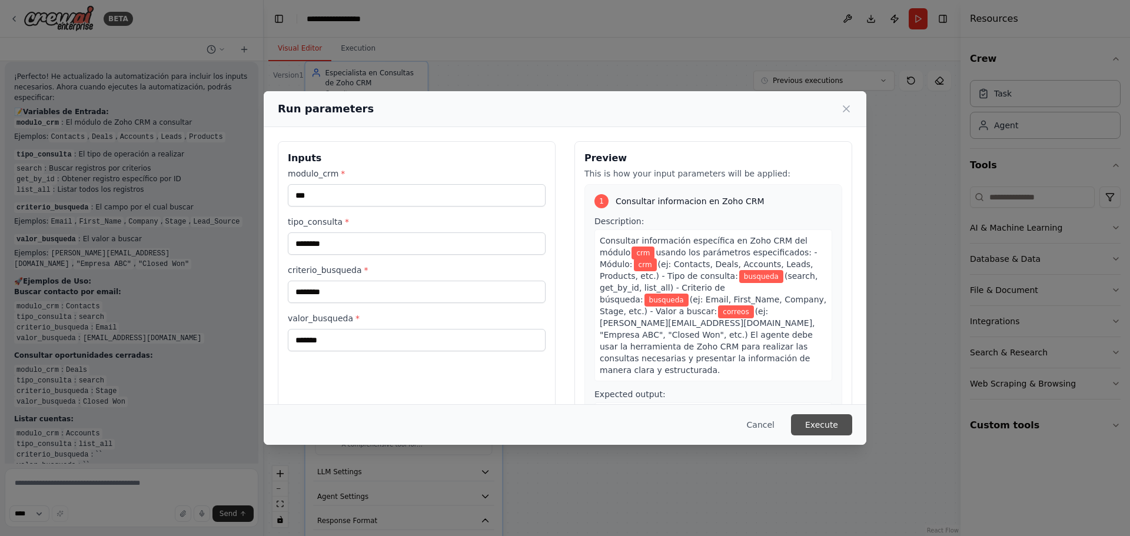
click at [825, 416] on button "Execute" at bounding box center [821, 424] width 61 height 21
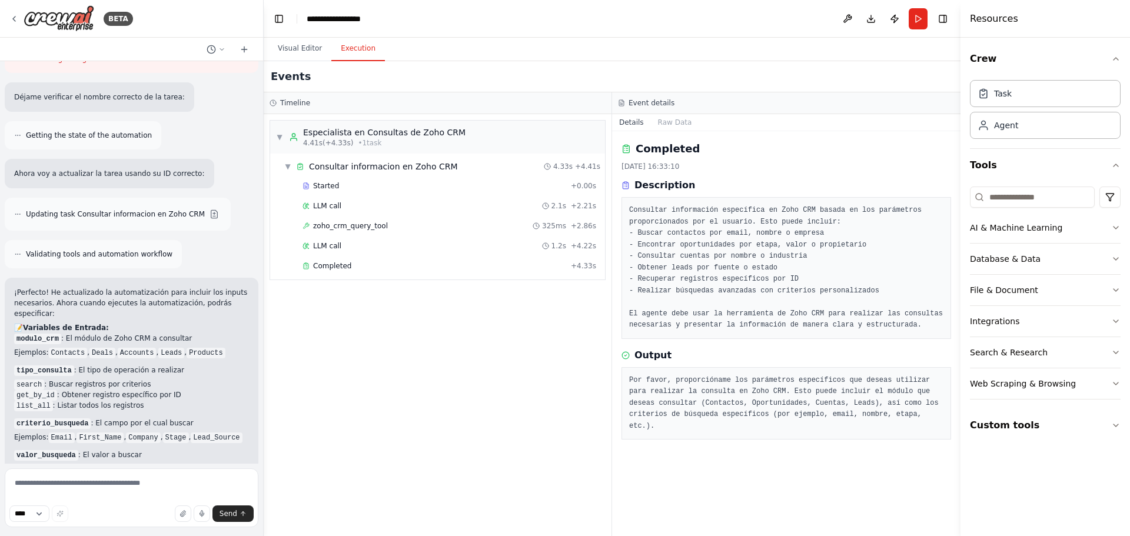
scroll to position [2369, 0]
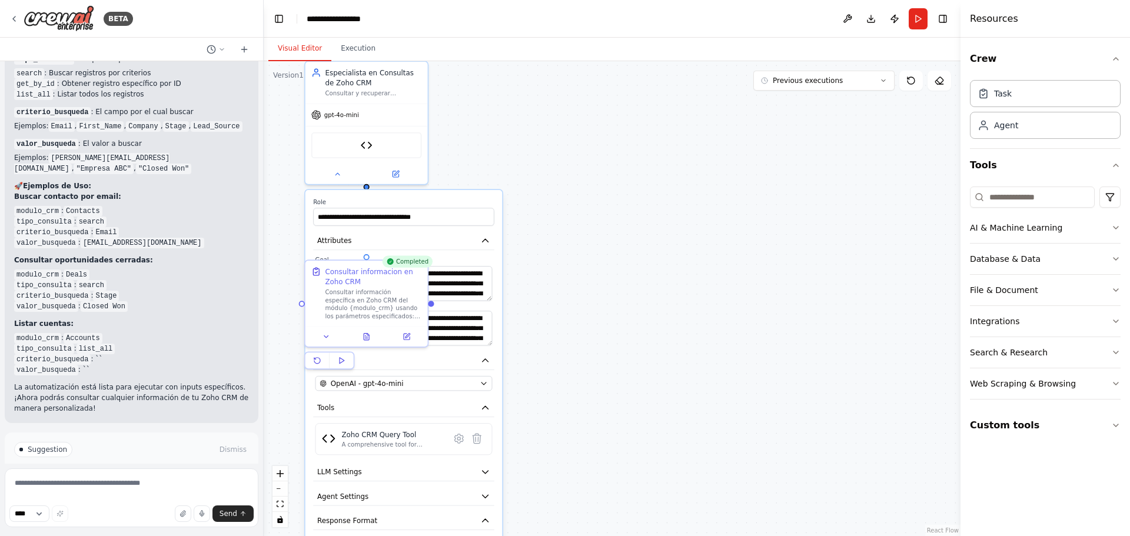
click at [302, 51] on button "Visual Editor" at bounding box center [299, 48] width 63 height 25
click at [337, 175] on icon at bounding box center [337, 172] width 8 height 8
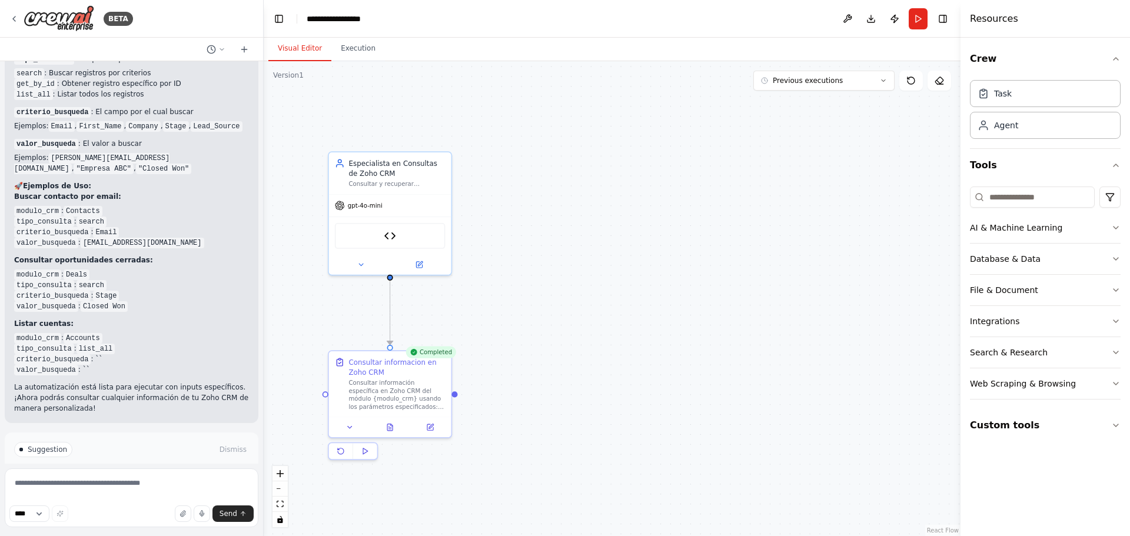
drag, startPoint x: 507, startPoint y: 200, endPoint x: 531, endPoint y: 290, distance: 93.7
click at [531, 290] on div ".deletable-edge-delete-btn { width: 20px; height: 20px; border: 0px solid #ffff…" at bounding box center [612, 298] width 697 height 475
click at [348, 55] on button "Execution" at bounding box center [358, 48] width 54 height 25
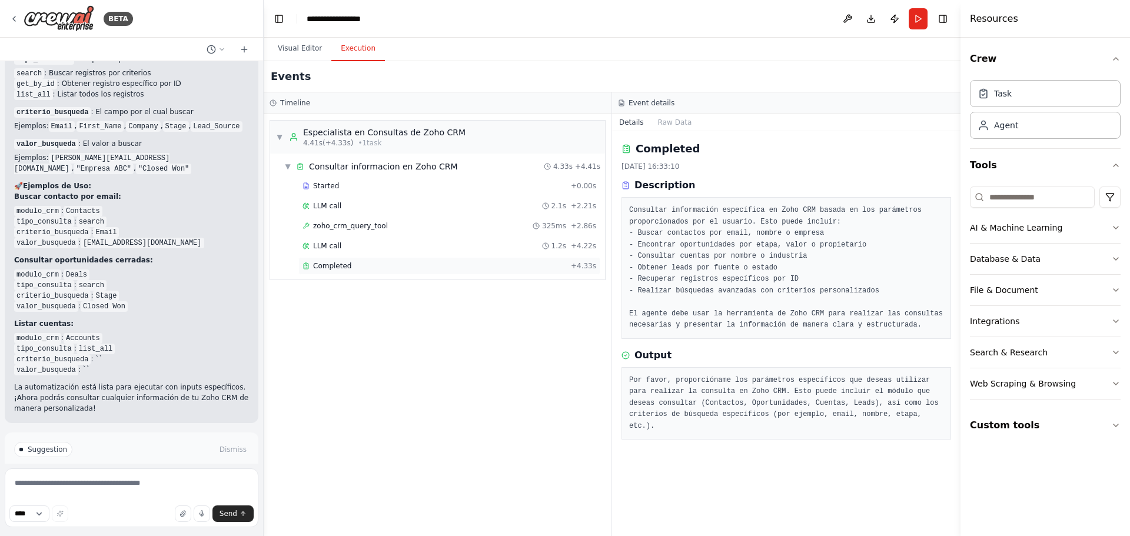
click at [357, 264] on div "Completed" at bounding box center [435, 265] width 264 height 9
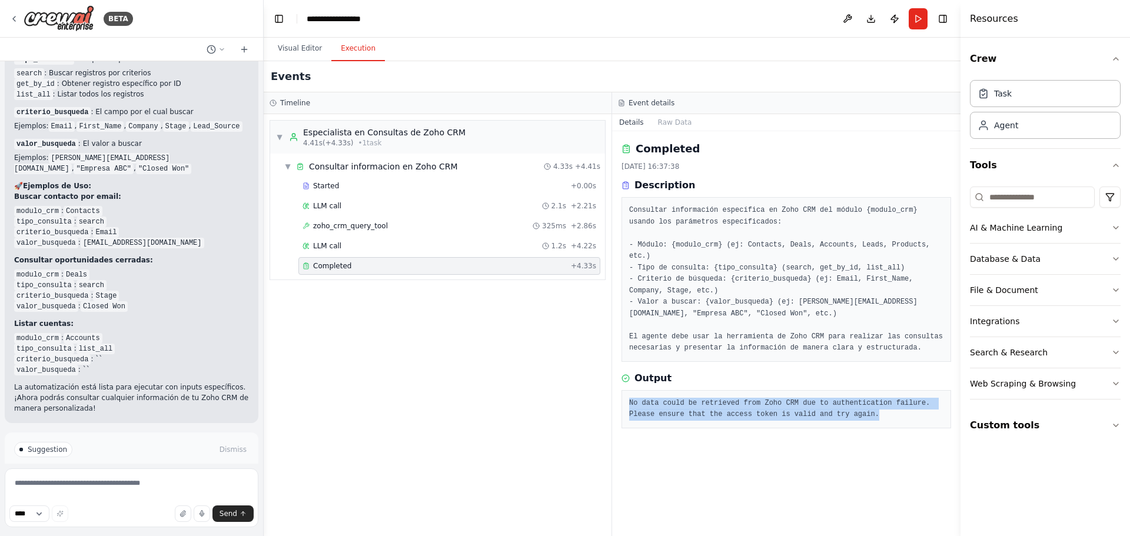
drag, startPoint x: 836, startPoint y: 400, endPoint x: 622, endPoint y: 381, distance: 215.2
click at [622, 390] on div "No data could be retrieved from Zoho CRM due to authentication failure. Please …" at bounding box center [787, 409] width 330 height 38
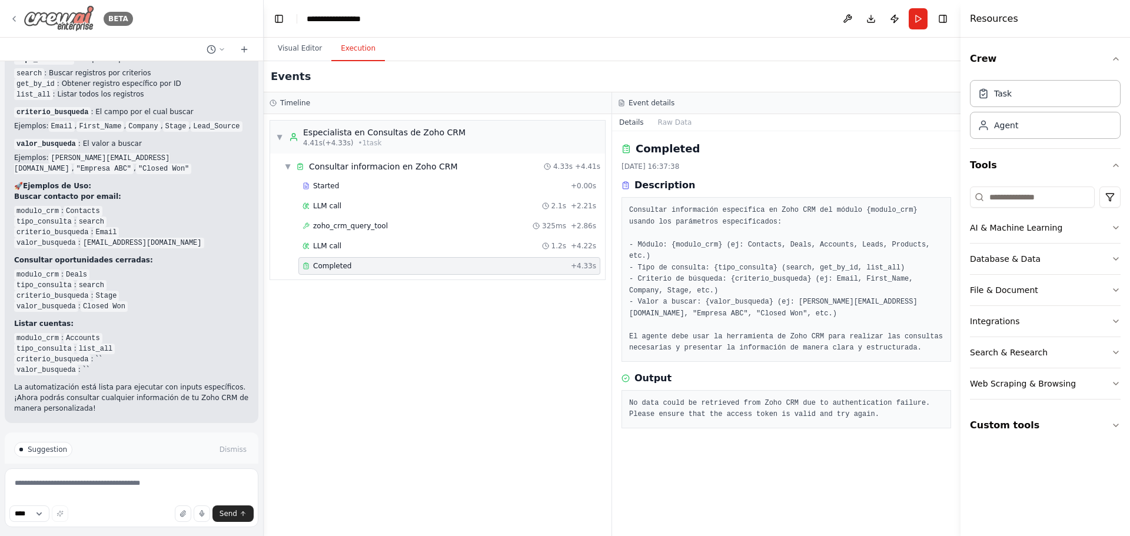
click at [14, 21] on icon at bounding box center [13, 18] width 9 height 9
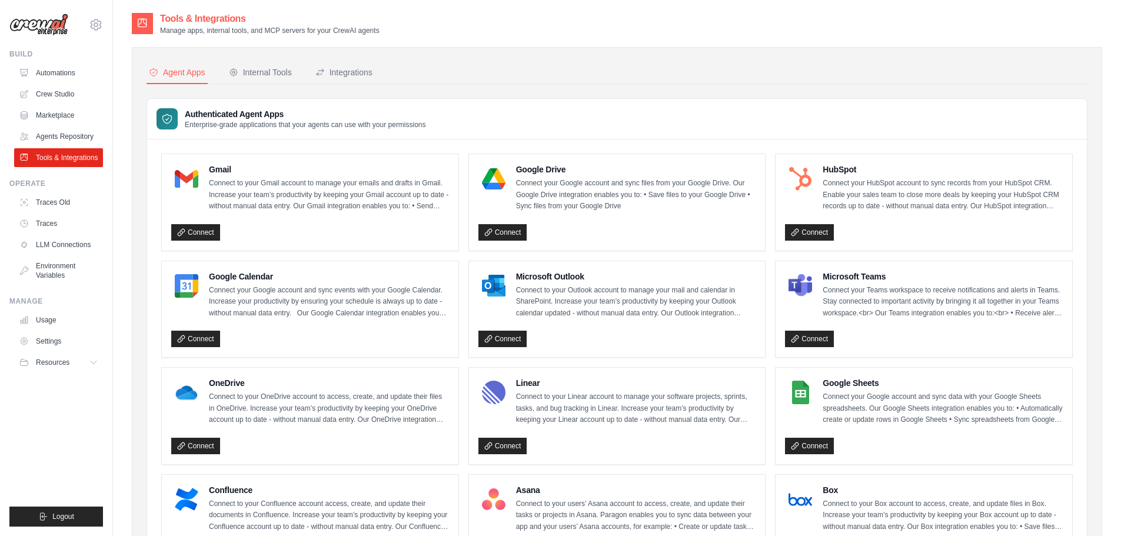
scroll to position [177, 0]
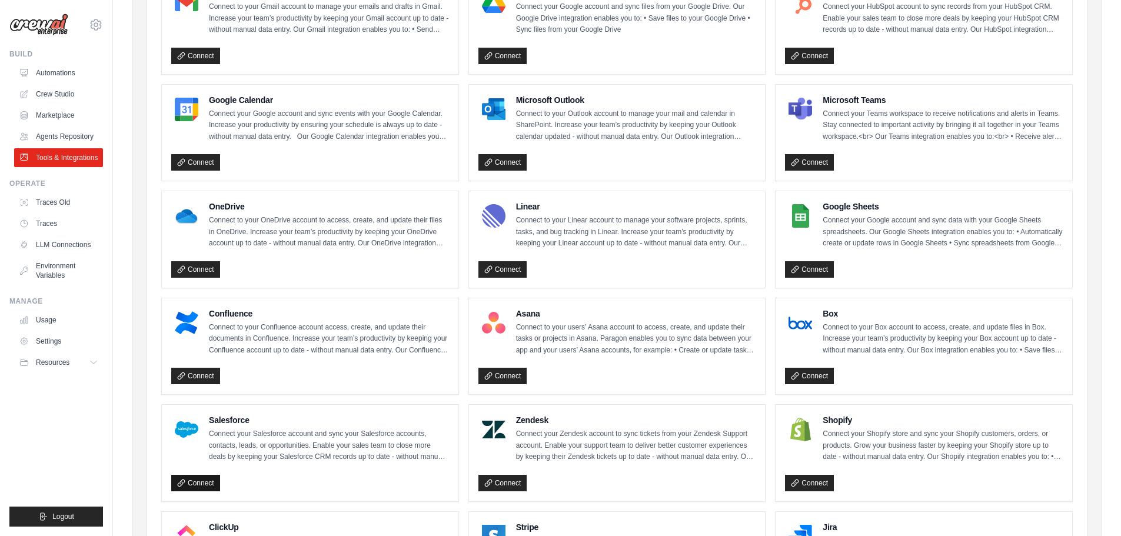
click at [194, 481] on link "Connect" at bounding box center [195, 483] width 49 height 16
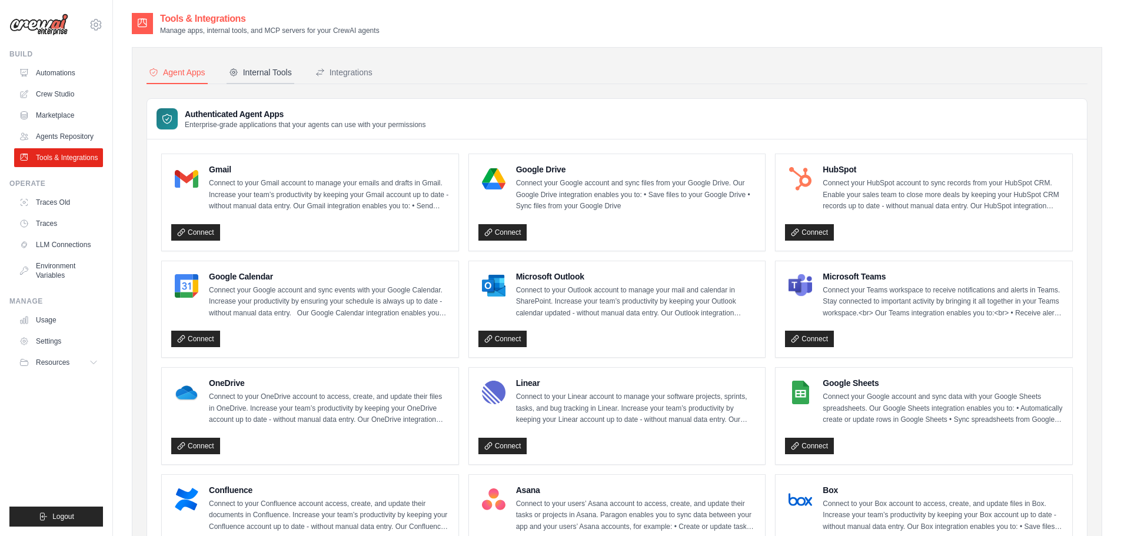
click at [269, 78] on button "Internal Tools" at bounding box center [261, 73] width 68 height 22
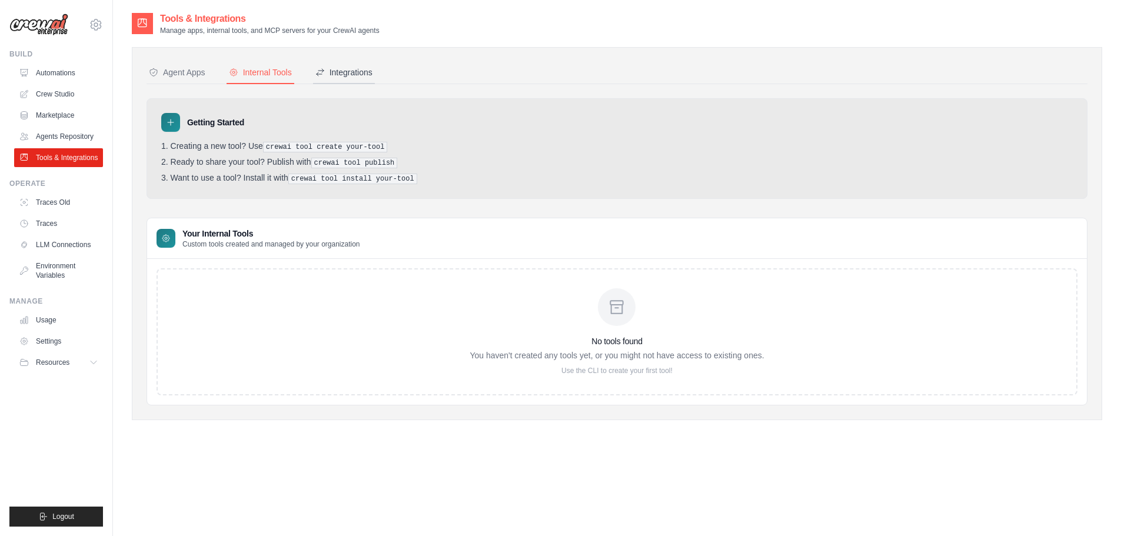
click at [324, 77] on div "Integrations" at bounding box center [344, 73] width 57 height 12
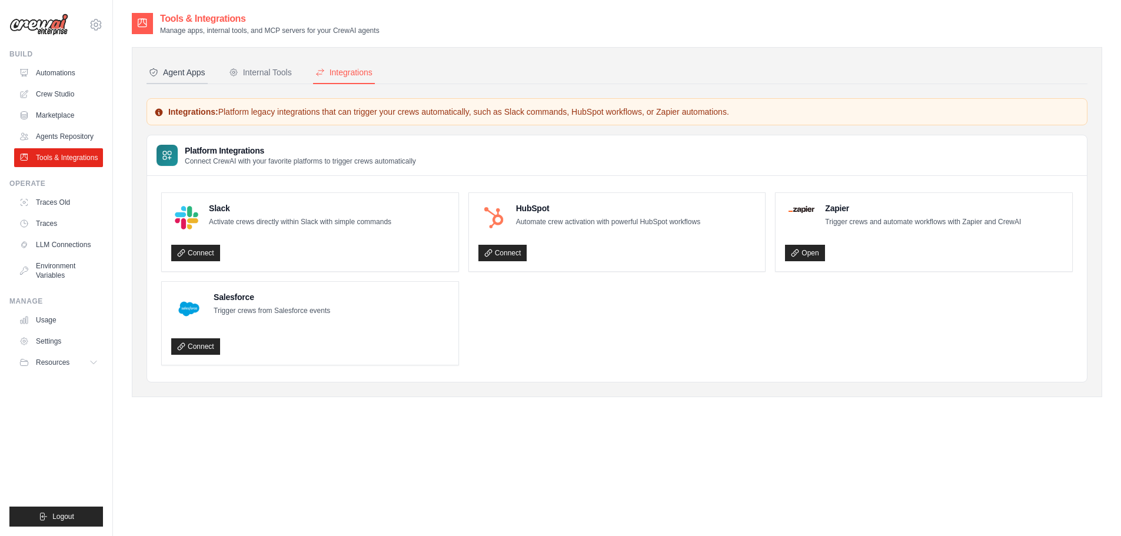
click at [187, 76] on div "Agent Apps" at bounding box center [177, 73] width 57 height 12
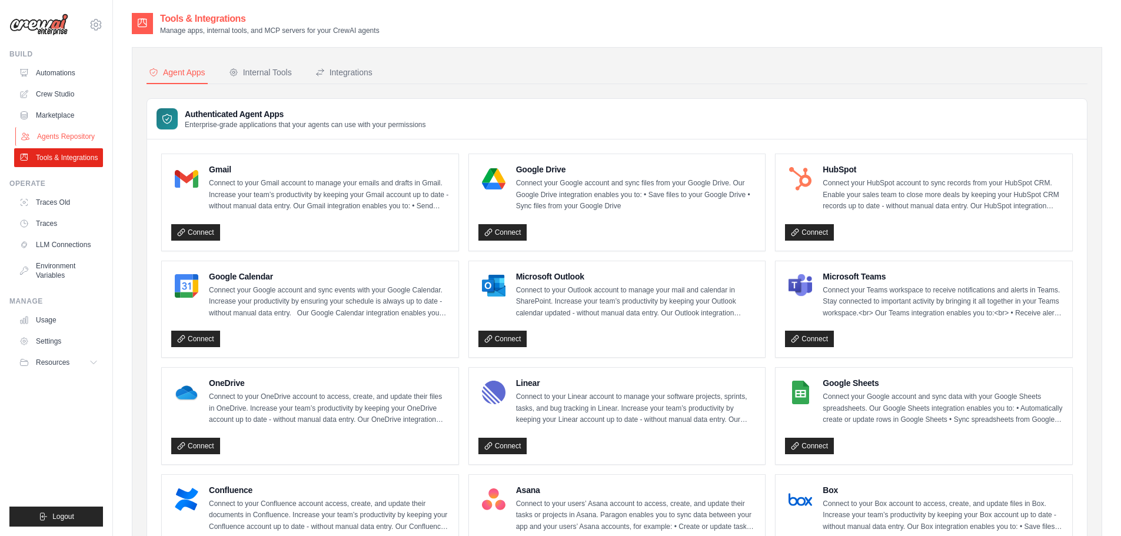
click at [61, 142] on link "Agents Repository" at bounding box center [59, 136] width 89 height 19
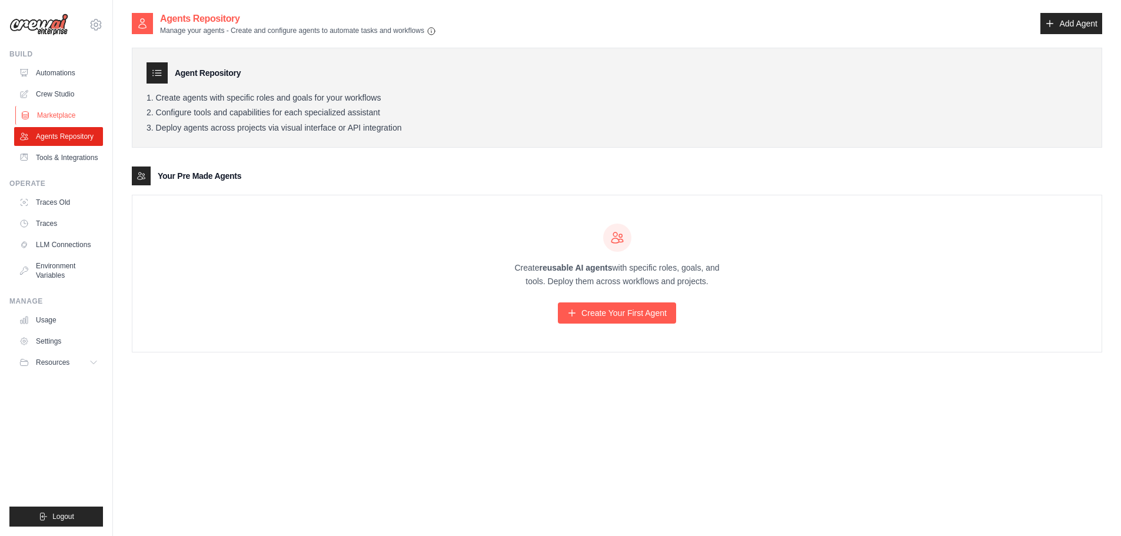
click at [48, 108] on link "Marketplace" at bounding box center [59, 115] width 89 height 19
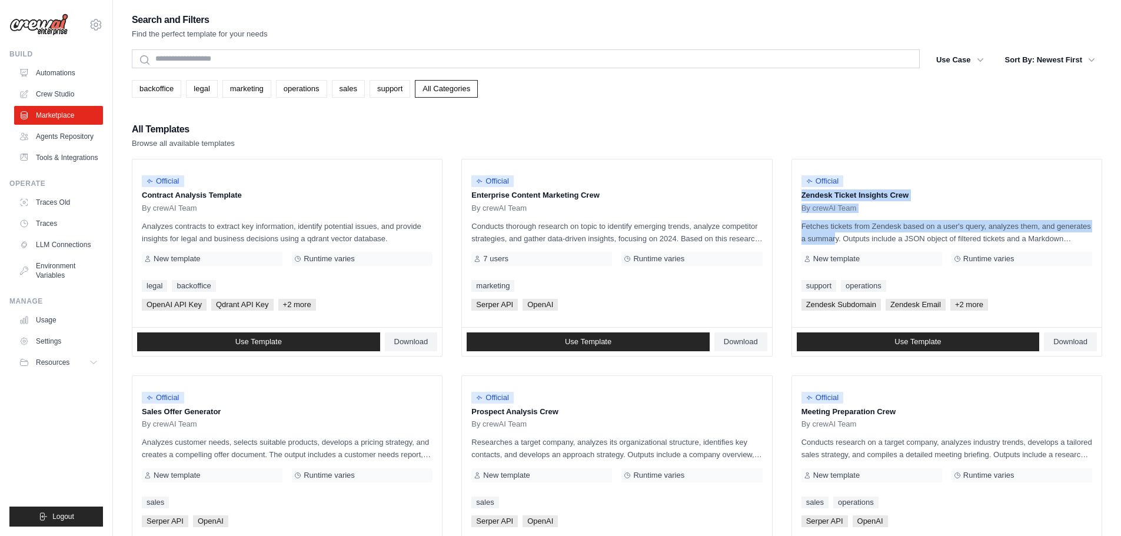
drag, startPoint x: 1121, startPoint y: 164, endPoint x: 1114, endPoint y: 231, distance: 67.5
click at [1114, 231] on div "Search and Filters Find the perfect template for your needs Search Use Case bac…" at bounding box center [617, 538] width 1008 height 1053
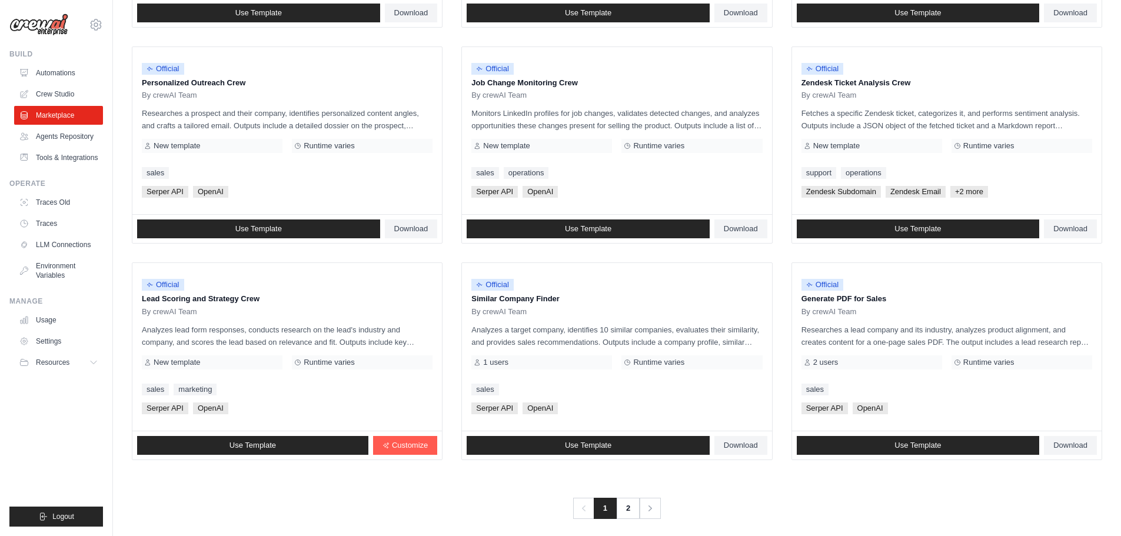
scroll to position [555, 0]
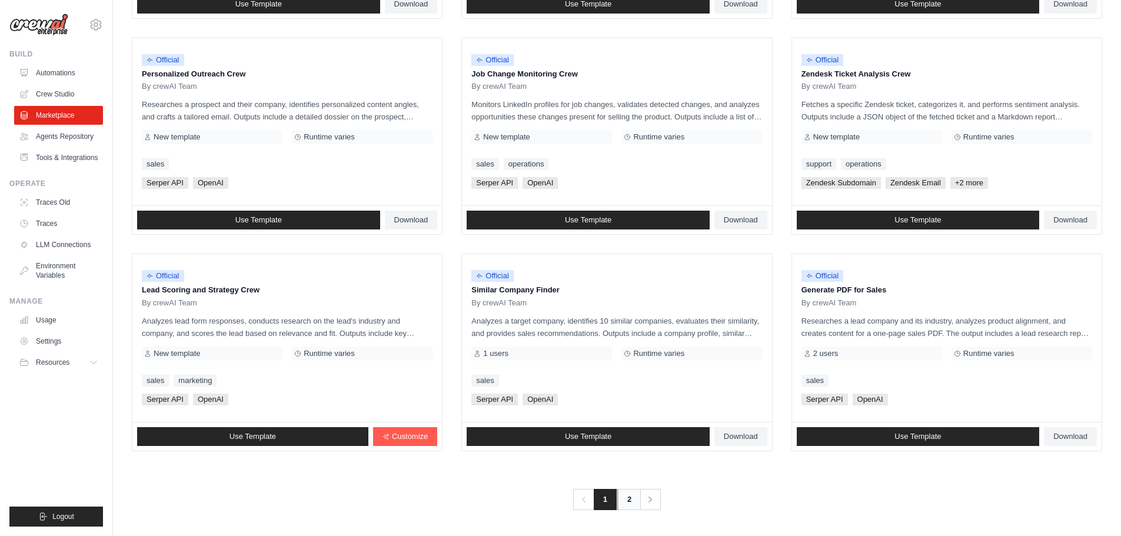
click at [630, 501] on link "2" at bounding box center [630, 499] width 24 height 21
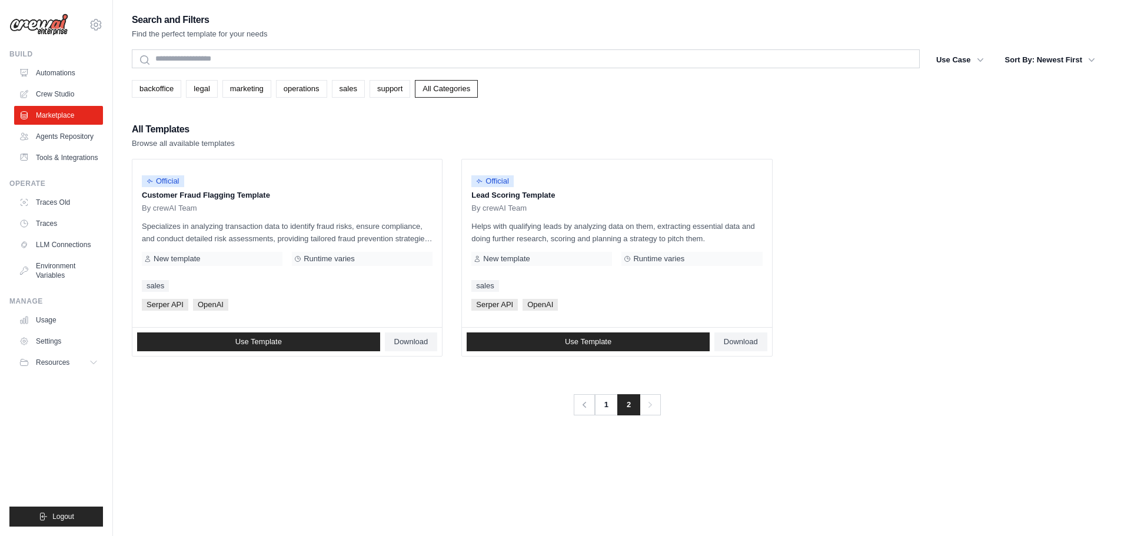
click at [187, 47] on div "Search and Filters Find the perfect template for your needs Search Use Case bac…" at bounding box center [617, 214] width 971 height 404
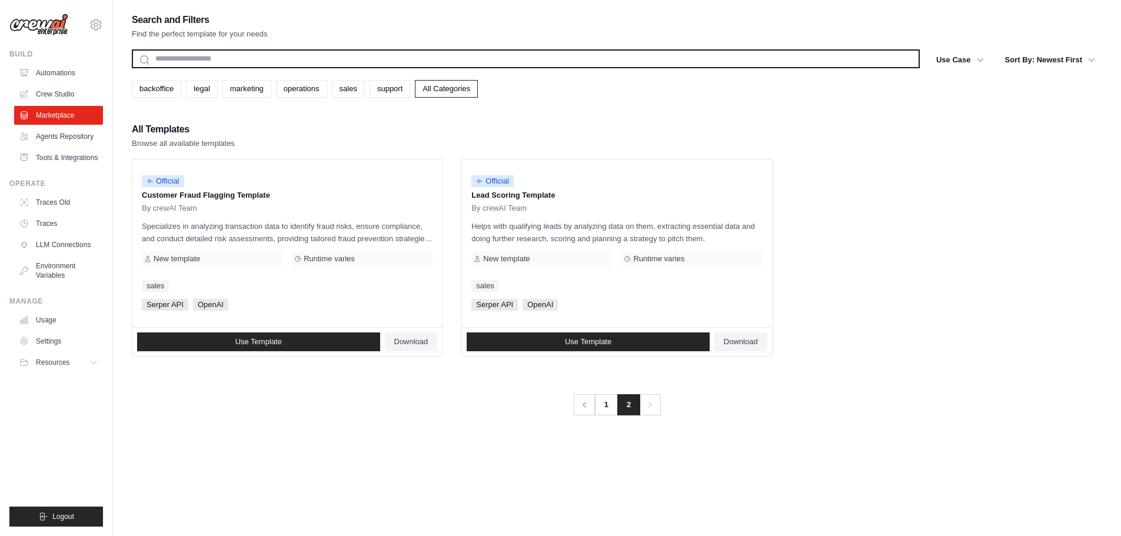
click at [186, 55] on input "text" at bounding box center [526, 58] width 788 height 19
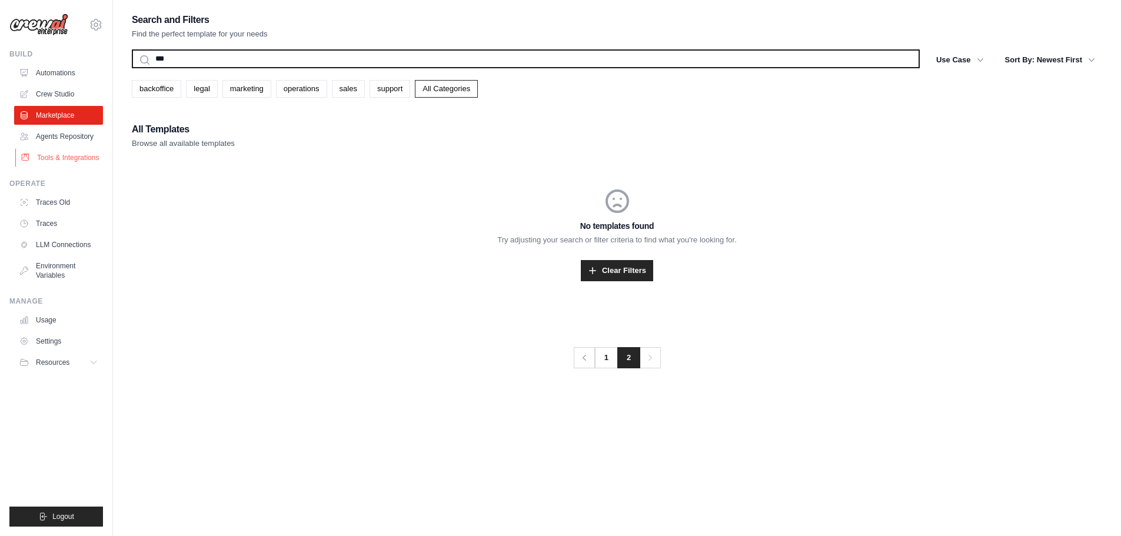
type input "***"
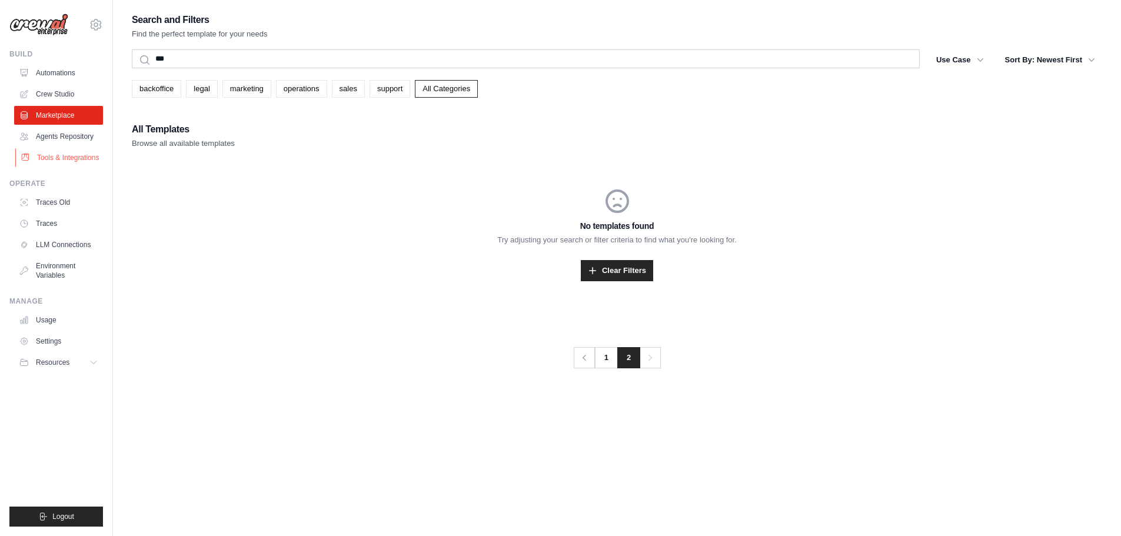
click at [58, 152] on link "Tools & Integrations" at bounding box center [59, 157] width 89 height 19
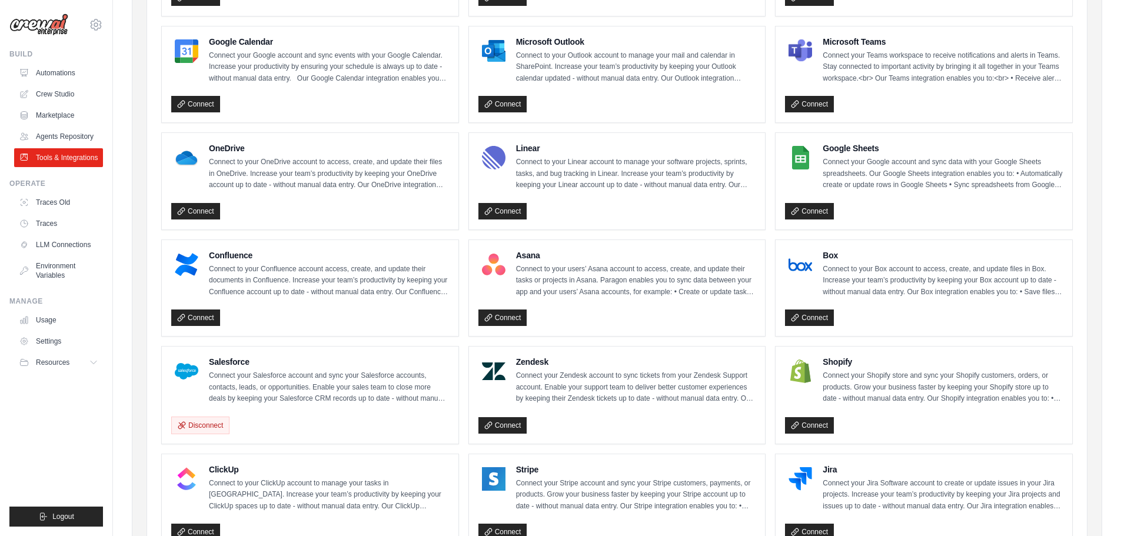
scroll to position [235, 0]
click at [228, 361] on h4 "Salesforce" at bounding box center [329, 362] width 240 height 12
click at [47, 94] on link "Crew Studio" at bounding box center [59, 94] width 89 height 19
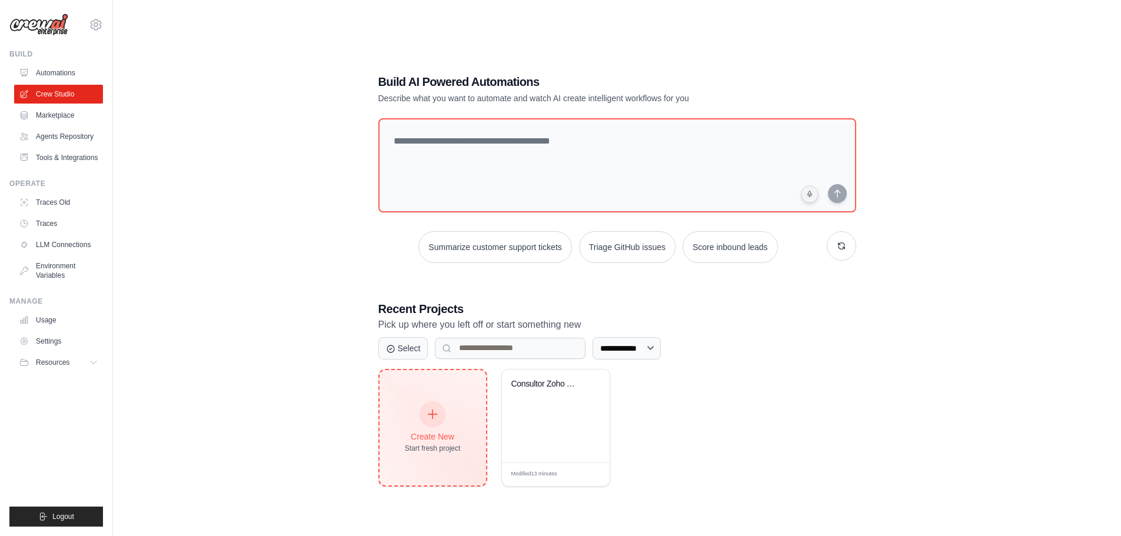
click at [434, 445] on div "Start fresh project" at bounding box center [433, 448] width 56 height 9
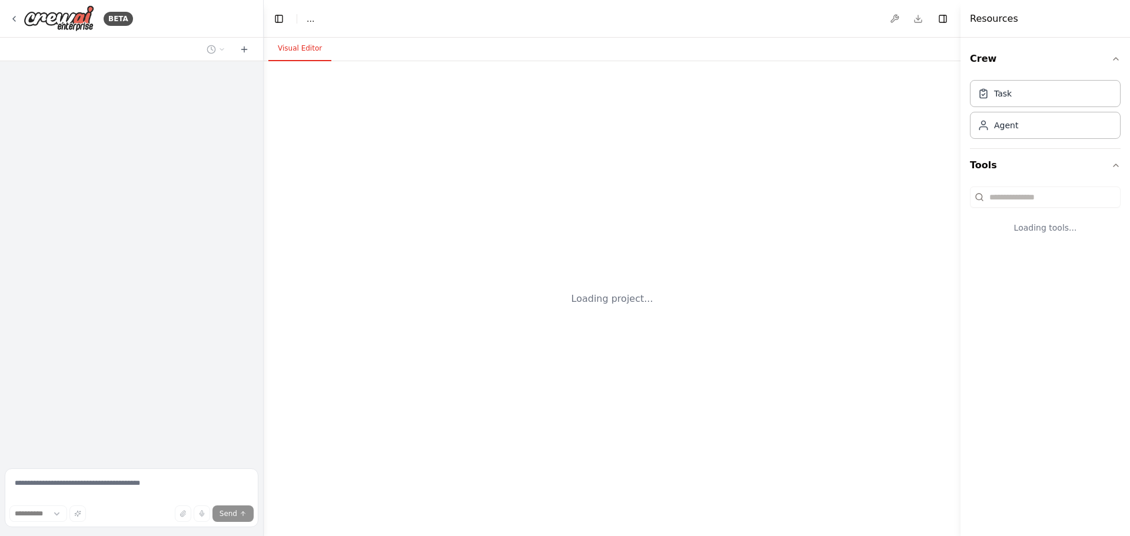
select select "****"
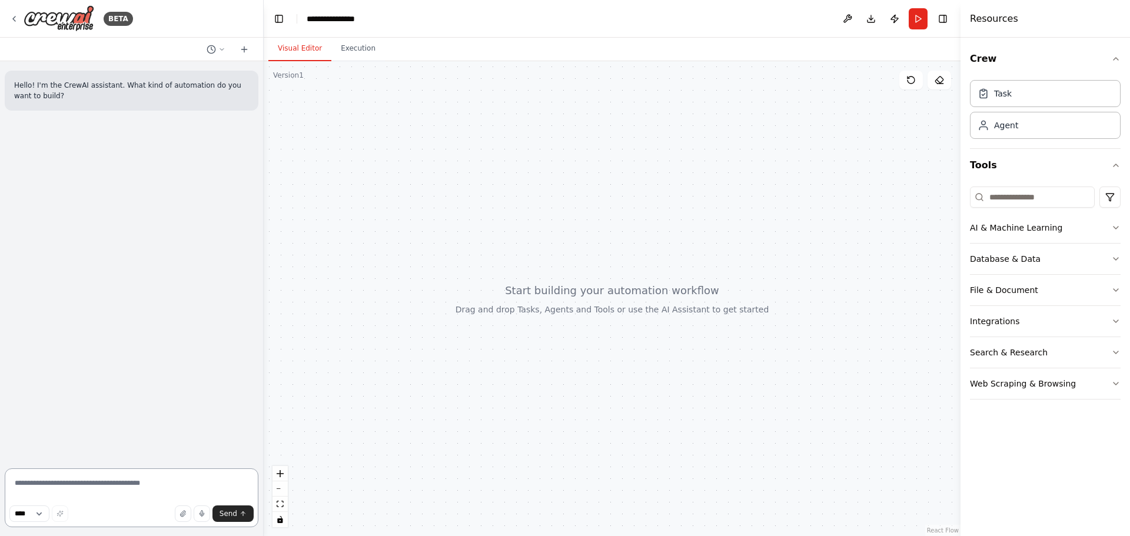
click at [111, 485] on textarea at bounding box center [132, 498] width 254 height 59
type textarea "*"
type textarea "**********"
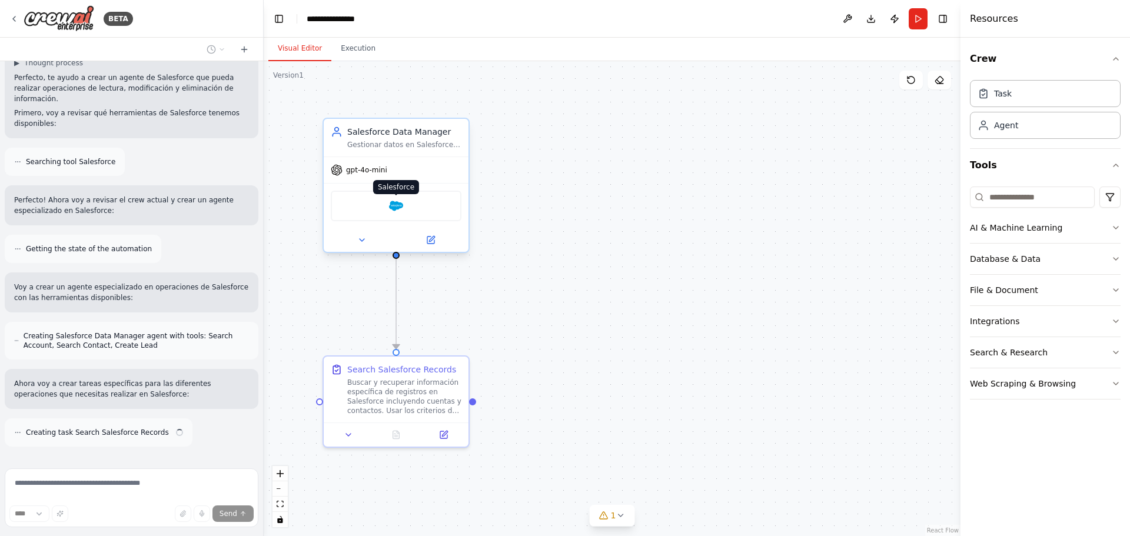
scroll to position [134, 0]
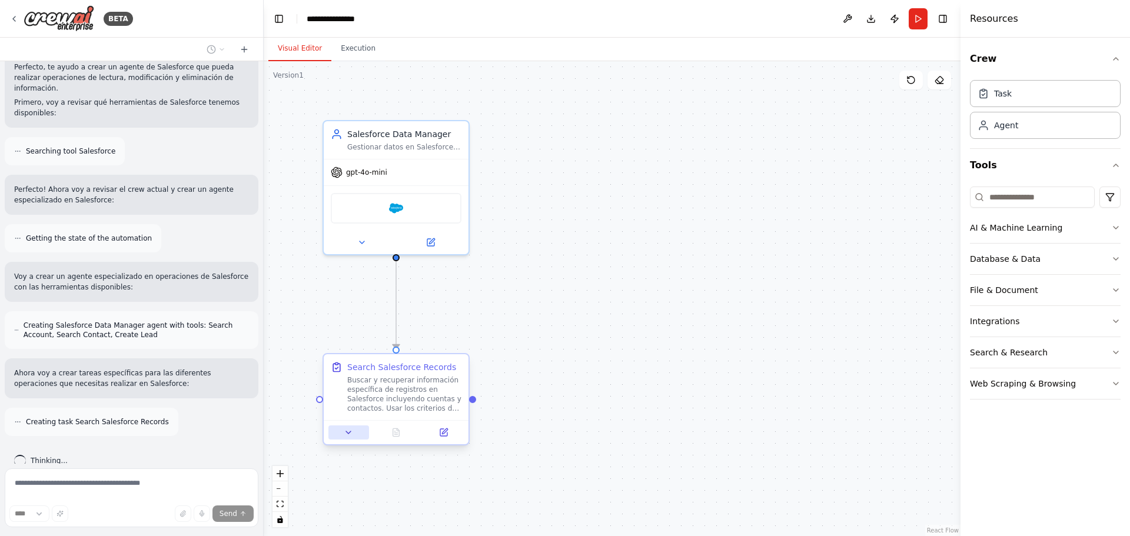
click at [351, 436] on icon at bounding box center [348, 432] width 9 height 9
click at [441, 435] on icon at bounding box center [443, 432] width 7 height 7
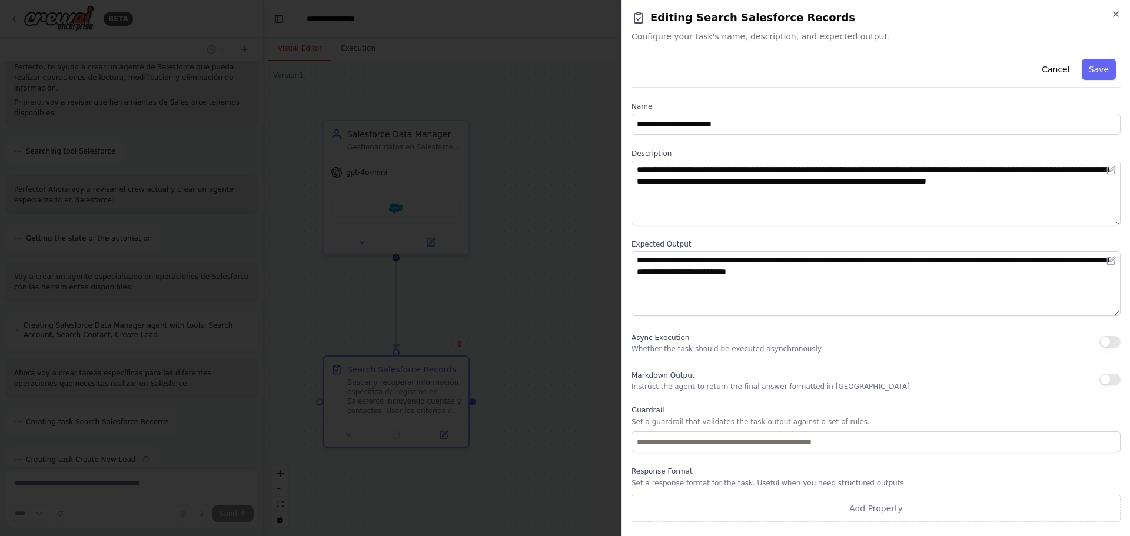
scroll to position [171, 0]
click at [1120, 15] on icon "button" at bounding box center [1115, 13] width 9 height 9
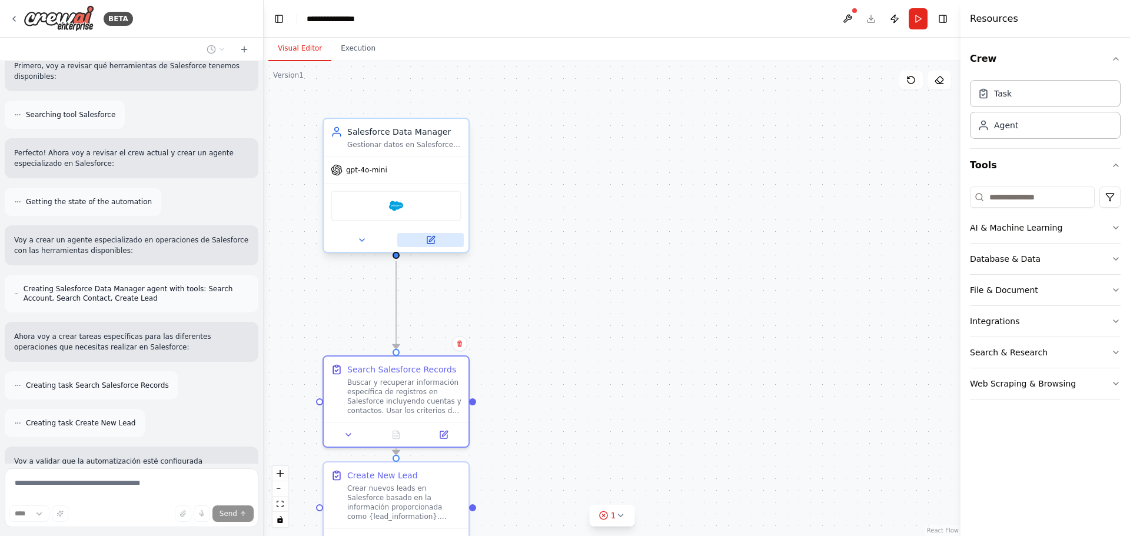
scroll to position [248, 0]
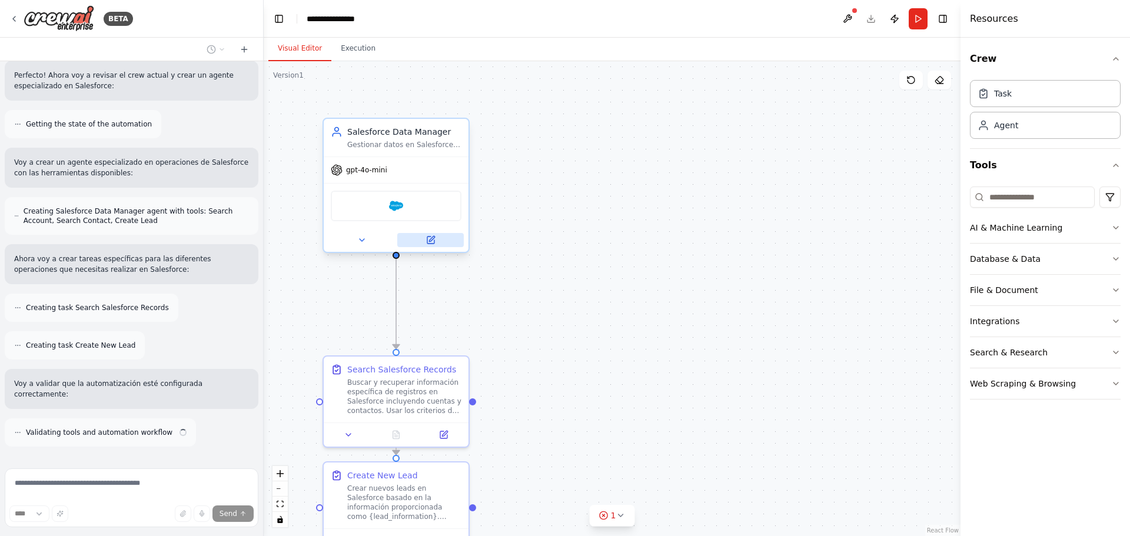
click at [430, 243] on icon at bounding box center [430, 240] width 7 height 7
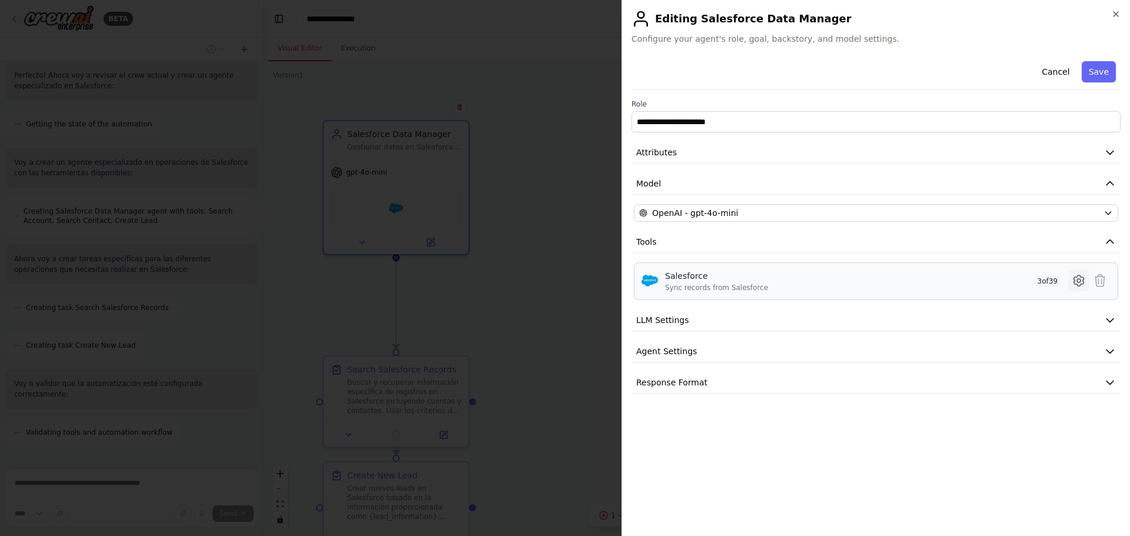
click at [1074, 278] on icon at bounding box center [1079, 281] width 10 height 11
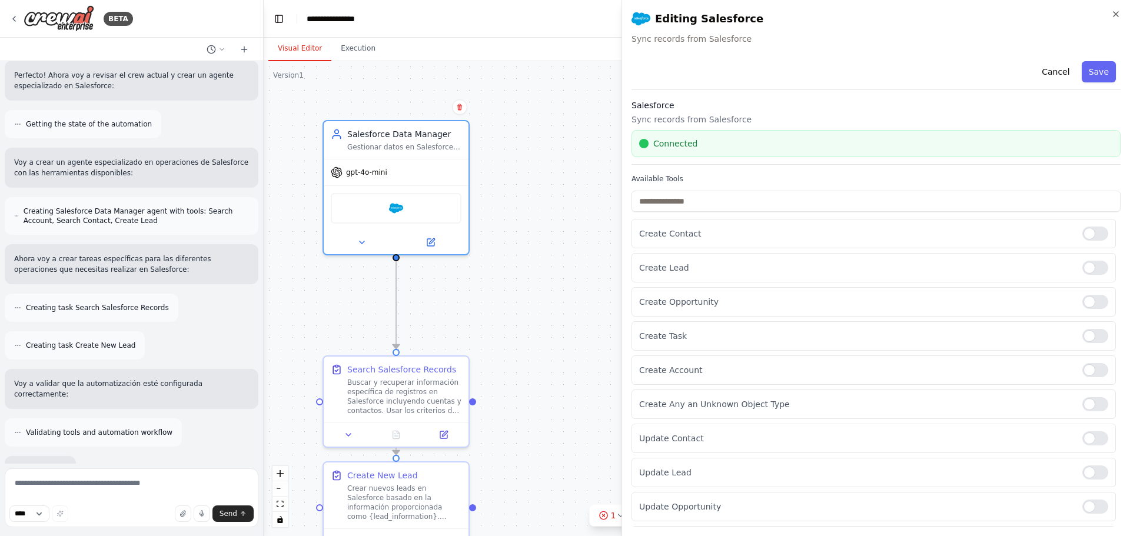
scroll to position [334, 0]
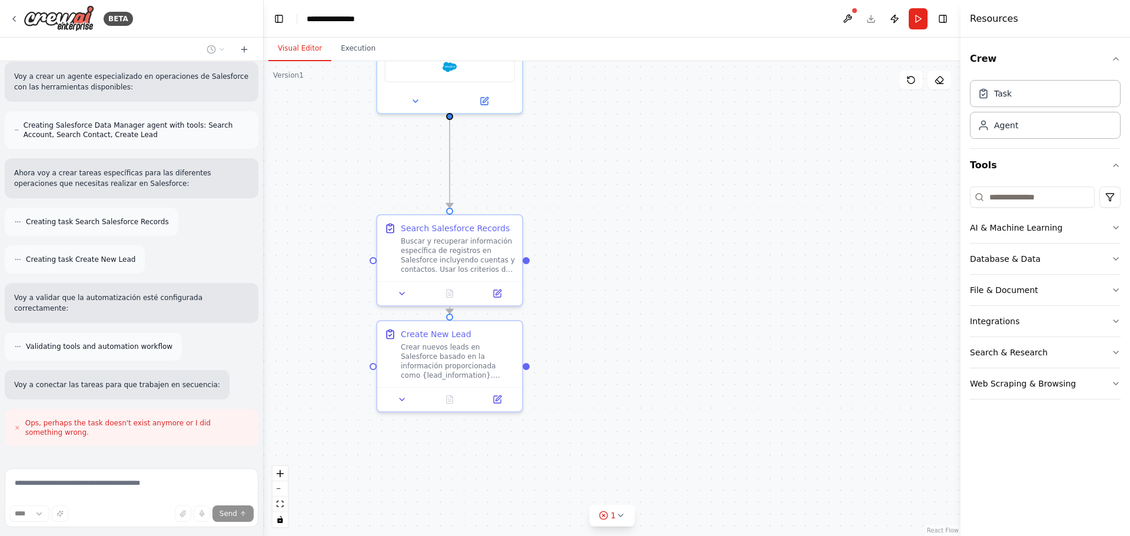
drag, startPoint x: 598, startPoint y: 435, endPoint x: 651, endPoint y: 295, distance: 150.0
click at [651, 295] on div ".deletable-edge-delete-btn { width: 20px; height: 20px; border: 0px solid #ffff…" at bounding box center [612, 298] width 697 height 475
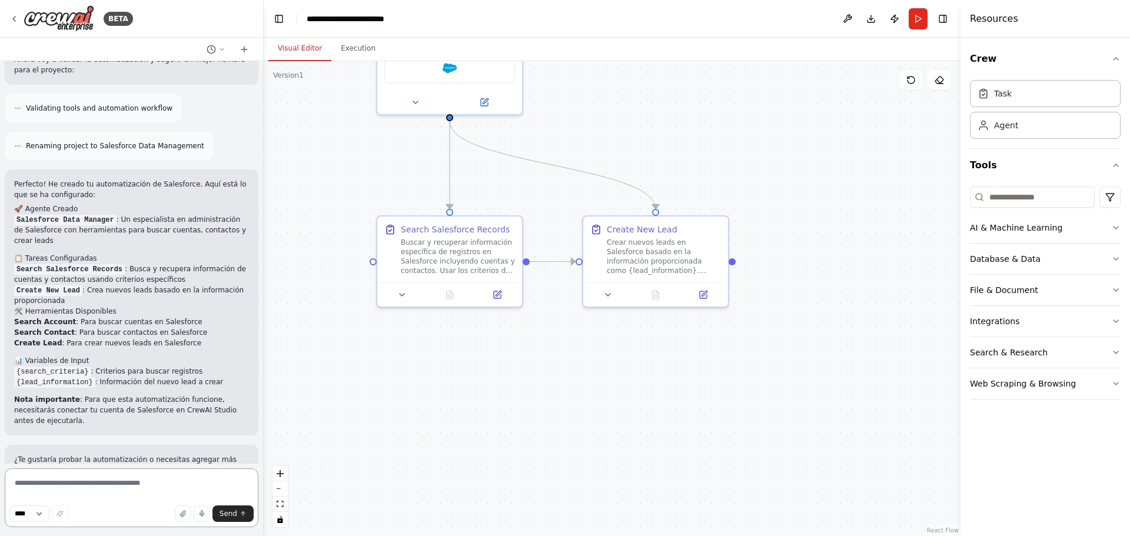
scroll to position [975, 0]
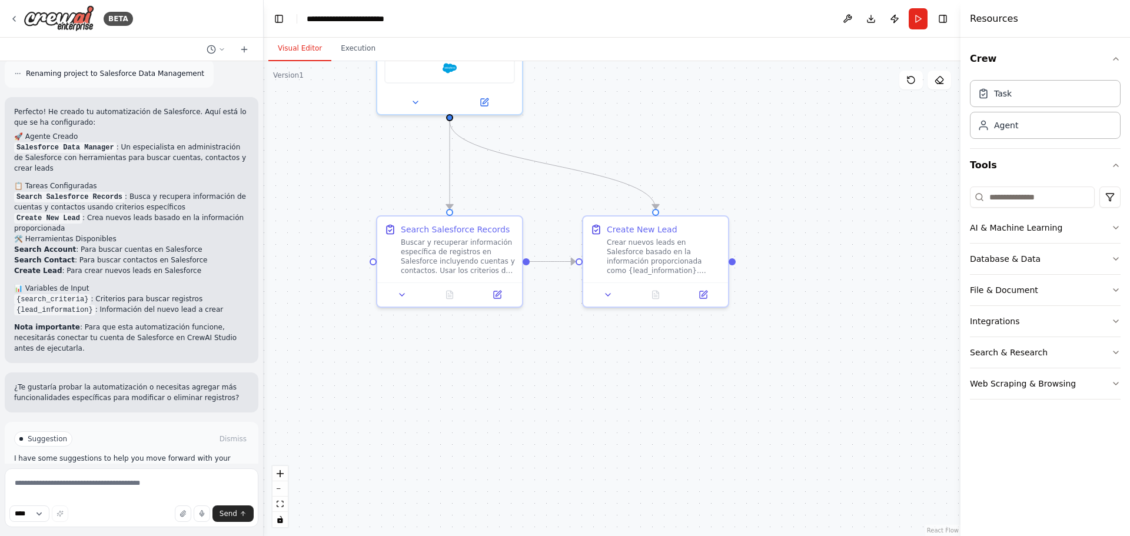
click at [142, 484] on span "Run Automation" at bounding box center [136, 488] width 57 height 9
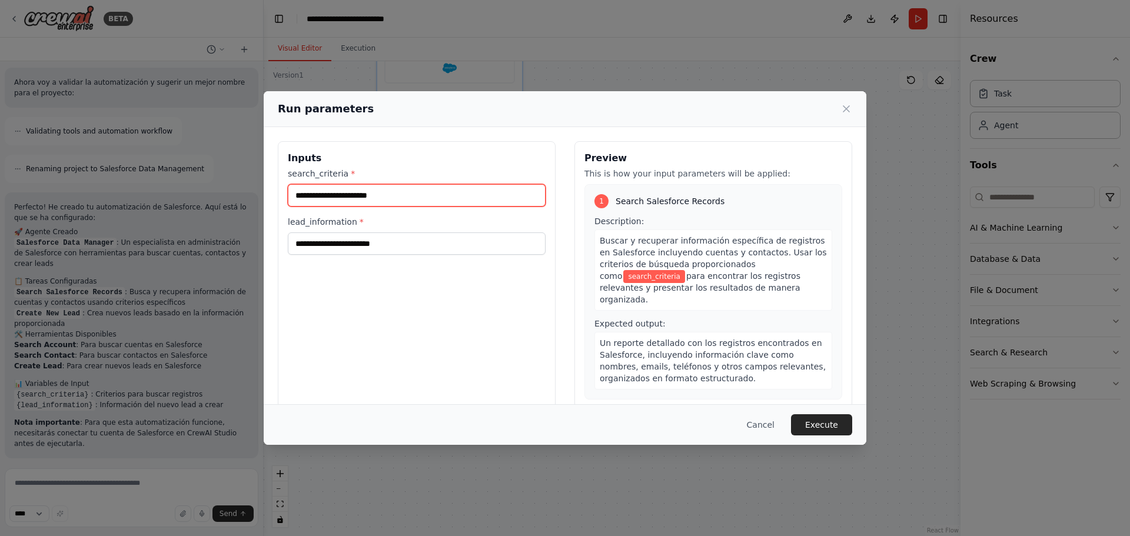
click at [331, 190] on input "search_criteria *" at bounding box center [417, 195] width 258 height 22
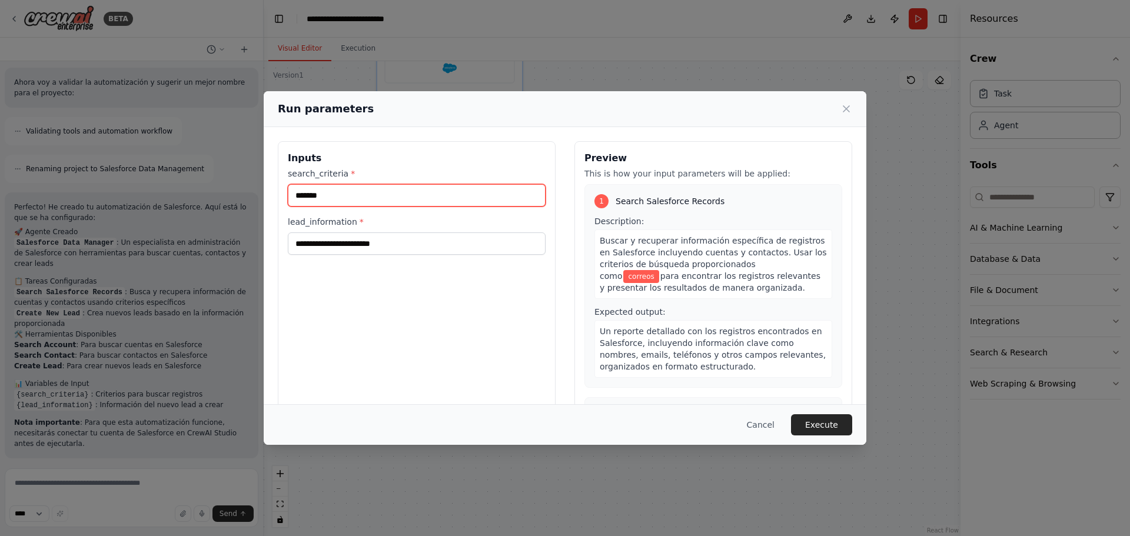
type input "*******"
click at [825, 414] on div "Cancel Execute" at bounding box center [565, 424] width 603 height 41
click at [825, 424] on button "Execute" at bounding box center [821, 424] width 61 height 21
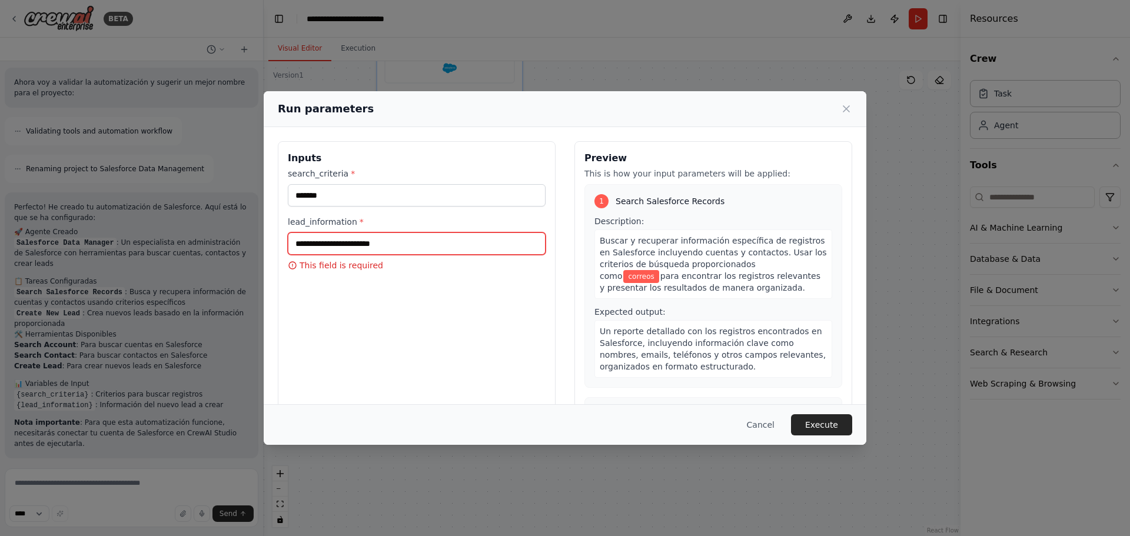
click at [328, 236] on input "lead_information *" at bounding box center [417, 244] width 258 height 22
type input "******"
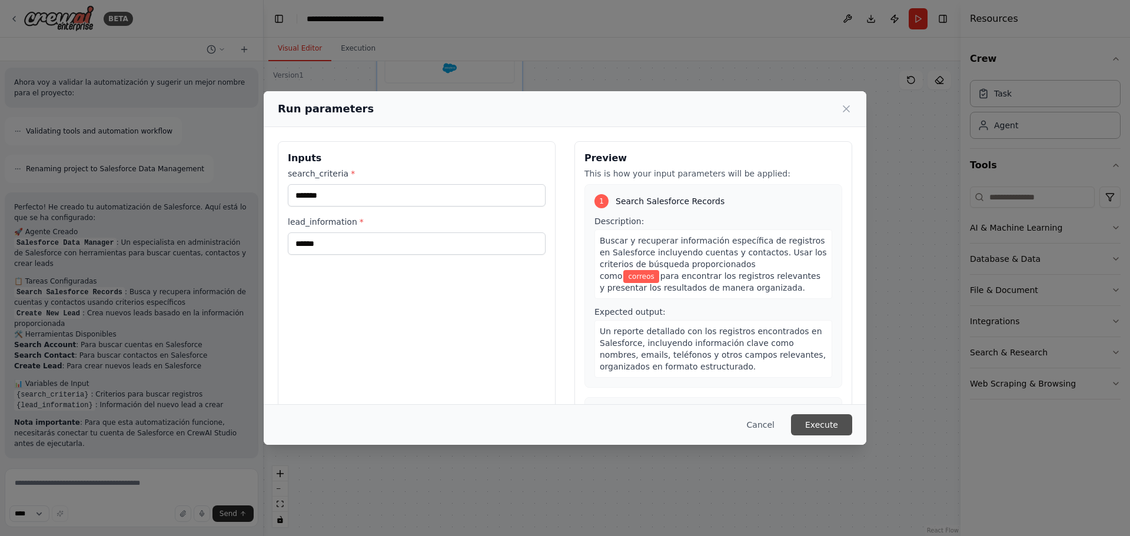
click at [813, 427] on button "Execute" at bounding box center [821, 424] width 61 height 21
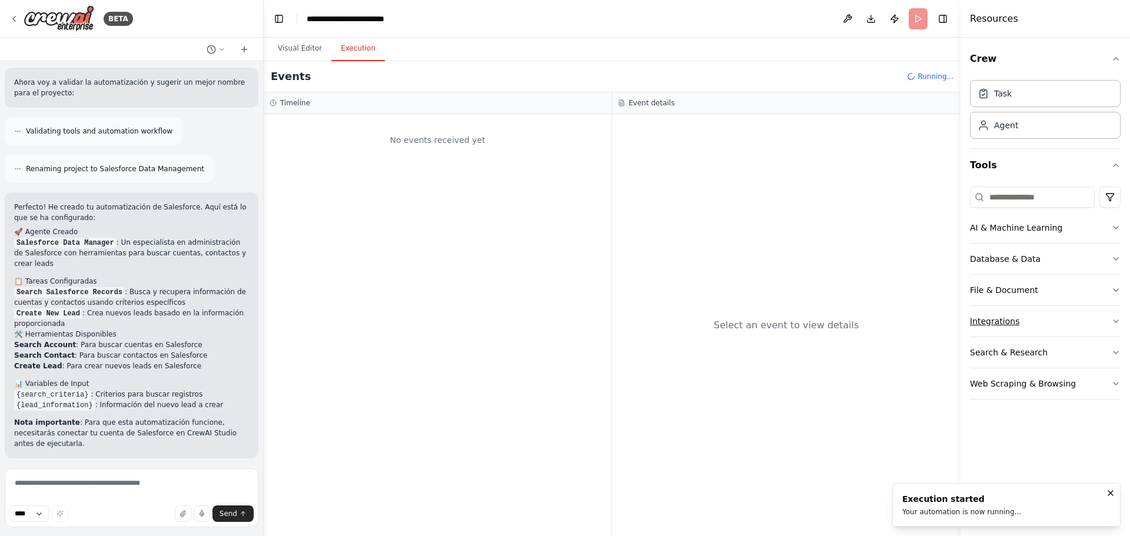
click at [1027, 311] on button "Integrations" at bounding box center [1045, 321] width 151 height 31
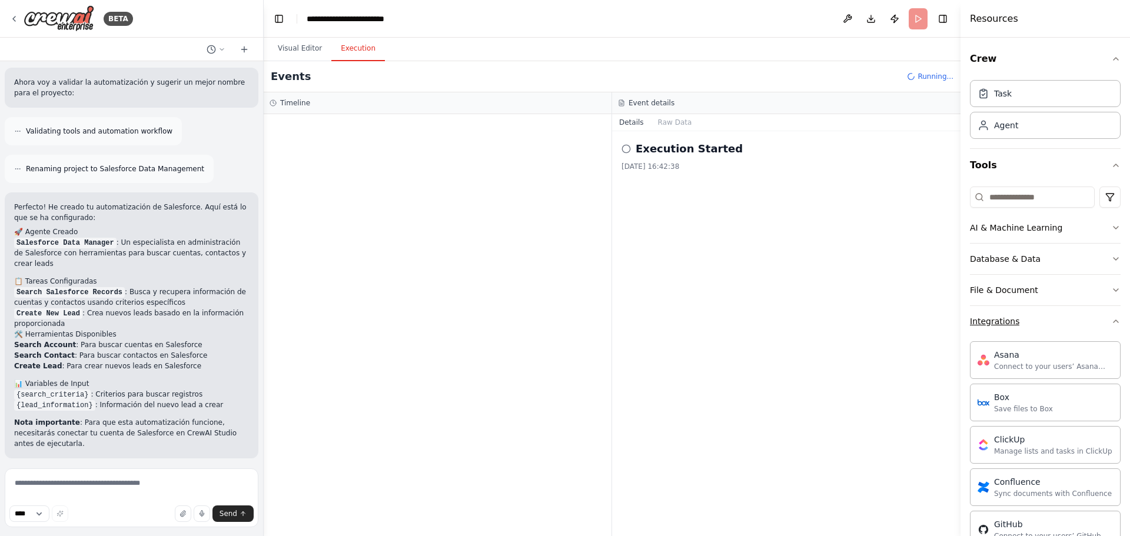
click at [1028, 315] on button "Integrations" at bounding box center [1045, 321] width 151 height 31
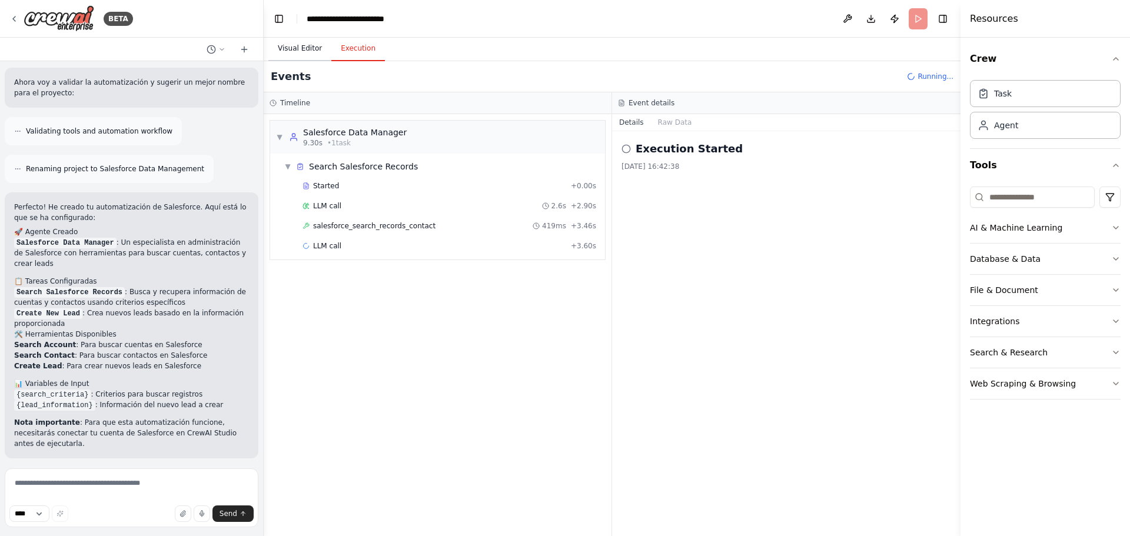
click at [301, 56] on button "Visual Editor" at bounding box center [299, 48] width 63 height 25
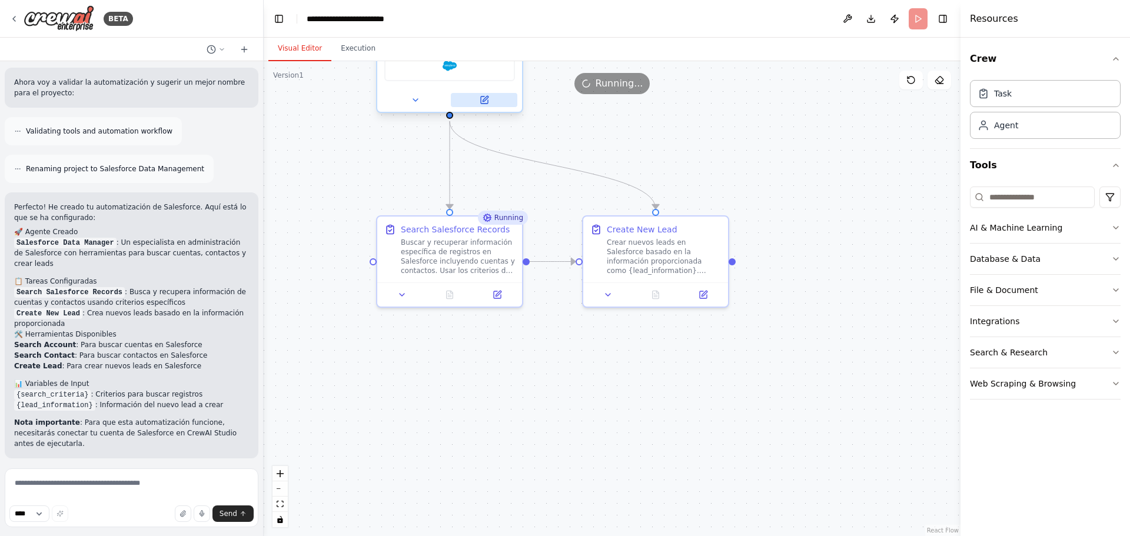
click at [483, 102] on icon at bounding box center [484, 100] width 7 height 7
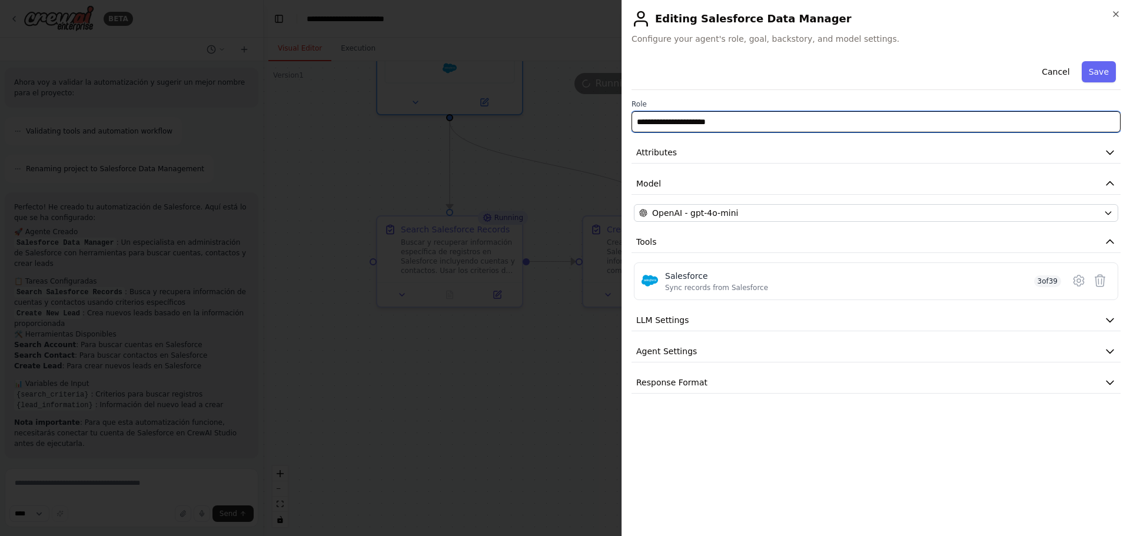
click at [695, 127] on input "**********" at bounding box center [876, 121] width 489 height 21
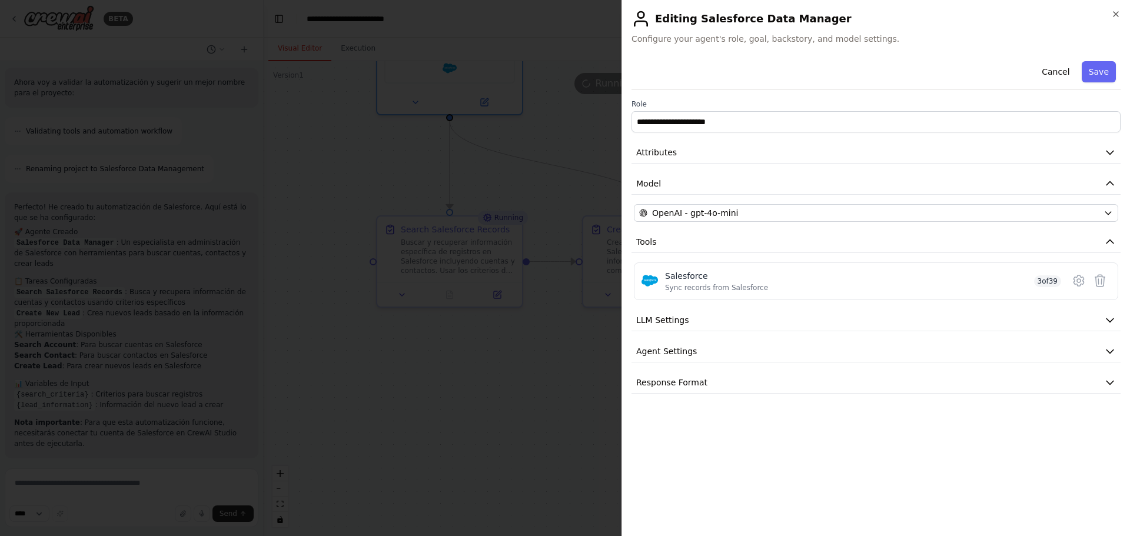
click at [732, 164] on div "**********" at bounding box center [876, 225] width 489 height 337
click at [698, 191] on button "Model" at bounding box center [876, 184] width 489 height 22
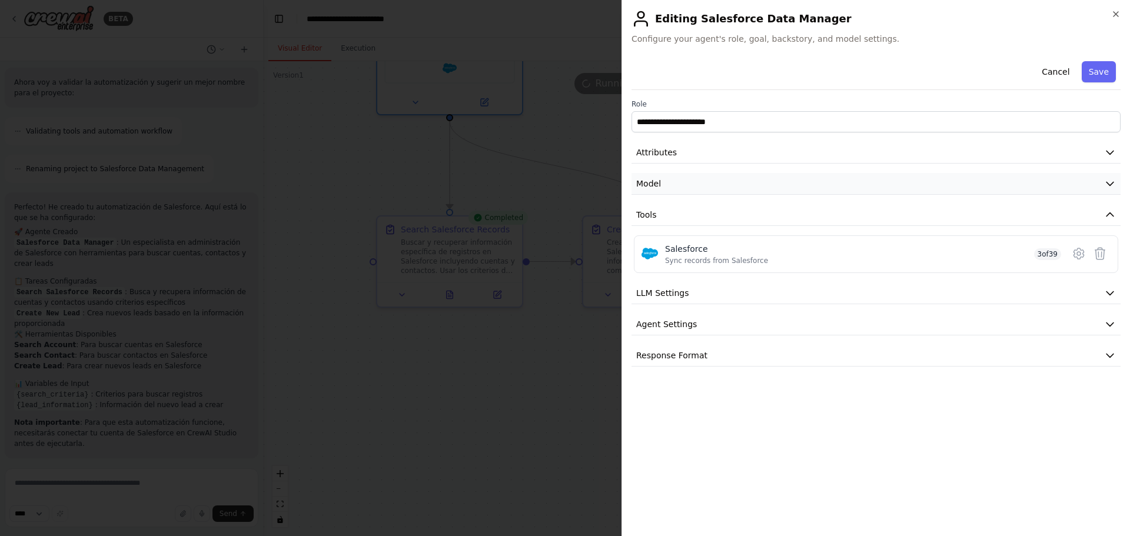
click at [698, 191] on button "Model" at bounding box center [876, 184] width 489 height 22
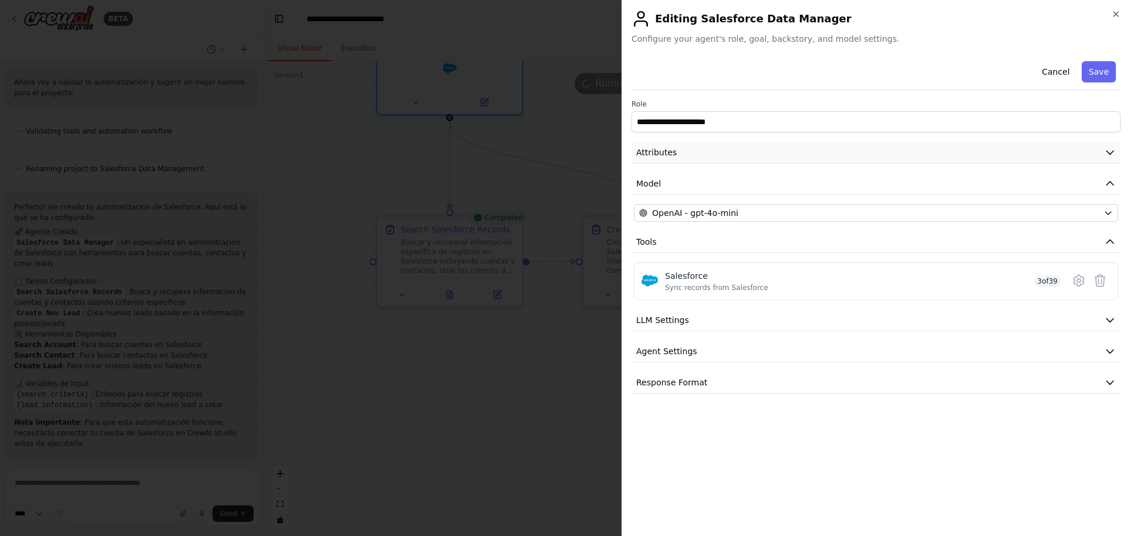
click at [1110, 159] on button "Attributes" at bounding box center [876, 153] width 489 height 22
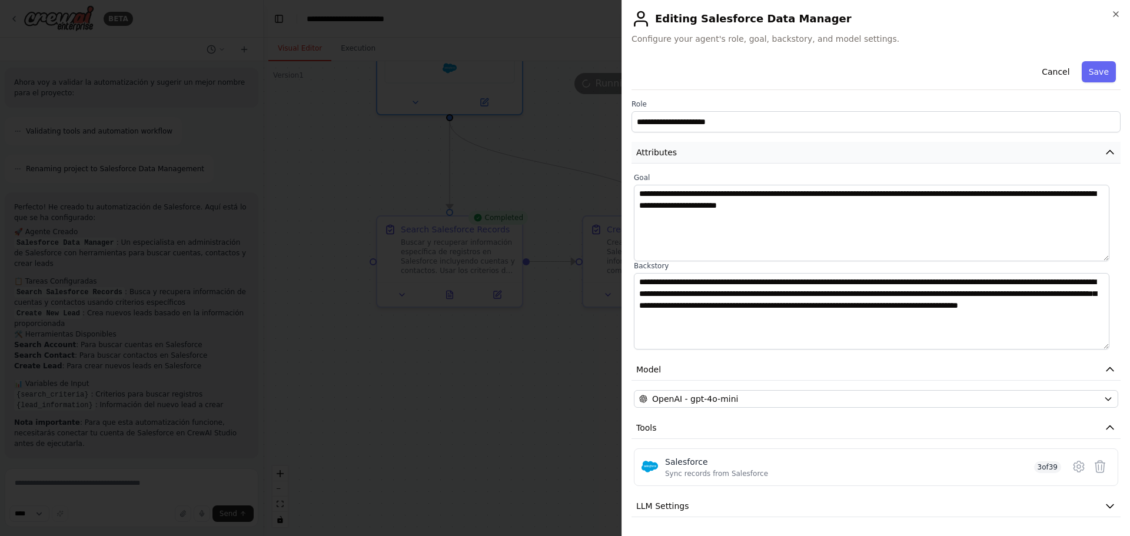
click at [1110, 159] on button "Attributes" at bounding box center [876, 153] width 489 height 22
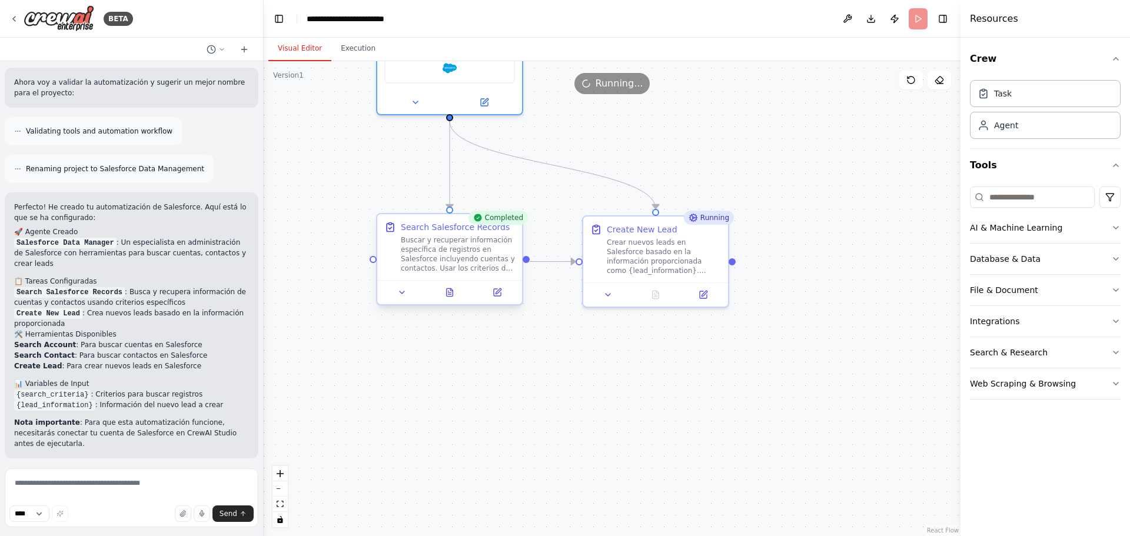
click at [497, 302] on div at bounding box center [449, 292] width 145 height 24
click at [497, 297] on button at bounding box center [497, 293] width 41 height 14
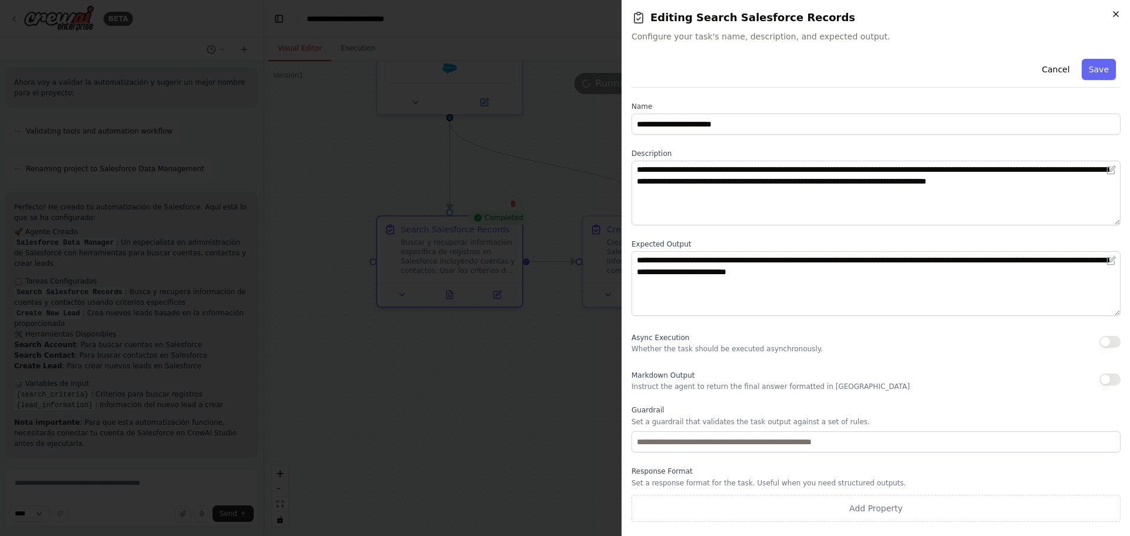
click at [1112, 15] on icon "button" at bounding box center [1115, 13] width 9 height 9
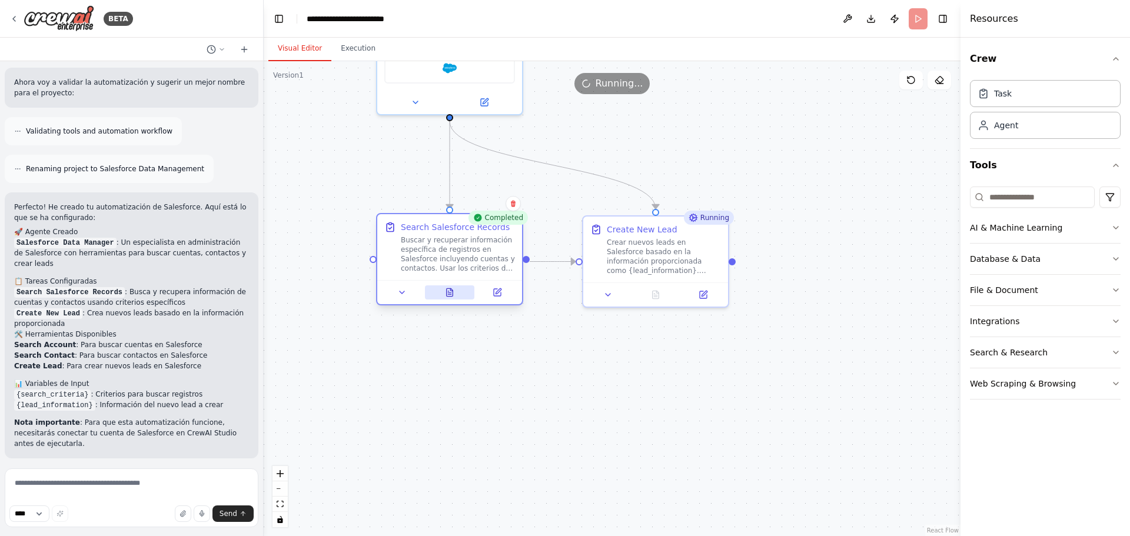
click at [447, 297] on button at bounding box center [450, 293] width 50 height 14
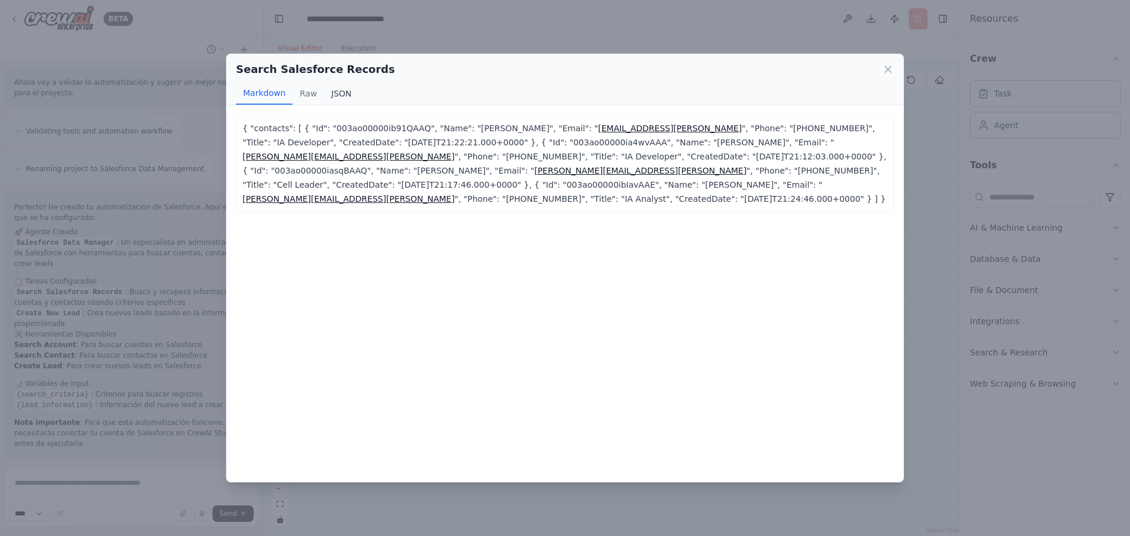
click at [332, 93] on button "JSON" at bounding box center [341, 93] width 35 height 22
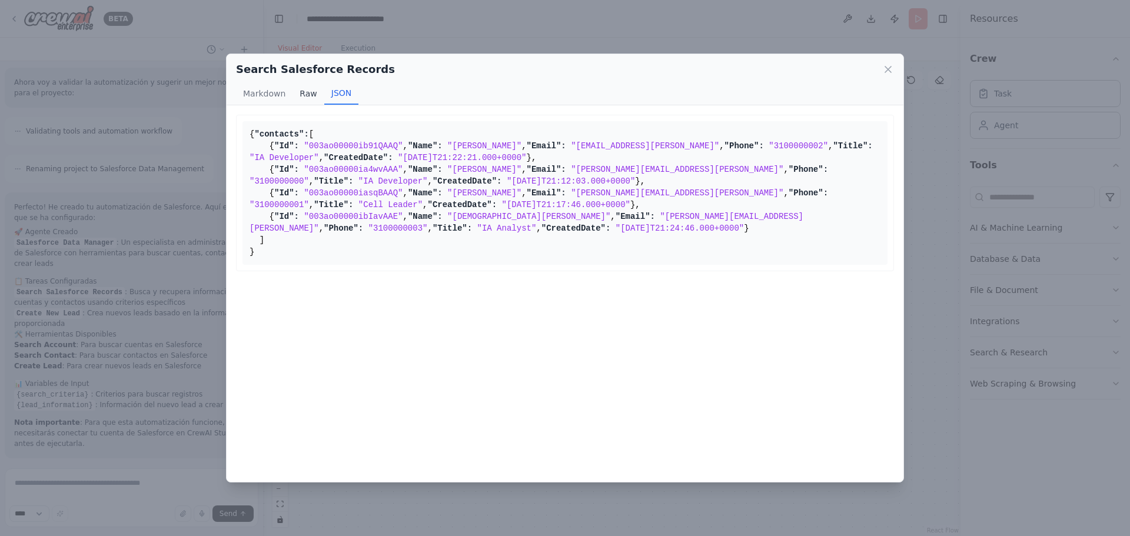
click at [295, 94] on button "Raw" at bounding box center [308, 93] width 31 height 22
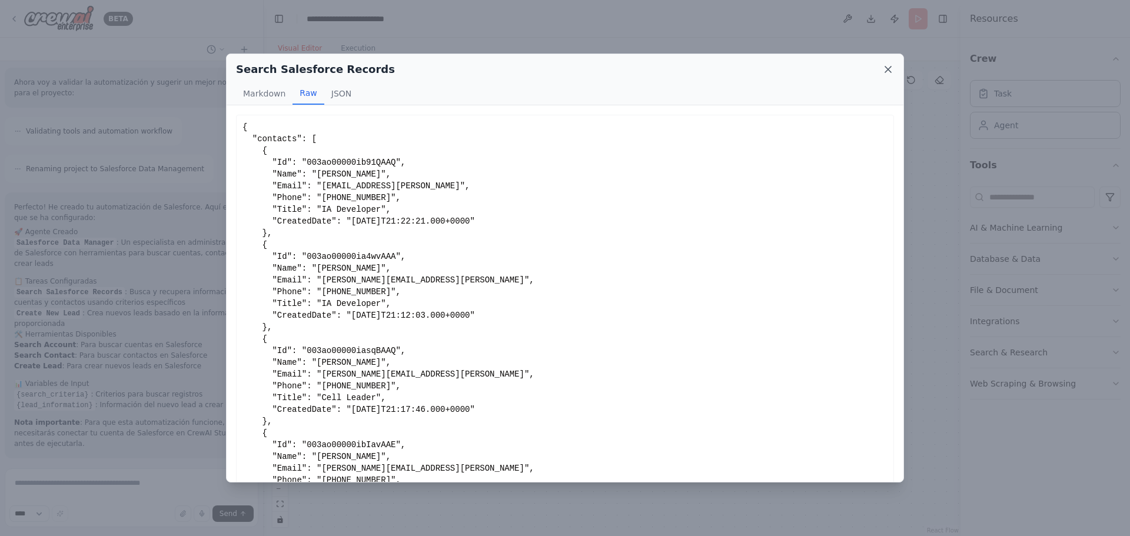
click at [886, 68] on icon at bounding box center [888, 70] width 6 height 6
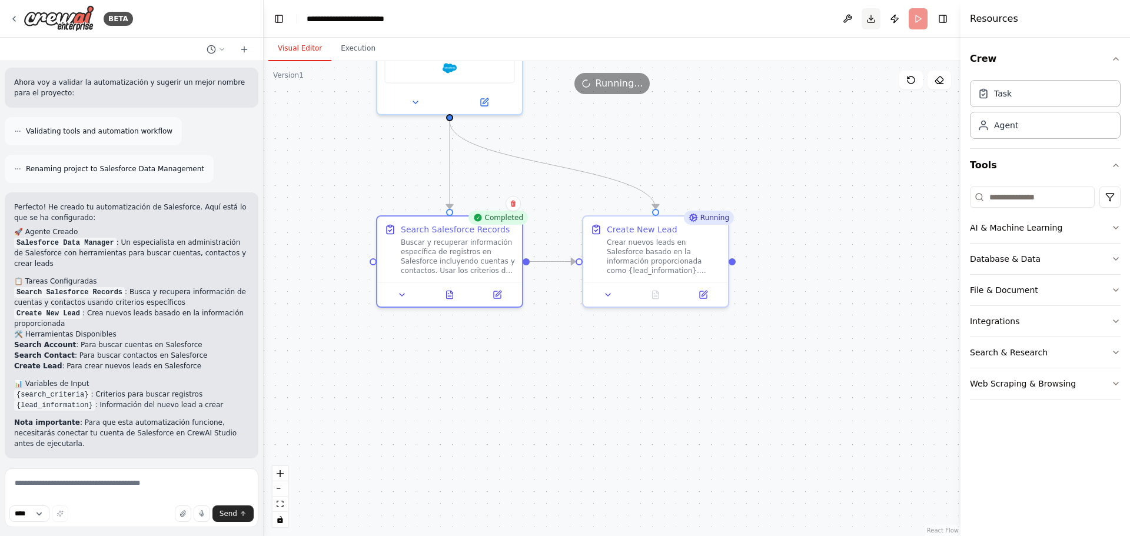
click at [874, 24] on button "Download" at bounding box center [871, 18] width 19 height 21
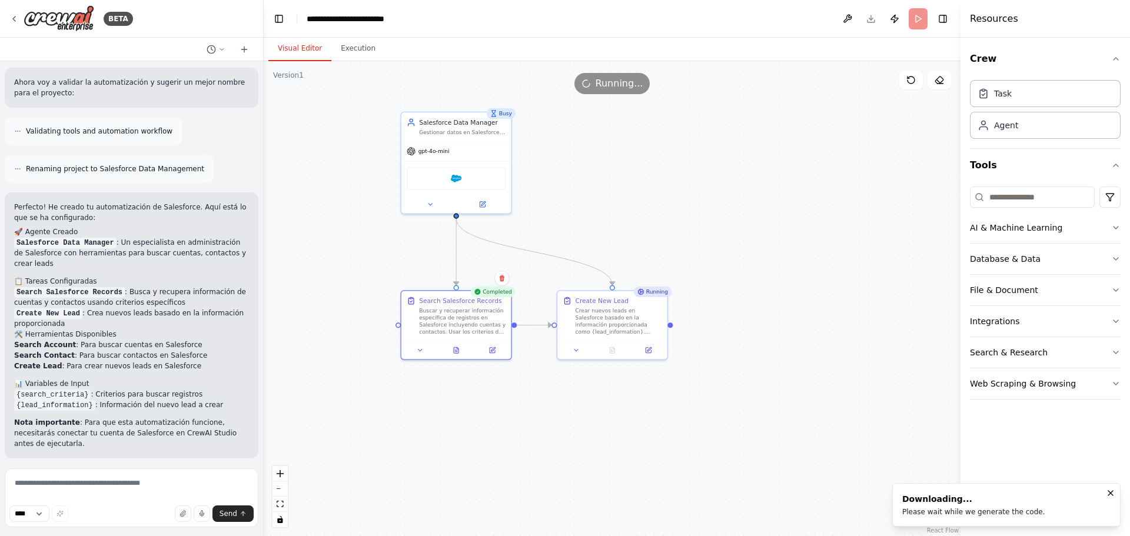
drag, startPoint x: 707, startPoint y: 165, endPoint x: 682, endPoint y: 211, distance: 51.9
click at [682, 211] on div ".deletable-edge-delete-btn { width: 20px; height: 20px; border: 0px solid #ffff…" at bounding box center [612, 298] width 697 height 475
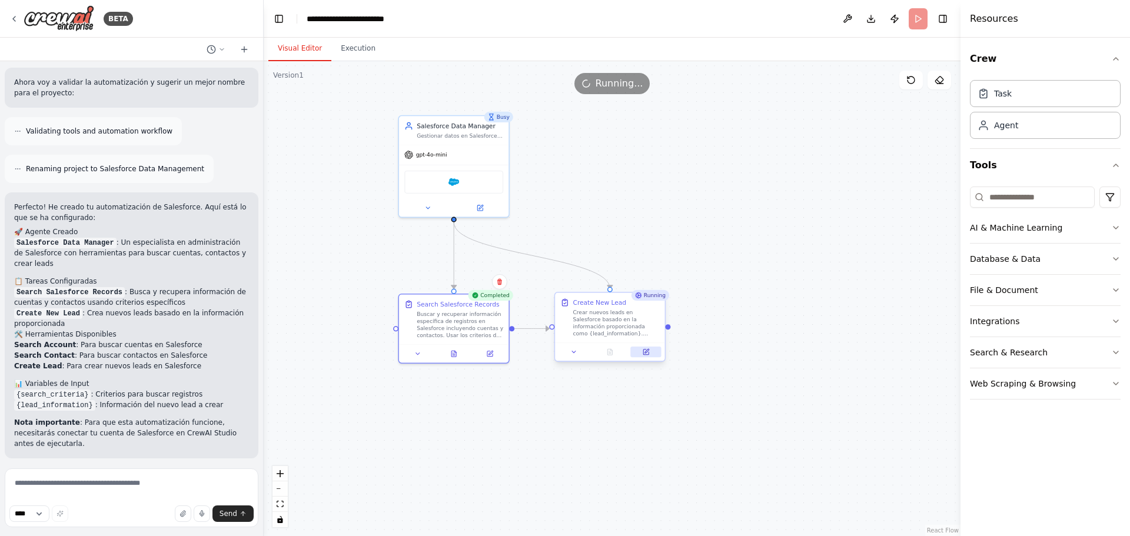
click at [647, 354] on icon at bounding box center [645, 352] width 5 height 5
click at [453, 187] on div "Salesforce" at bounding box center [453, 180] width 99 height 23
click at [483, 210] on icon at bounding box center [479, 206] width 7 height 7
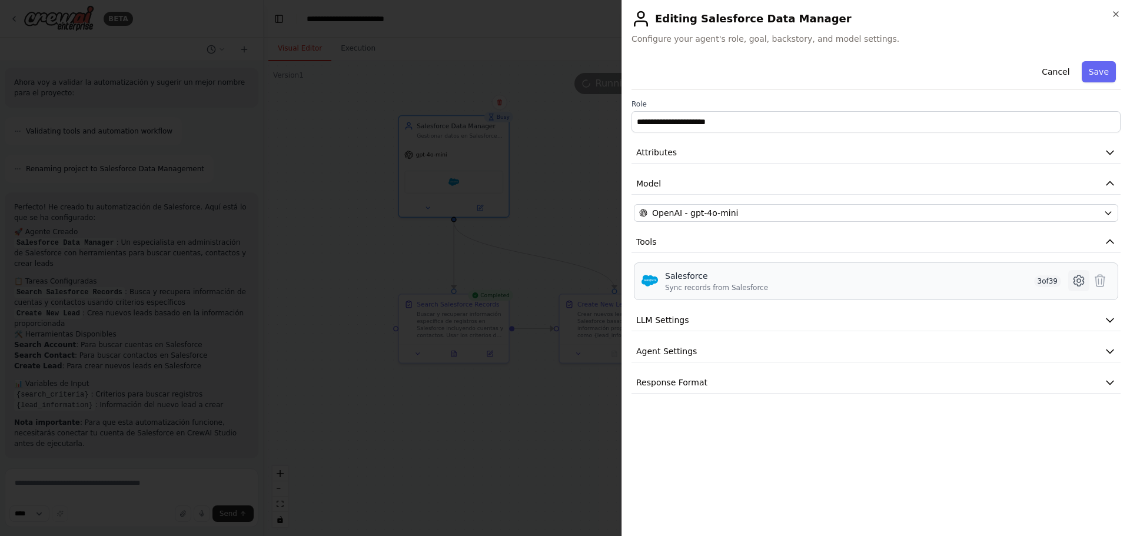
click at [1081, 280] on icon at bounding box center [1079, 281] width 4 height 4
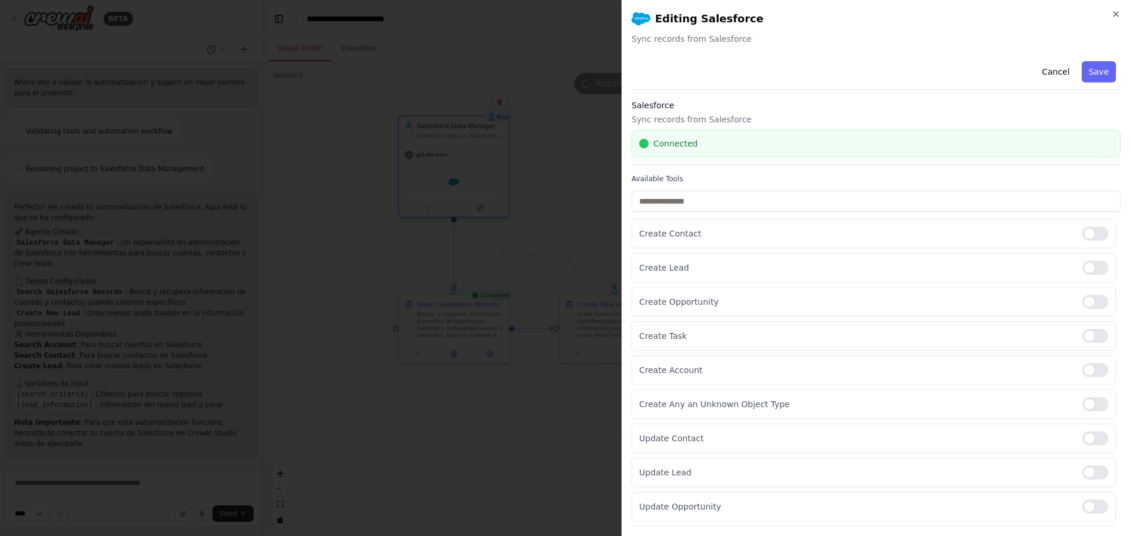
click at [854, 149] on div "Connected" at bounding box center [876, 144] width 474 height 12
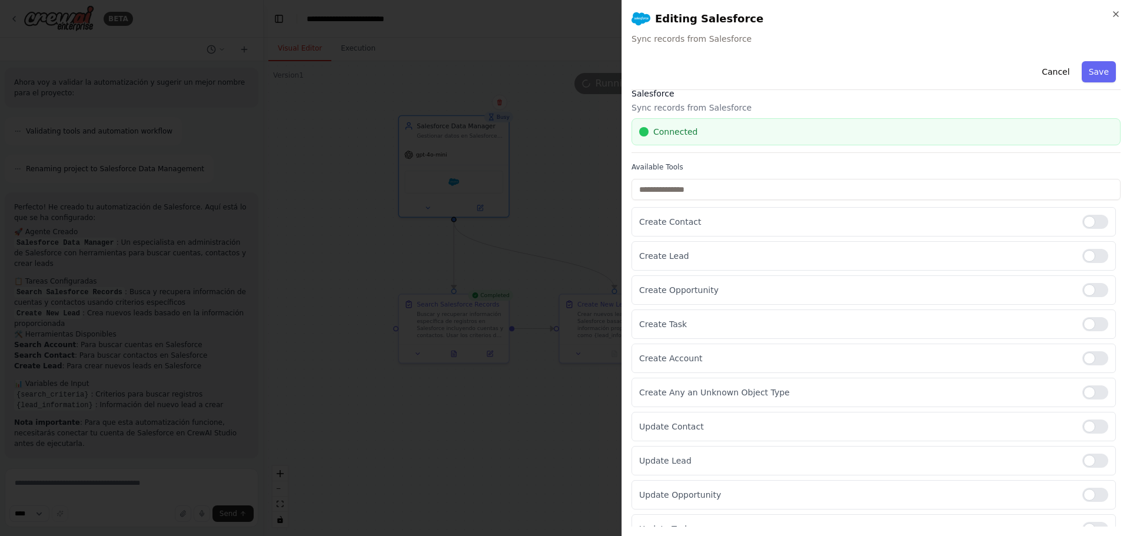
scroll to position [0, 0]
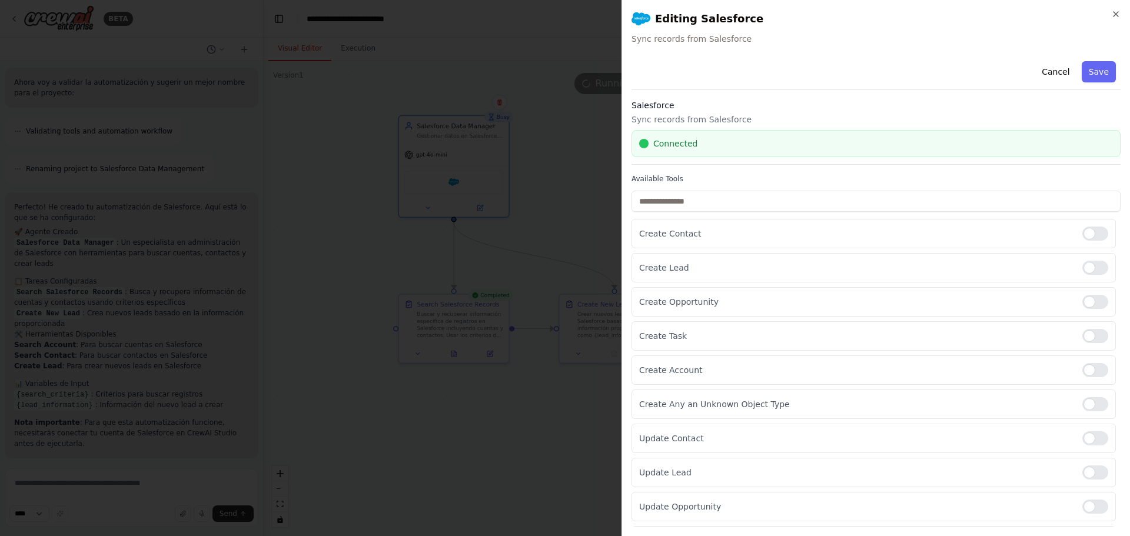
click at [1112, 7] on div "**********" at bounding box center [876, 268] width 509 height 536
click at [1113, 18] on icon "button" at bounding box center [1115, 13] width 9 height 9
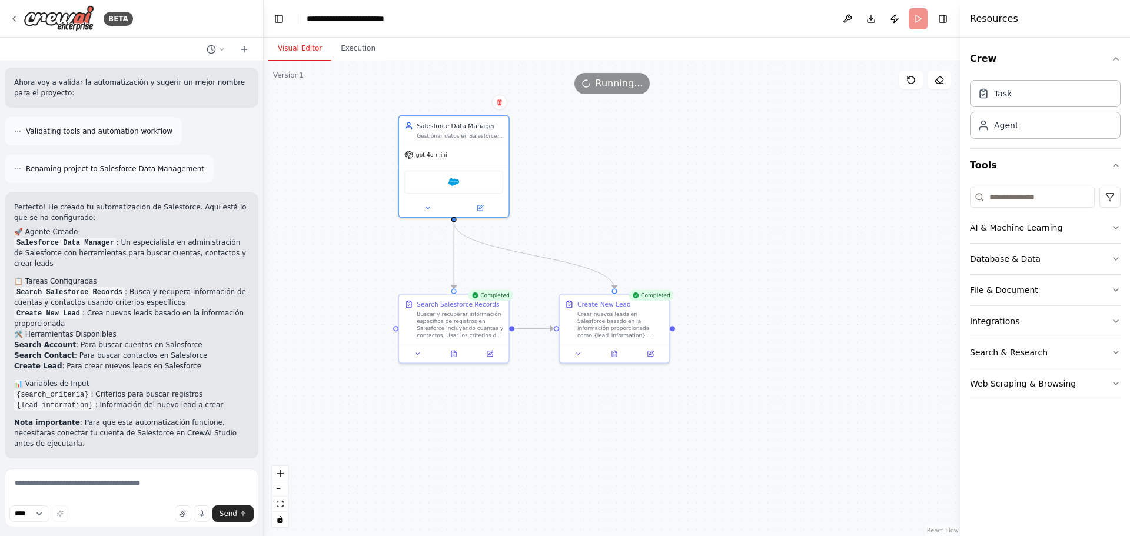
scroll to position [975, 0]
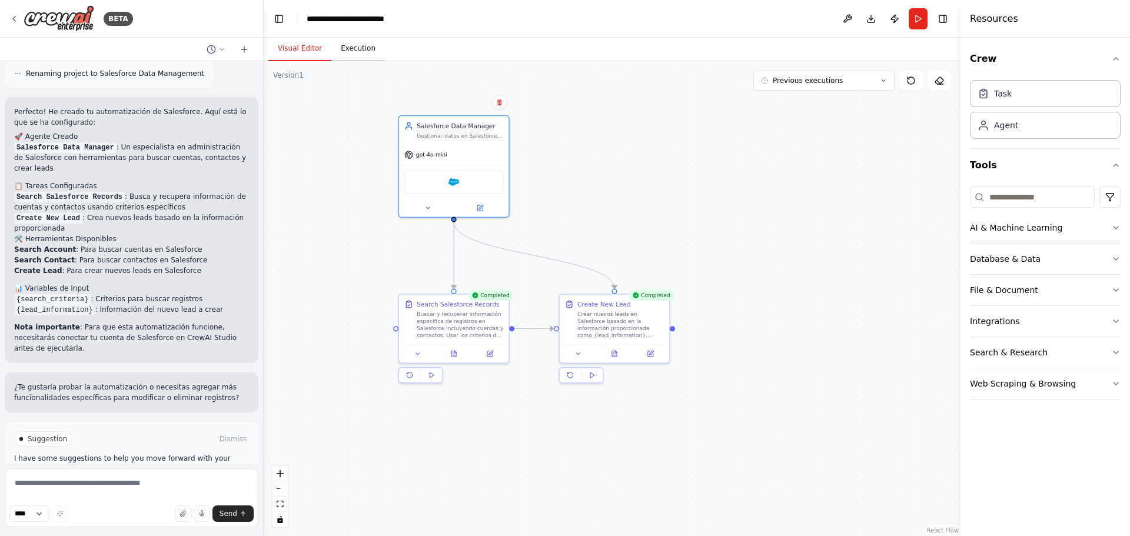
click at [341, 42] on button "Execution" at bounding box center [358, 48] width 54 height 25
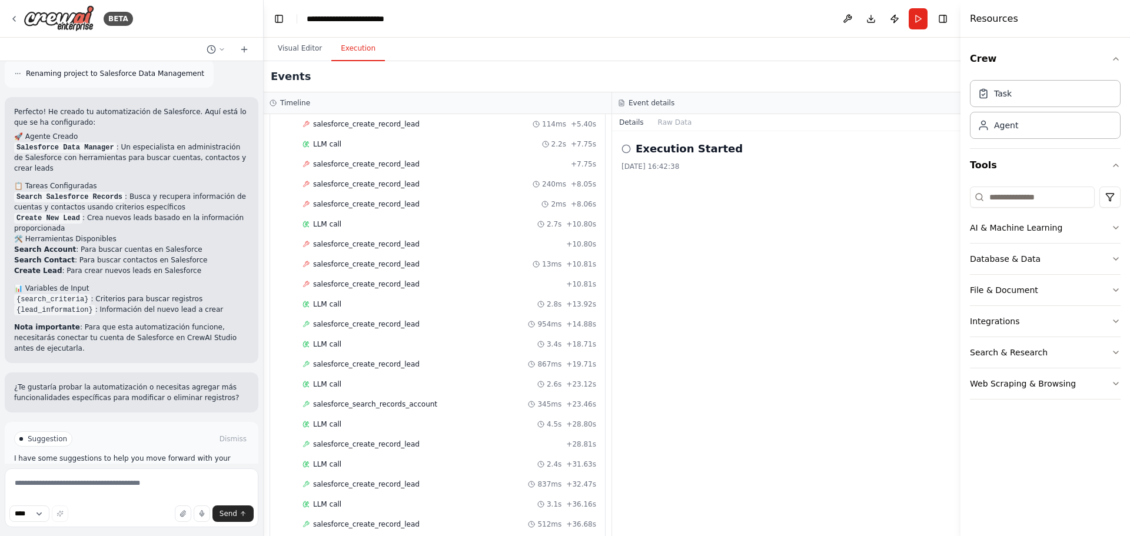
scroll to position [0, 0]
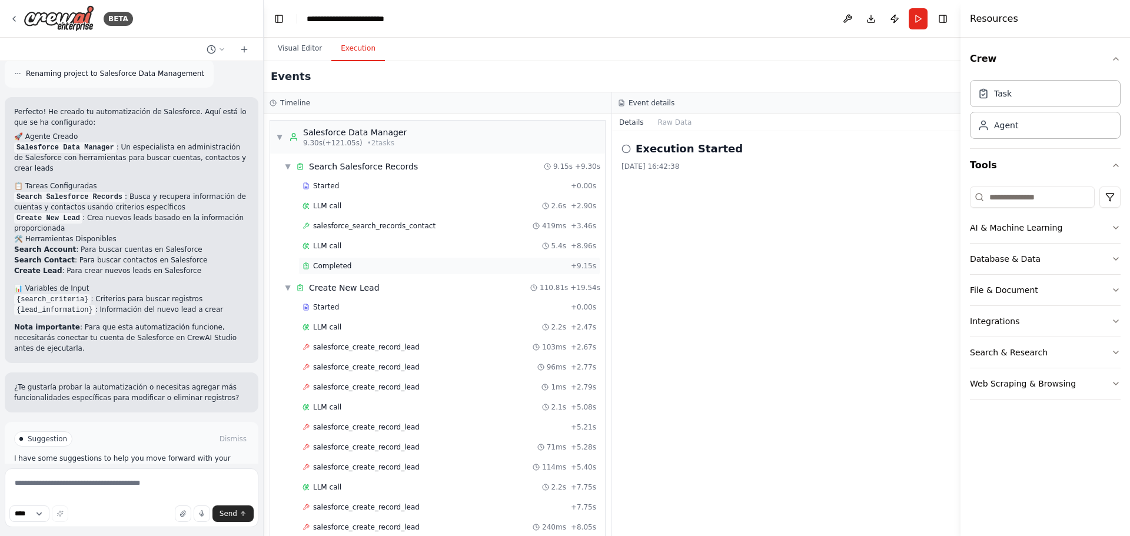
click at [337, 267] on span "Completed" at bounding box center [332, 265] width 38 height 9
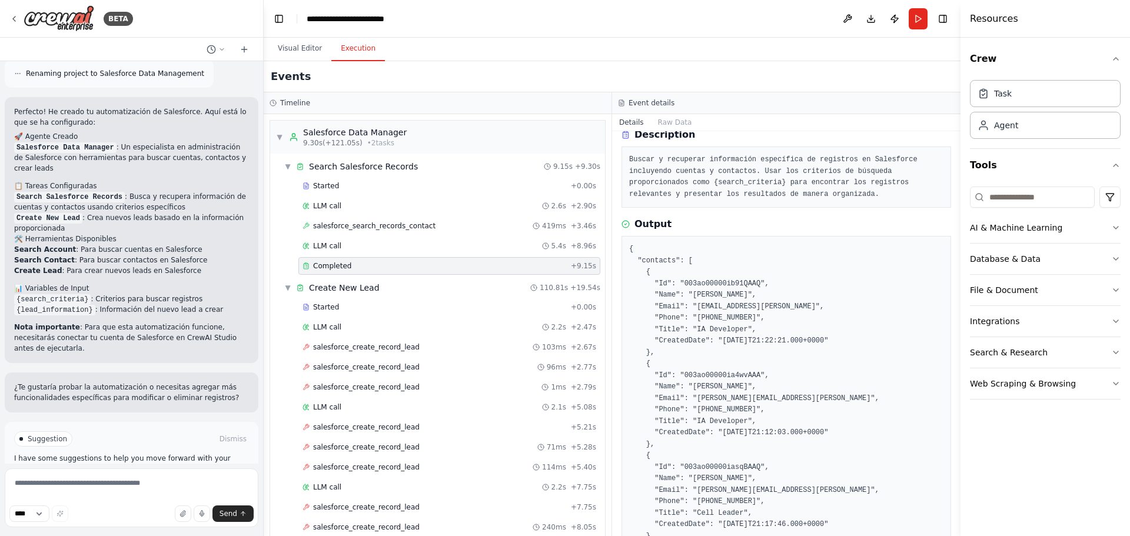
scroll to position [47, 0]
